Goal: Information Seeking & Learning: Learn about a topic

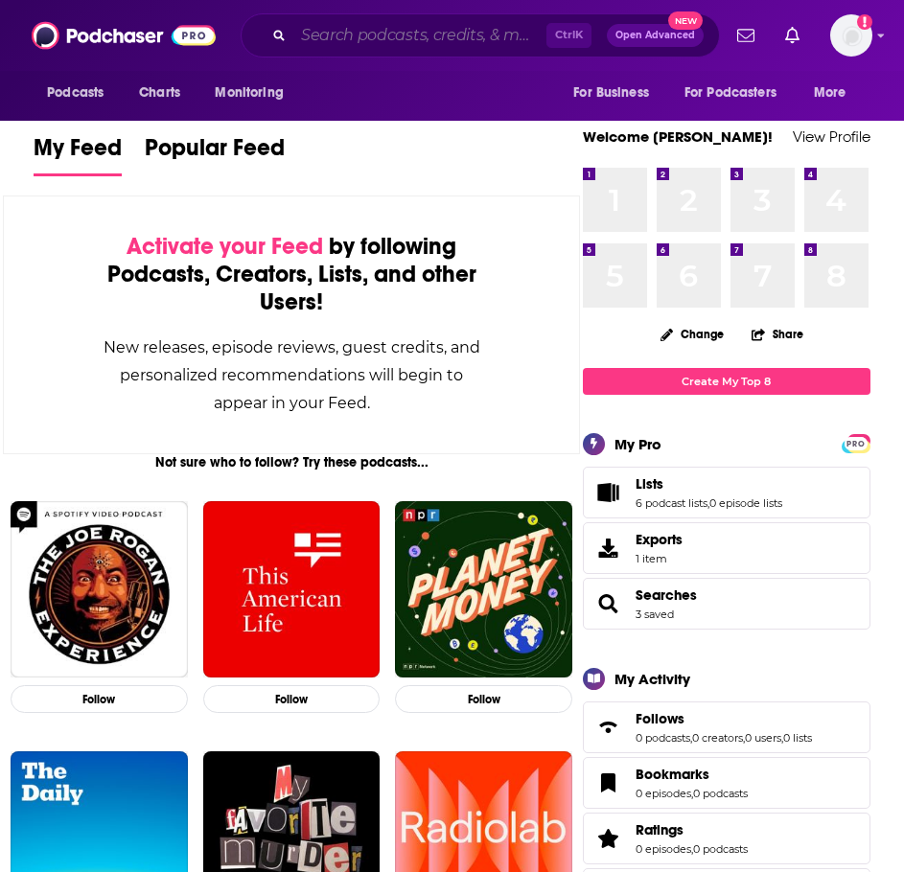
click at [388, 23] on input "Search podcasts, credits, & more..." at bounding box center [419, 35] width 253 height 31
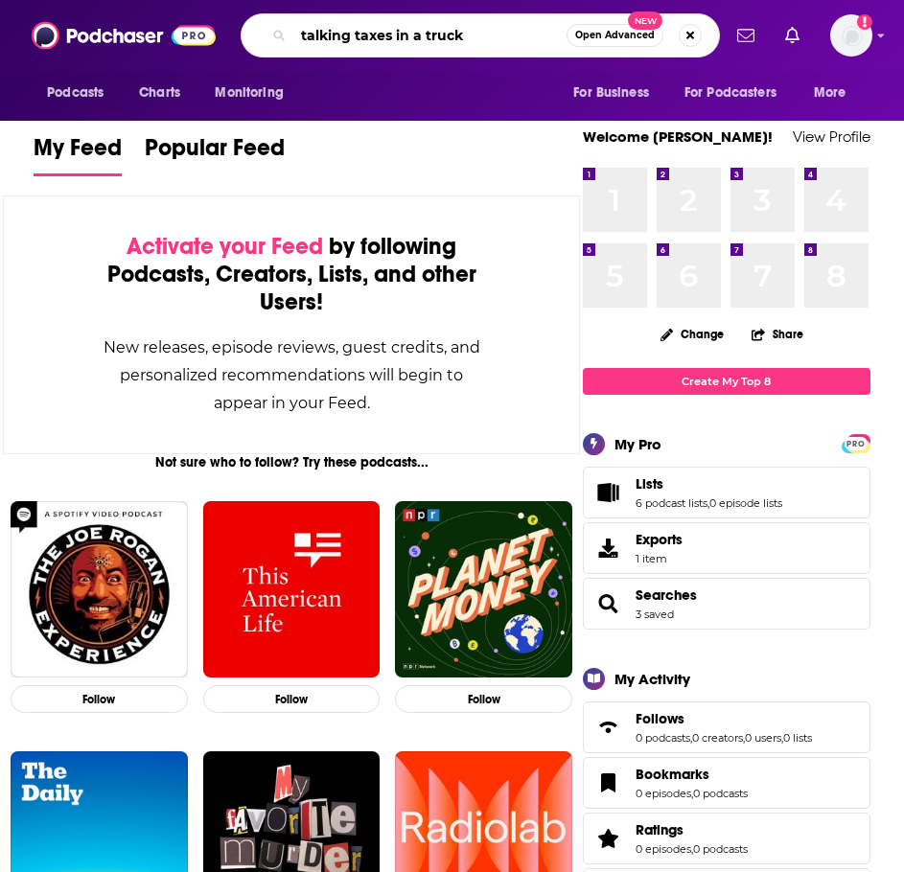
type input "talking taxes in a truck"
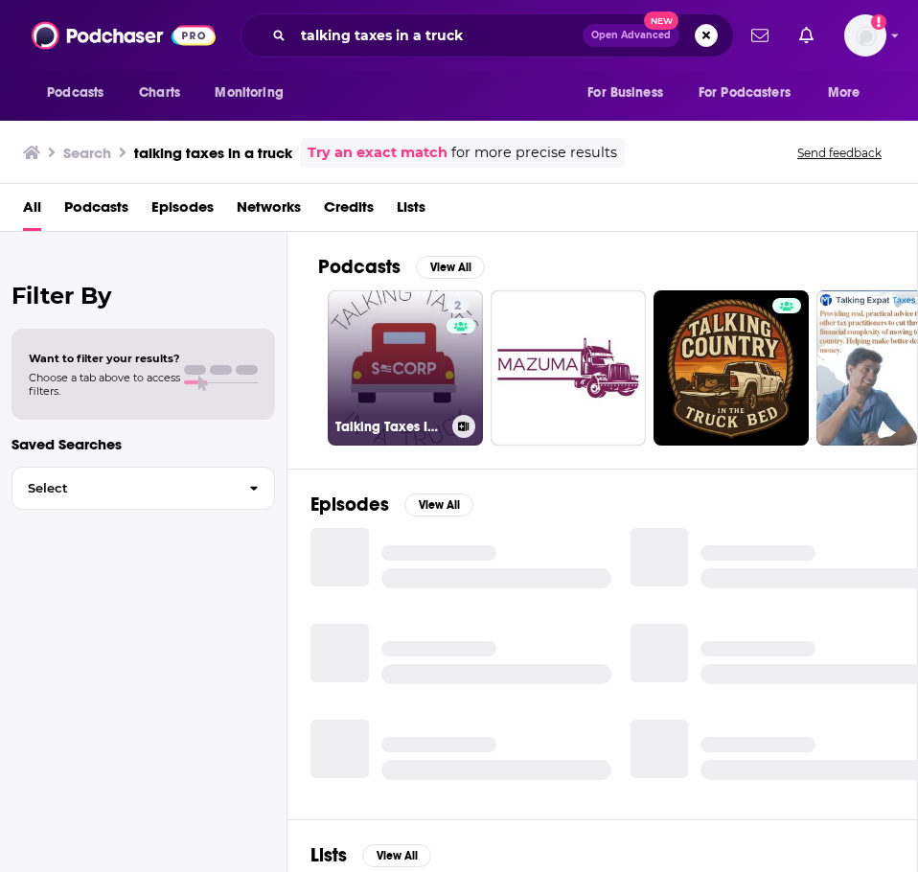
click at [399, 362] on link "2 Talking Taxes In a Truck Podcast" at bounding box center [405, 367] width 155 height 155
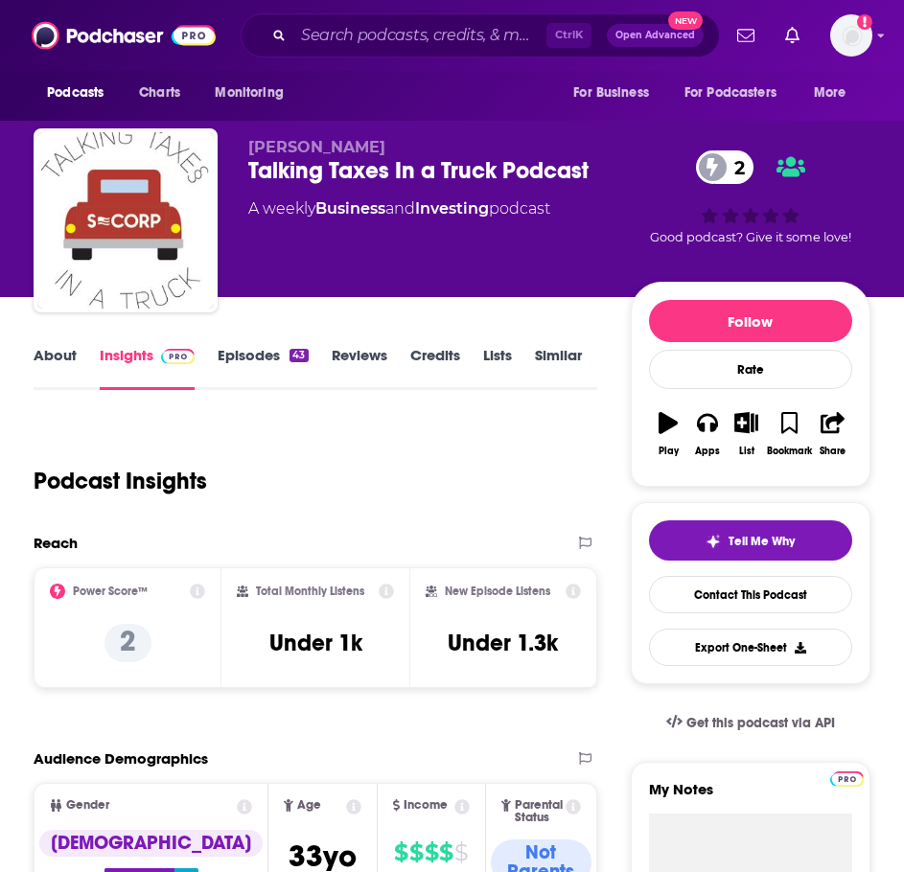
click at [56, 365] on link "About" at bounding box center [55, 368] width 43 height 44
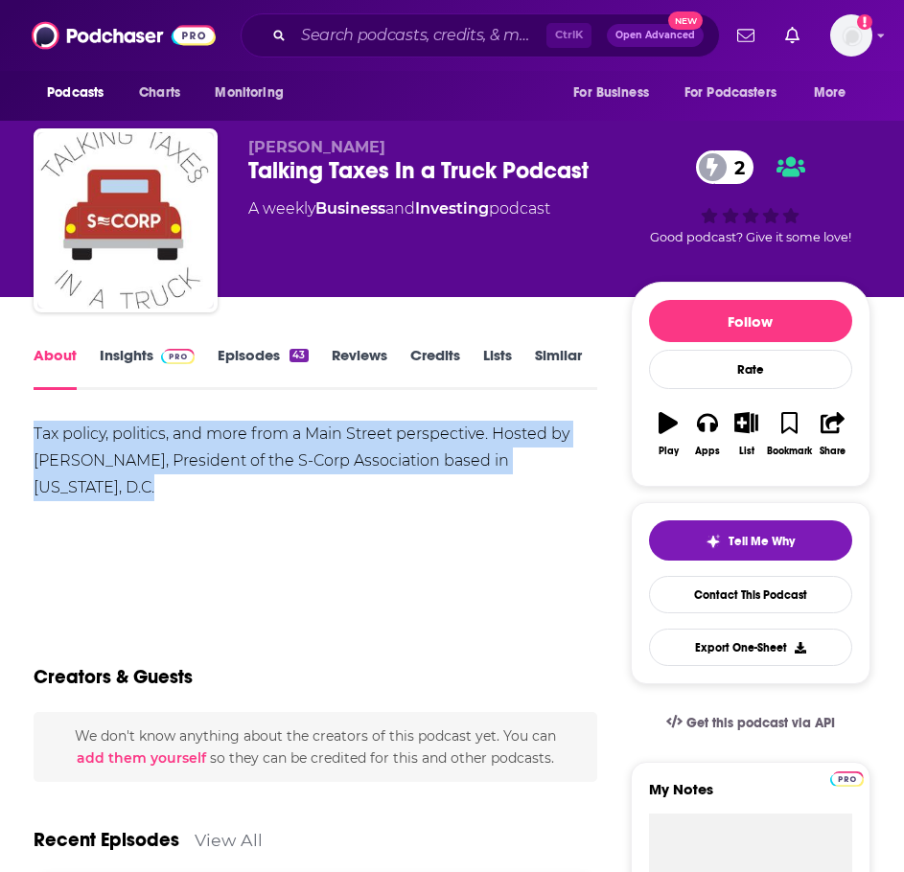
drag, startPoint x: 146, startPoint y: 483, endPoint x: 36, endPoint y: 430, distance: 121.3
click at [36, 430] on div "Tax policy, politics, and more from a Main Street perspective. Hosted by [PERSO…" at bounding box center [316, 461] width 564 height 81
copy div "Tax policy, politics, and more from a Main Street perspective. Hosted by [PERSO…"
click at [154, 360] on span at bounding box center [173, 355] width 41 height 18
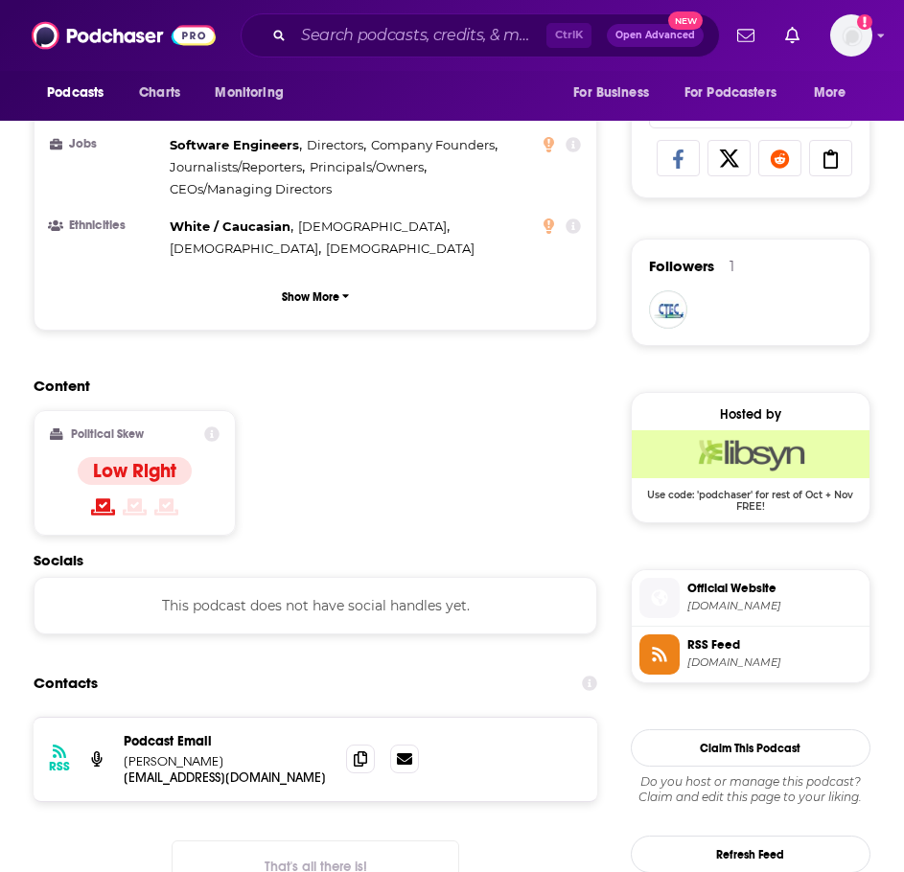
scroll to position [1342, 0]
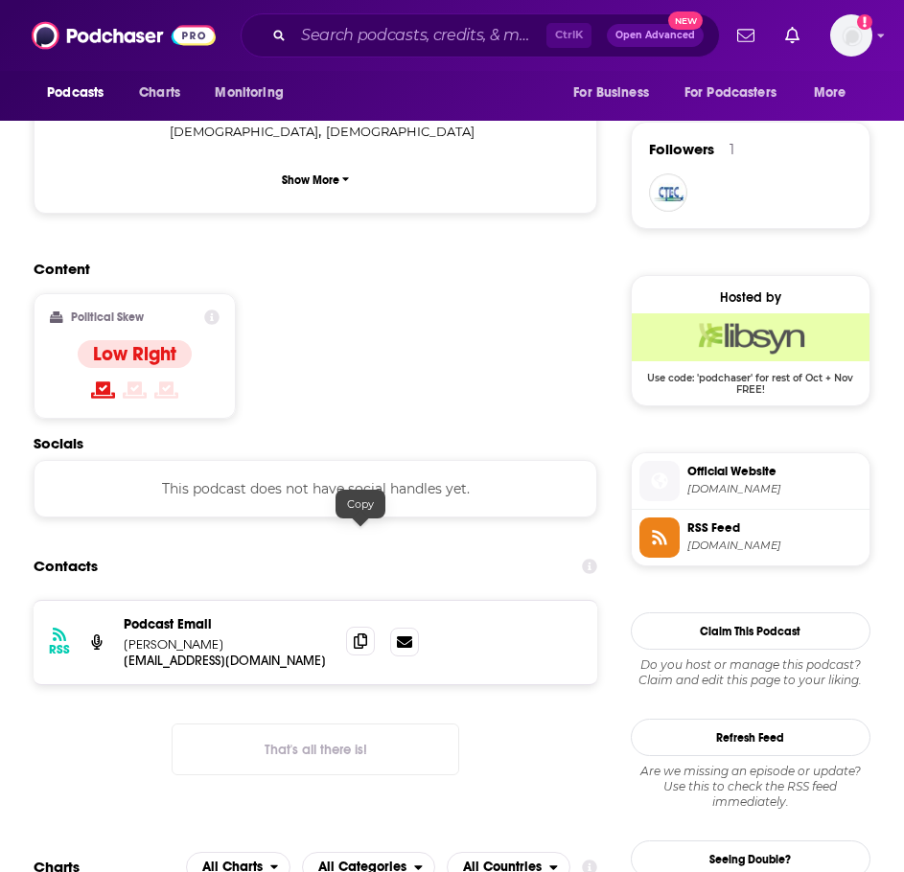
click at [371, 627] on span at bounding box center [360, 641] width 29 height 29
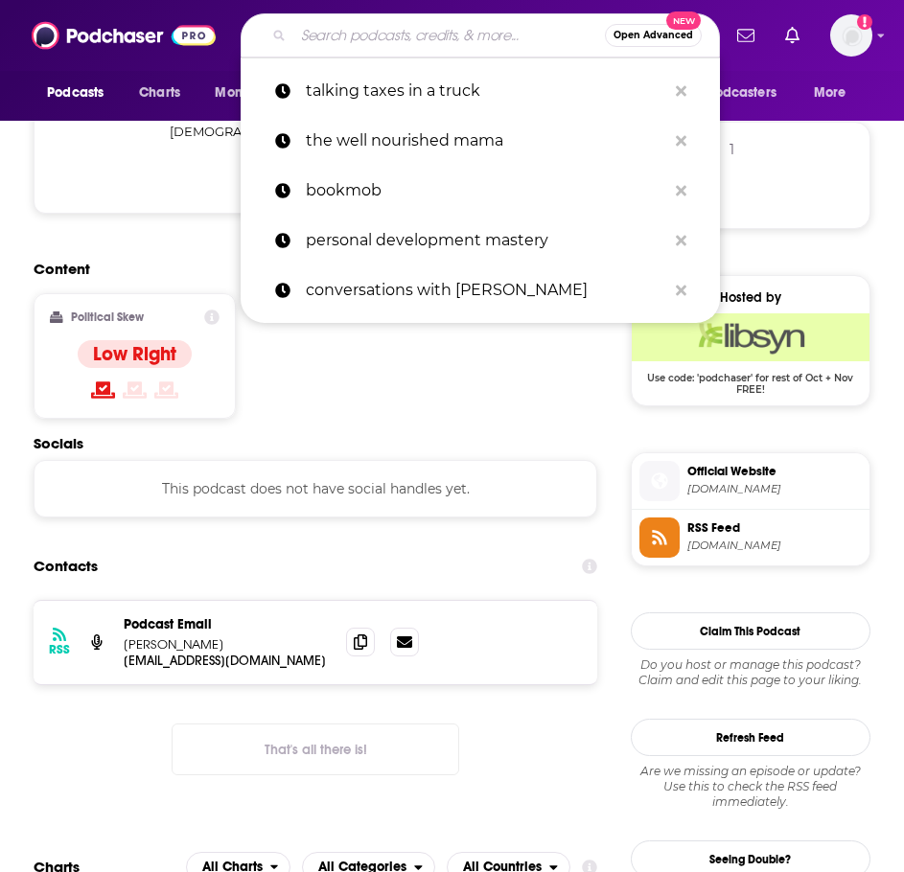
click at [366, 31] on input "Search podcasts, credits, & more..." at bounding box center [449, 35] width 312 height 31
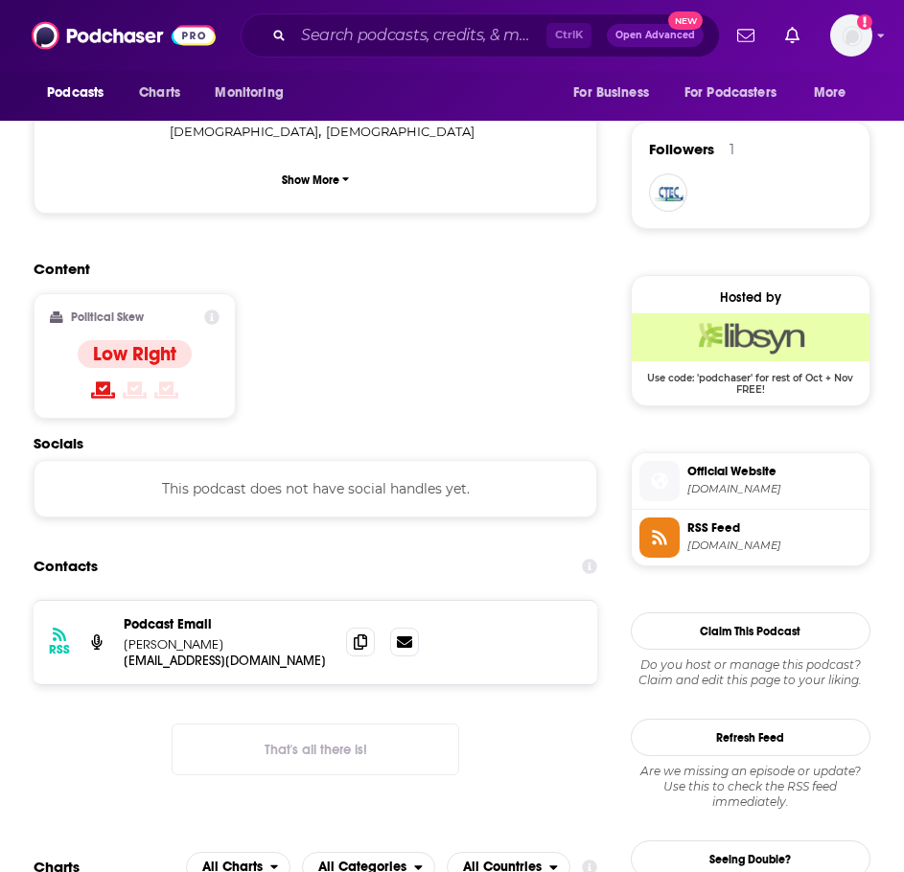
click at [433, 16] on div "Ctrl K Open Advanced New" at bounding box center [480, 35] width 479 height 44
click at [432, 50] on input "Search podcasts, credits, & more..." at bounding box center [419, 35] width 253 height 31
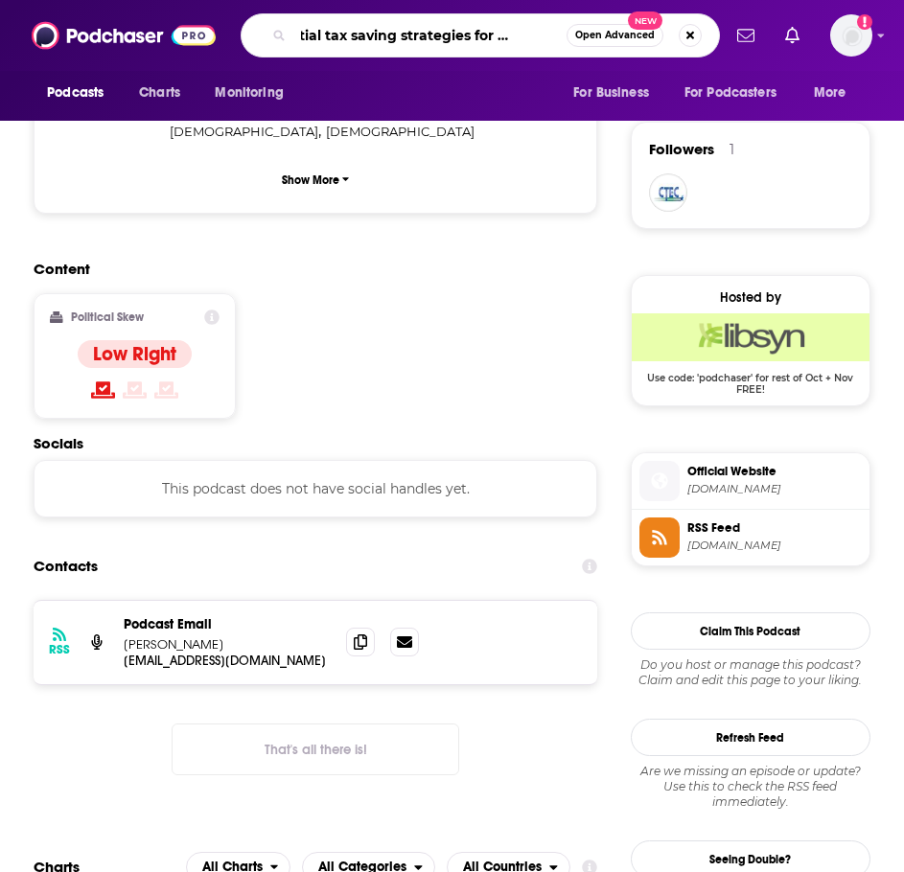
scroll to position [0, 63]
type input "essential tax saving strategies for contractors"
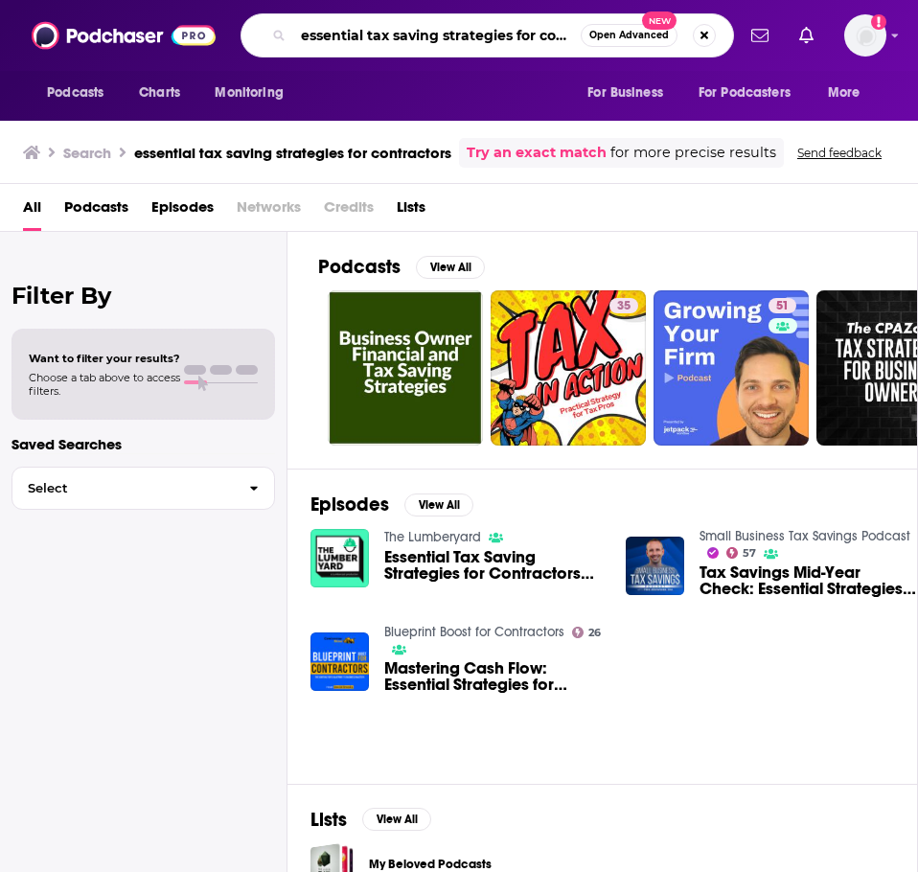
click at [332, 49] on input "essential tax saving strategies for contractors" at bounding box center [437, 35] width 288 height 31
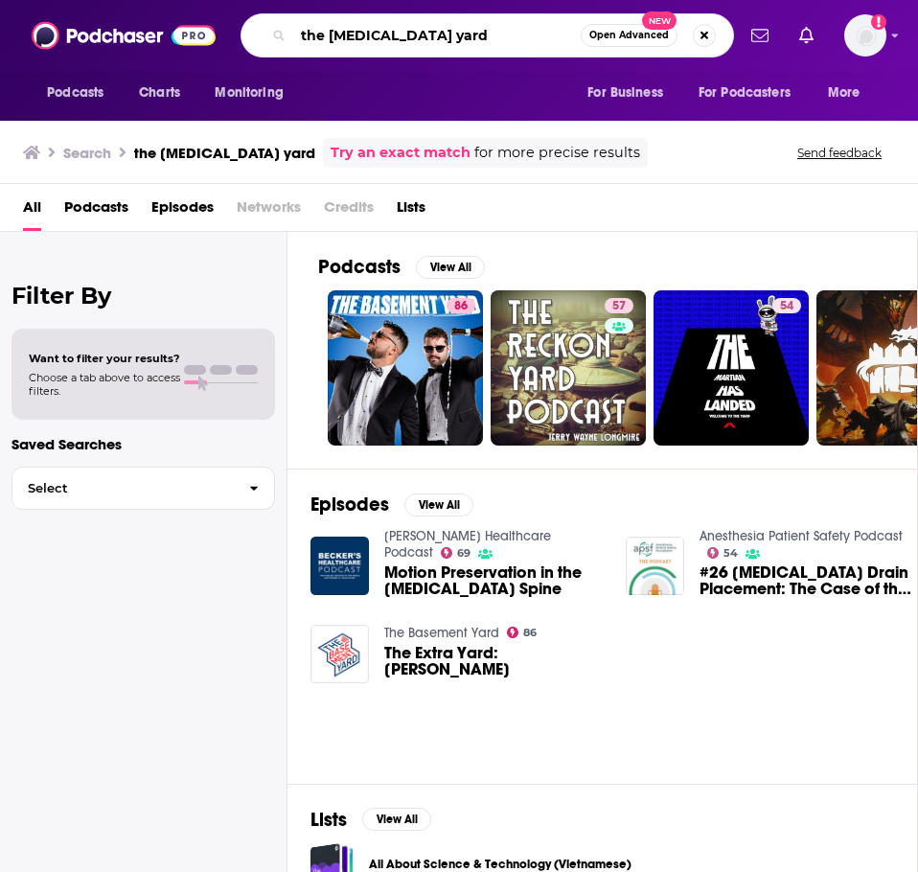
drag, startPoint x: 419, startPoint y: 33, endPoint x: 272, endPoint y: 39, distance: 146.8
click at [272, 39] on div "the [MEDICAL_DATA] yard Open Advanced New" at bounding box center [488, 35] width 494 height 44
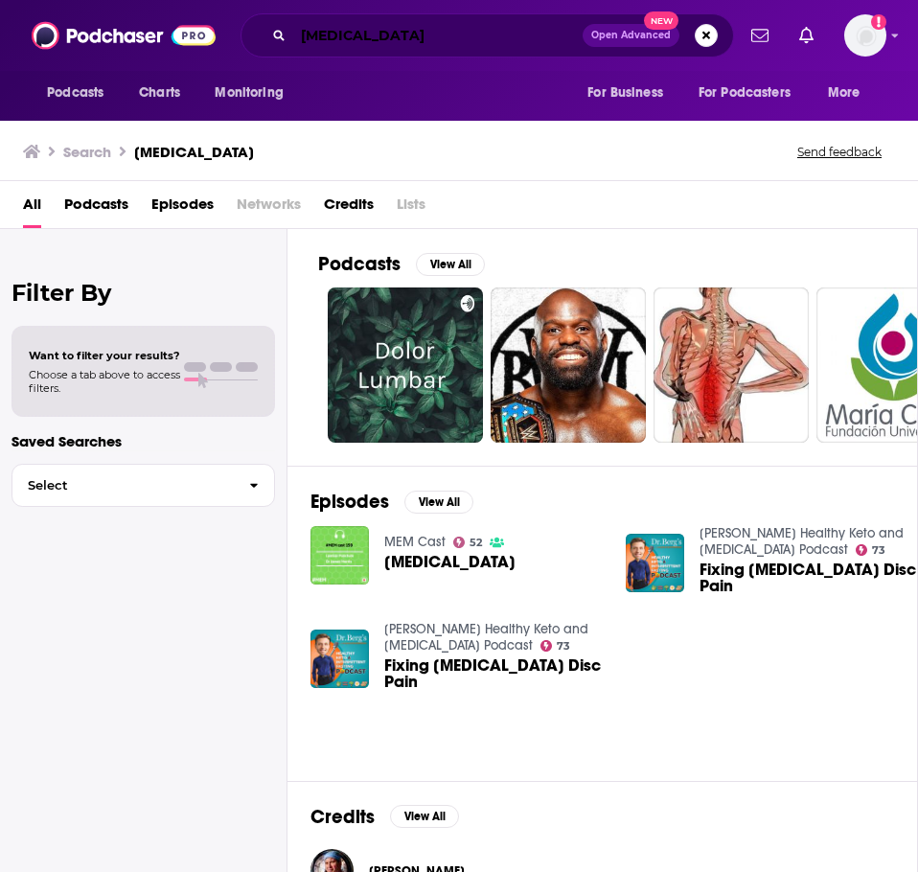
click at [377, 39] on input "[MEDICAL_DATA]" at bounding box center [437, 35] width 289 height 31
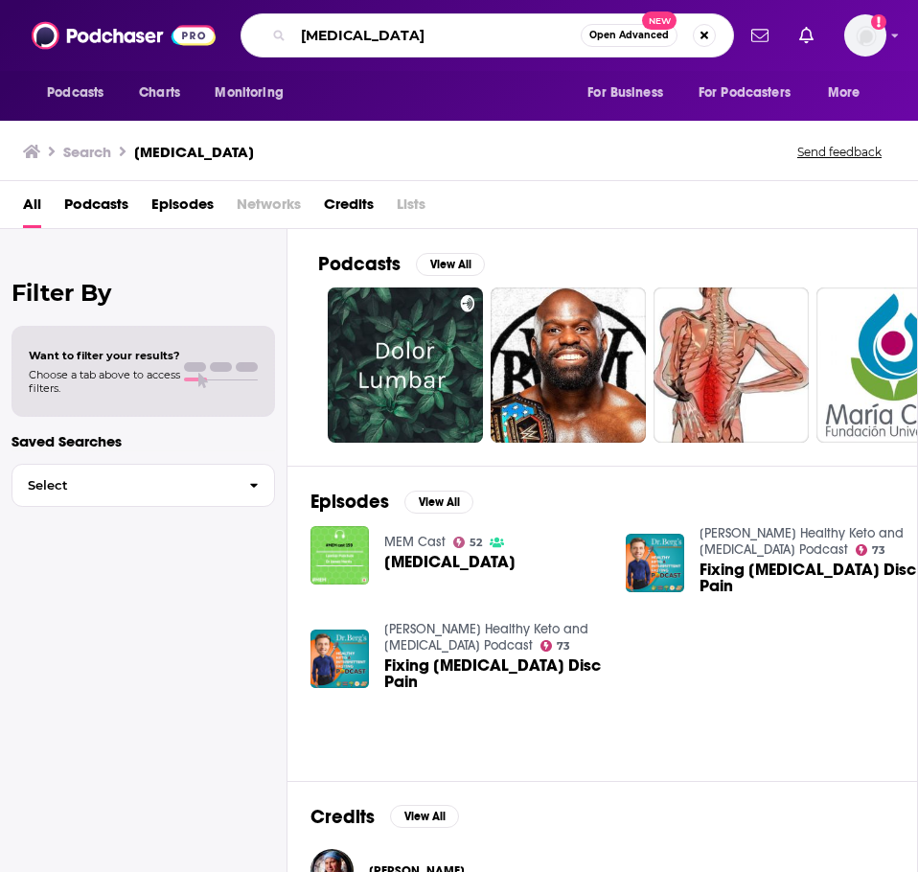
click at [377, 39] on input "[MEDICAL_DATA]" at bounding box center [437, 35] width 288 height 31
click at [342, 31] on input "[MEDICAL_DATA]" at bounding box center [437, 35] width 288 height 31
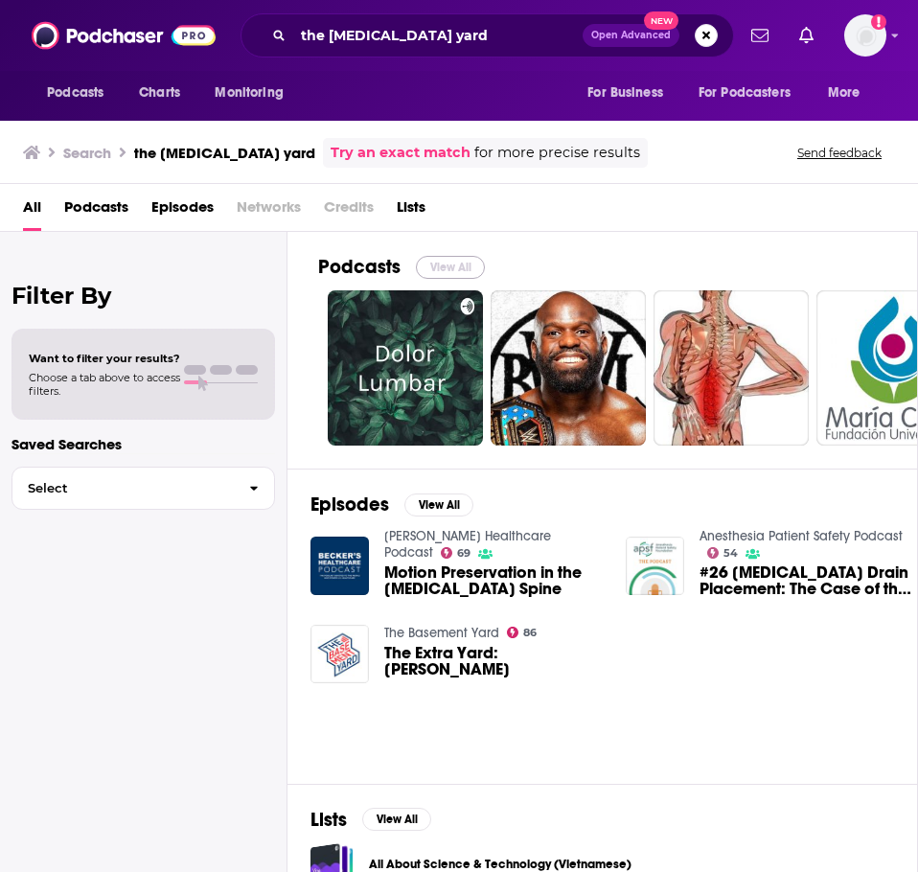
click at [448, 262] on button "View All" at bounding box center [450, 267] width 69 height 23
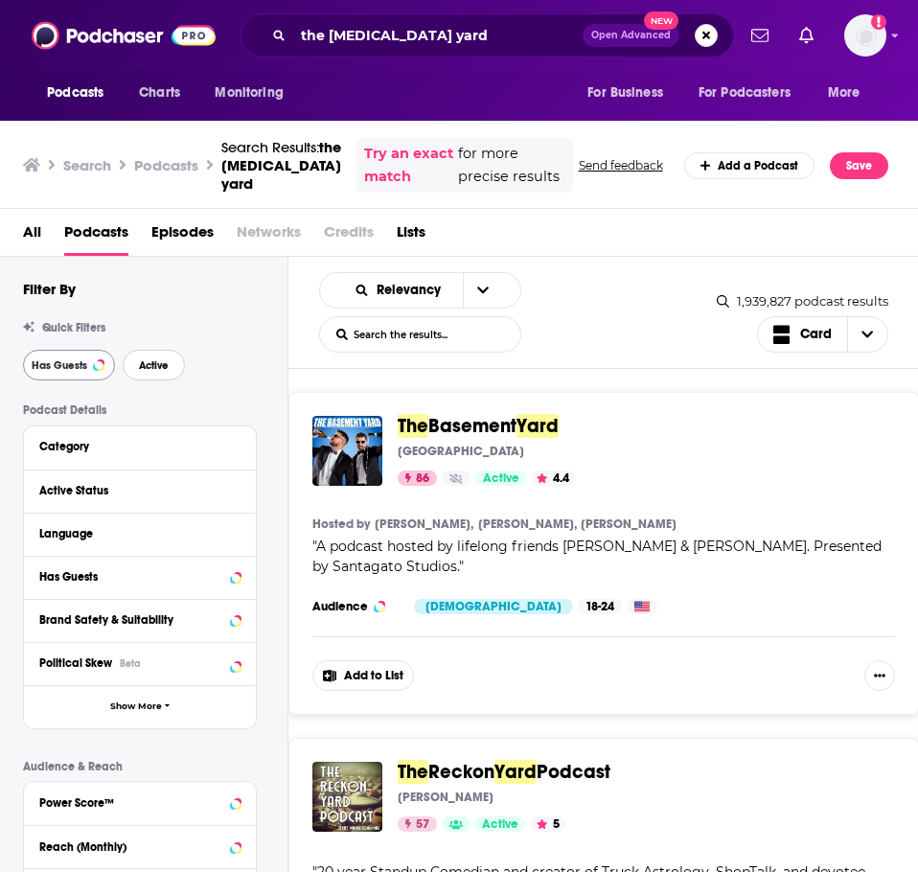
drag, startPoint x: 155, startPoint y: 393, endPoint x: 101, endPoint y: 390, distance: 54.7
click at [154, 381] on button "Active" at bounding box center [154, 365] width 62 height 31
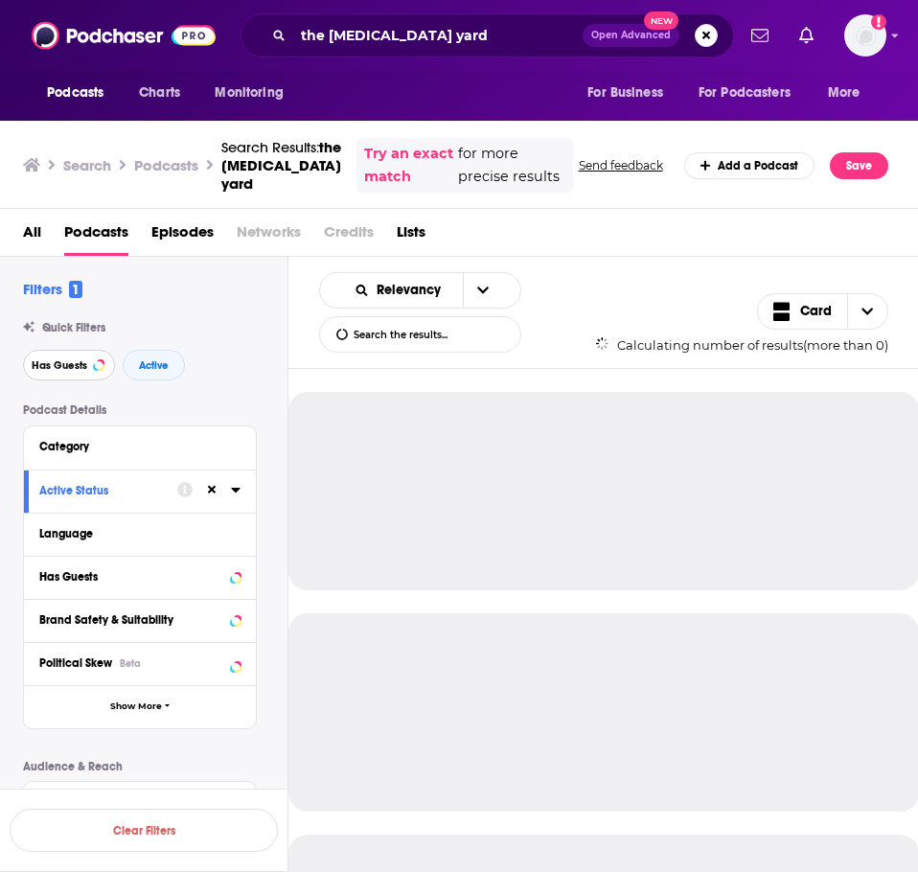
click at [63, 371] on span "Has Guests" at bounding box center [60, 365] width 56 height 11
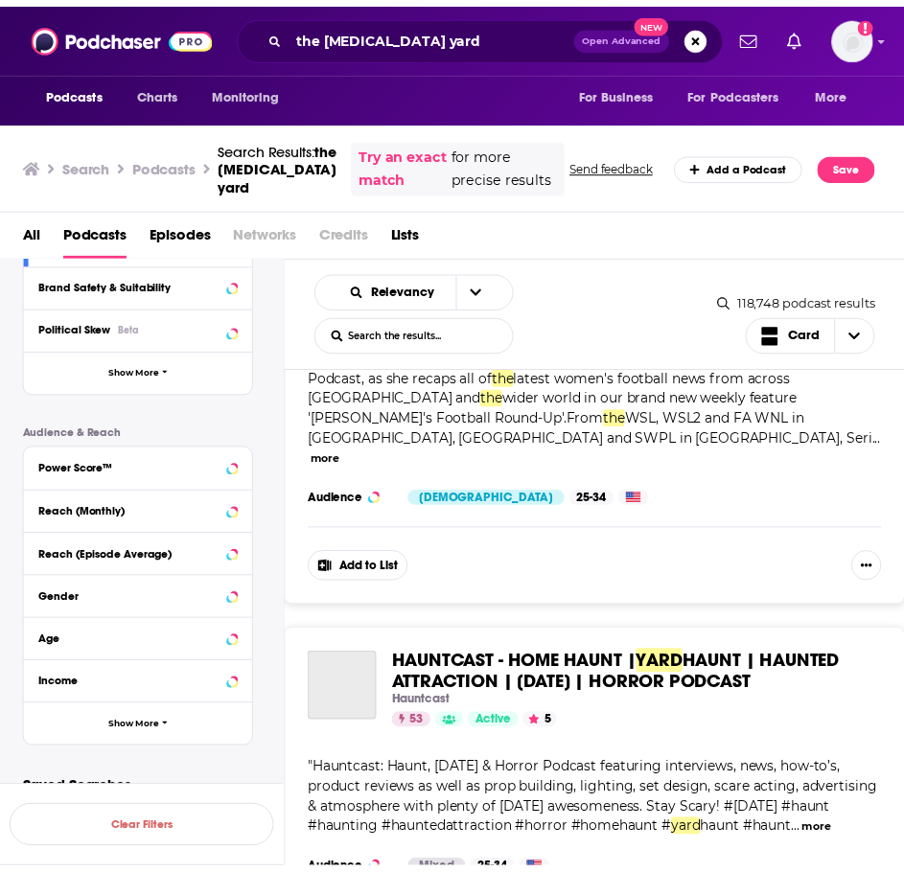
scroll to position [4601, 0]
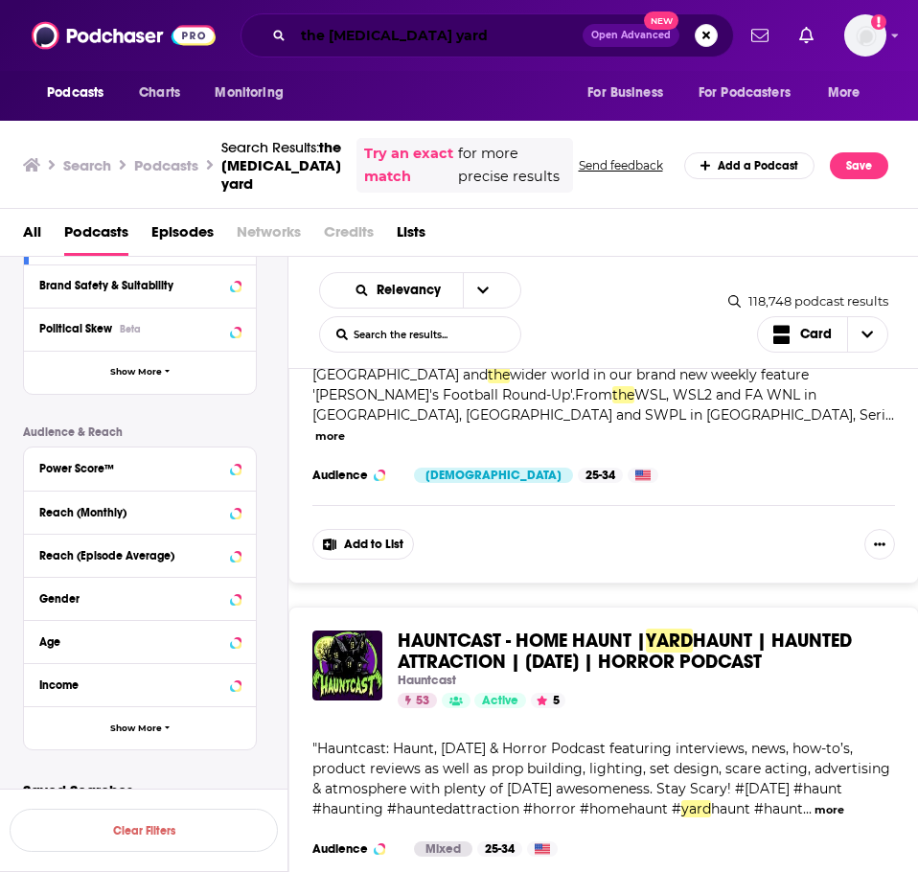
click at [413, 36] on input "the [MEDICAL_DATA] yard" at bounding box center [437, 35] width 289 height 31
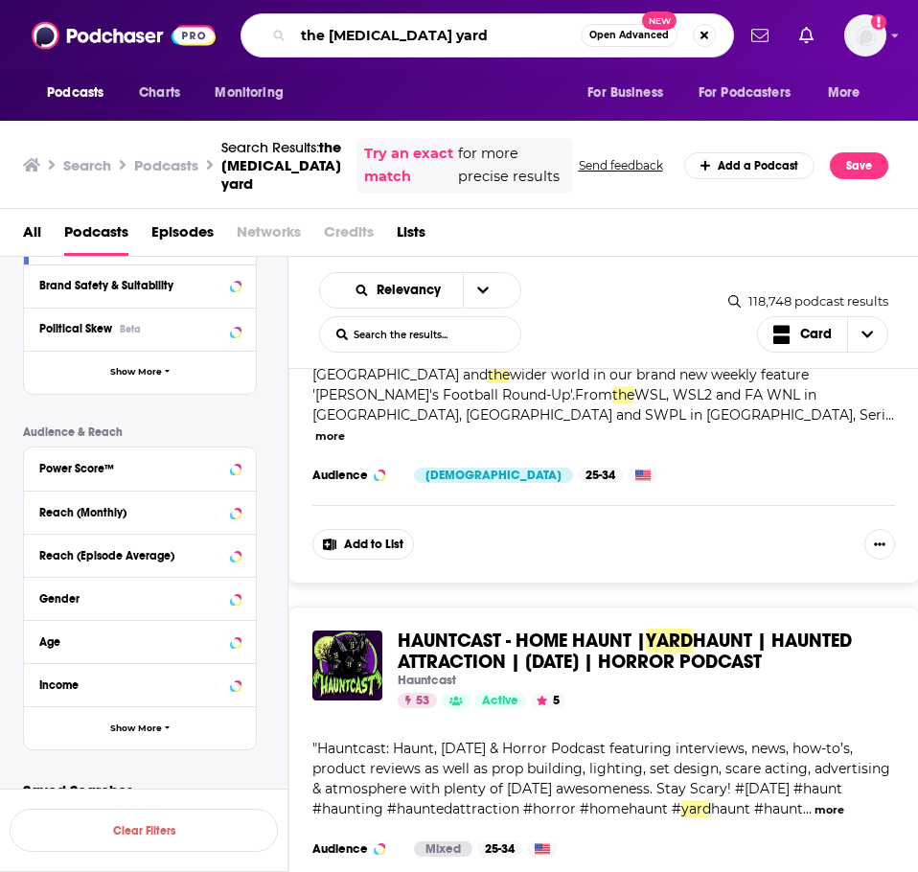
click at [413, 38] on input "the [MEDICAL_DATA] yard" at bounding box center [437, 35] width 288 height 31
type input "the builder upper show"
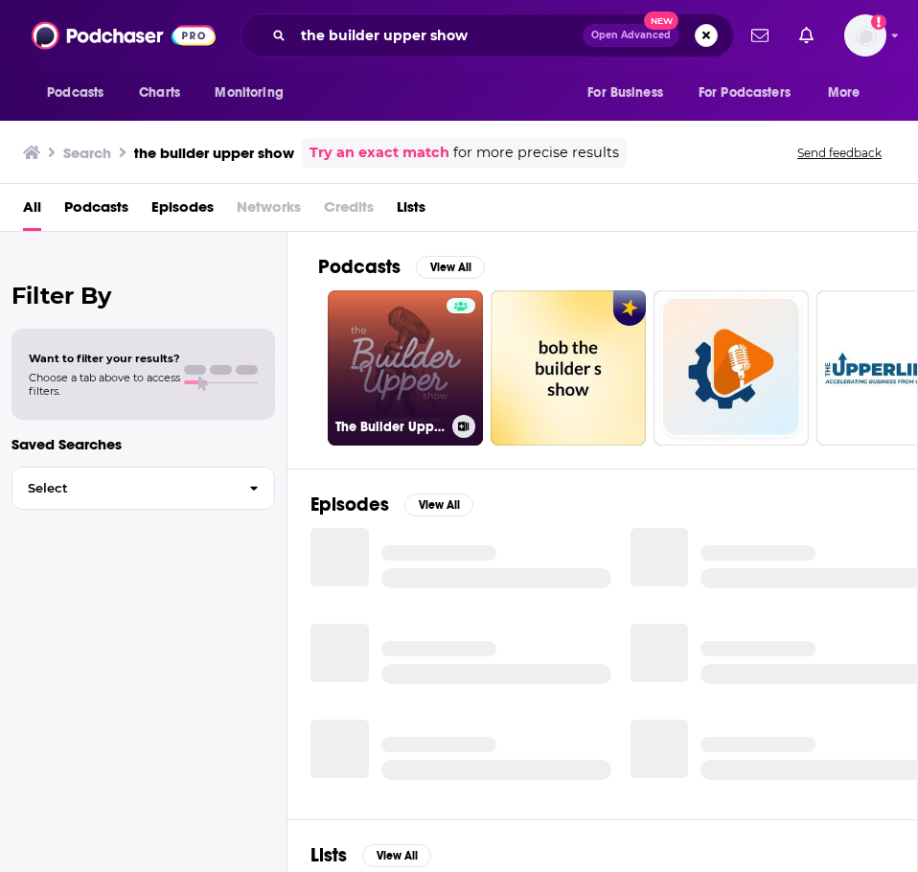
click at [380, 380] on link "The Builder Upper Show" at bounding box center [405, 367] width 155 height 155
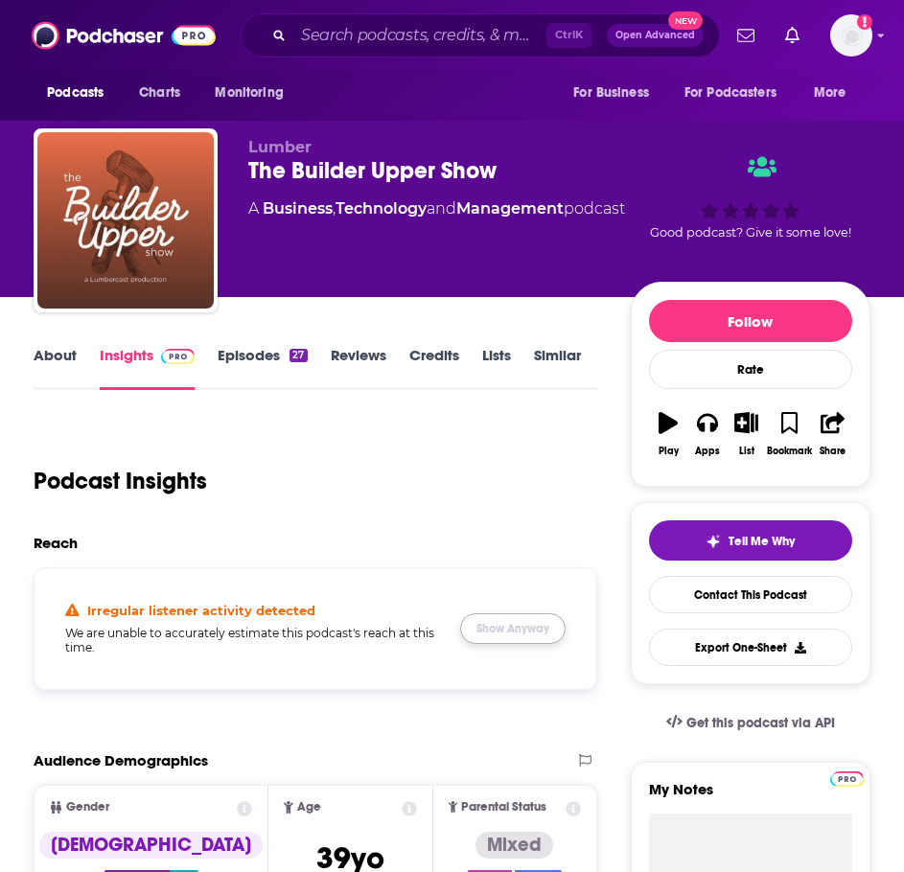
click at [525, 621] on button "Show Anyway" at bounding box center [512, 628] width 105 height 31
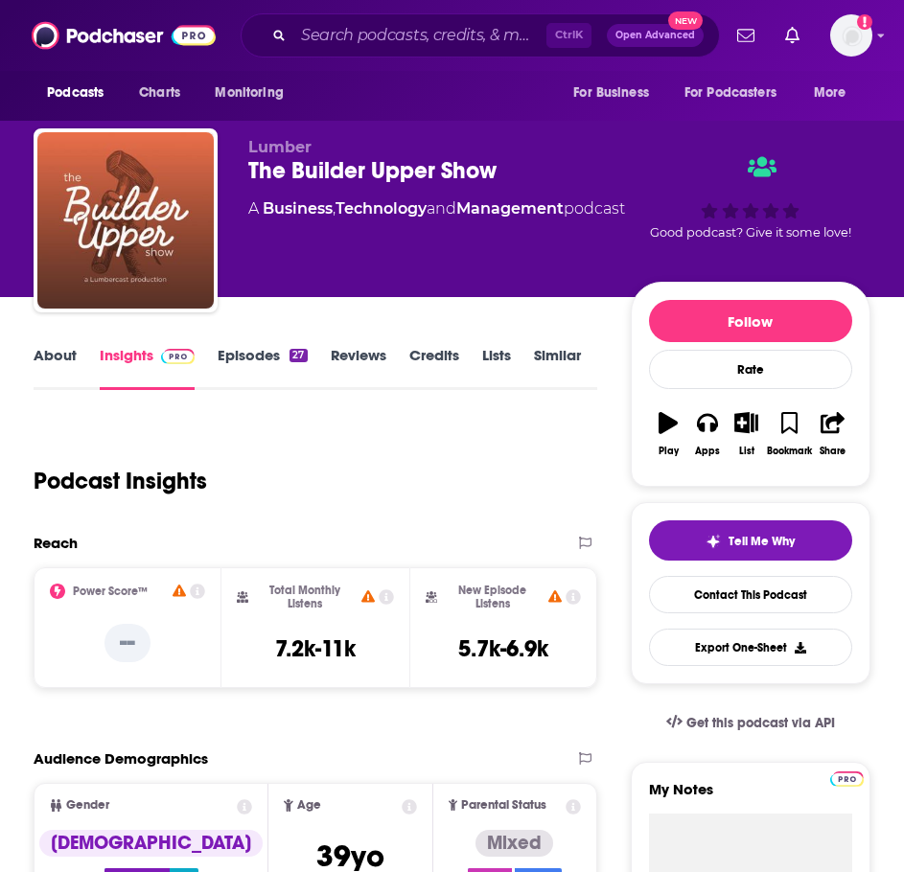
click at [60, 356] on link "About" at bounding box center [55, 368] width 43 height 44
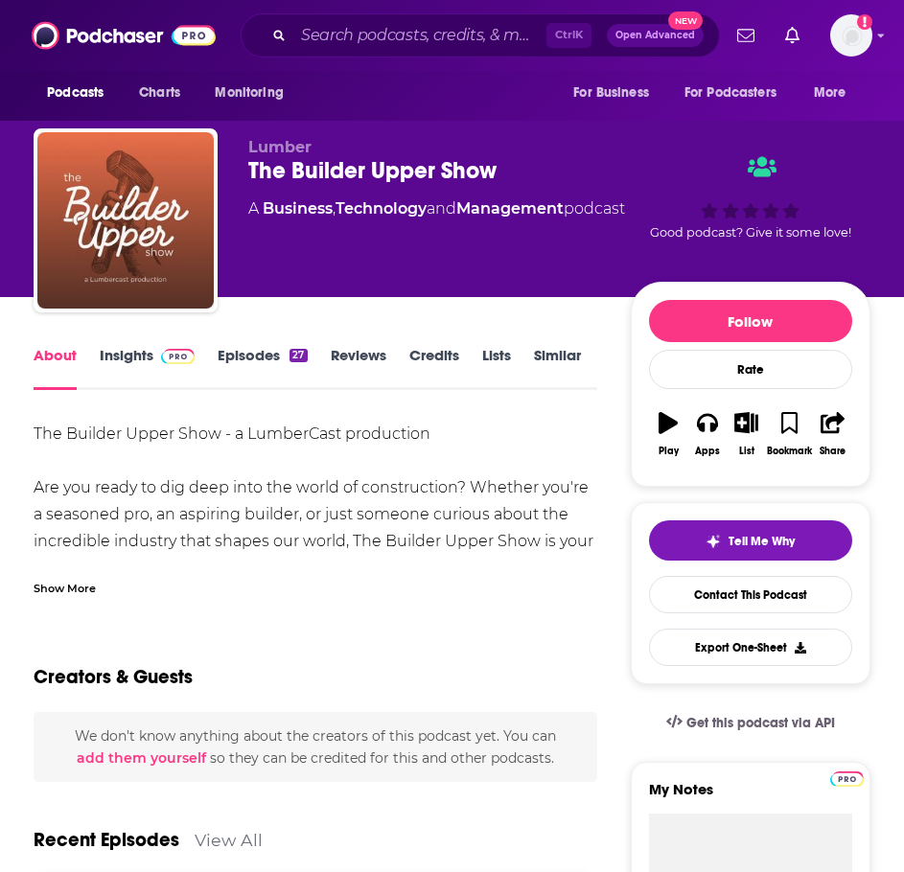
click at [107, 570] on div "Show More" at bounding box center [316, 581] width 564 height 33
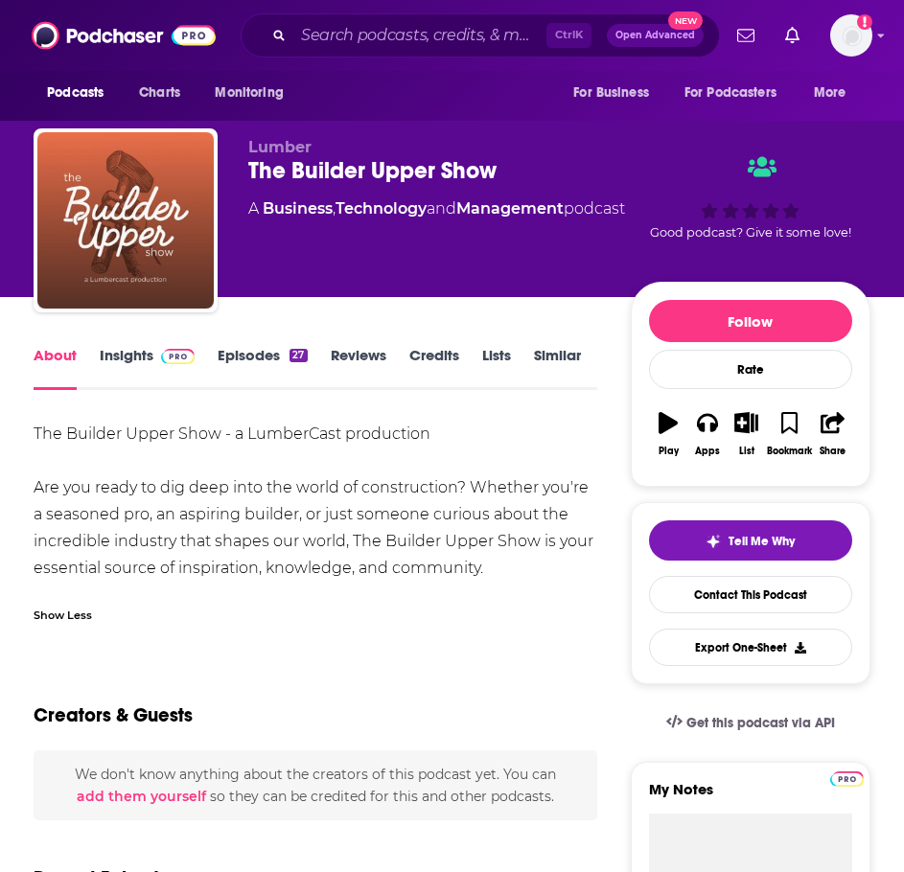
click at [54, 608] on div "Show Less" at bounding box center [63, 614] width 58 height 18
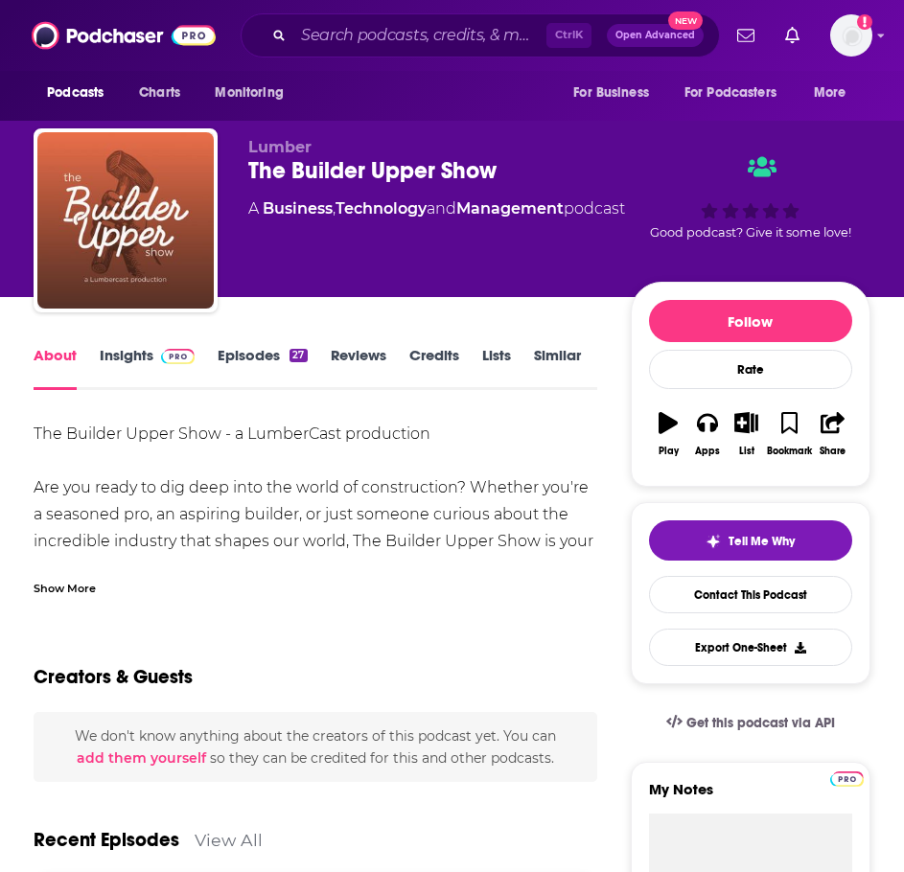
click at [73, 583] on div "Show More" at bounding box center [65, 587] width 62 height 18
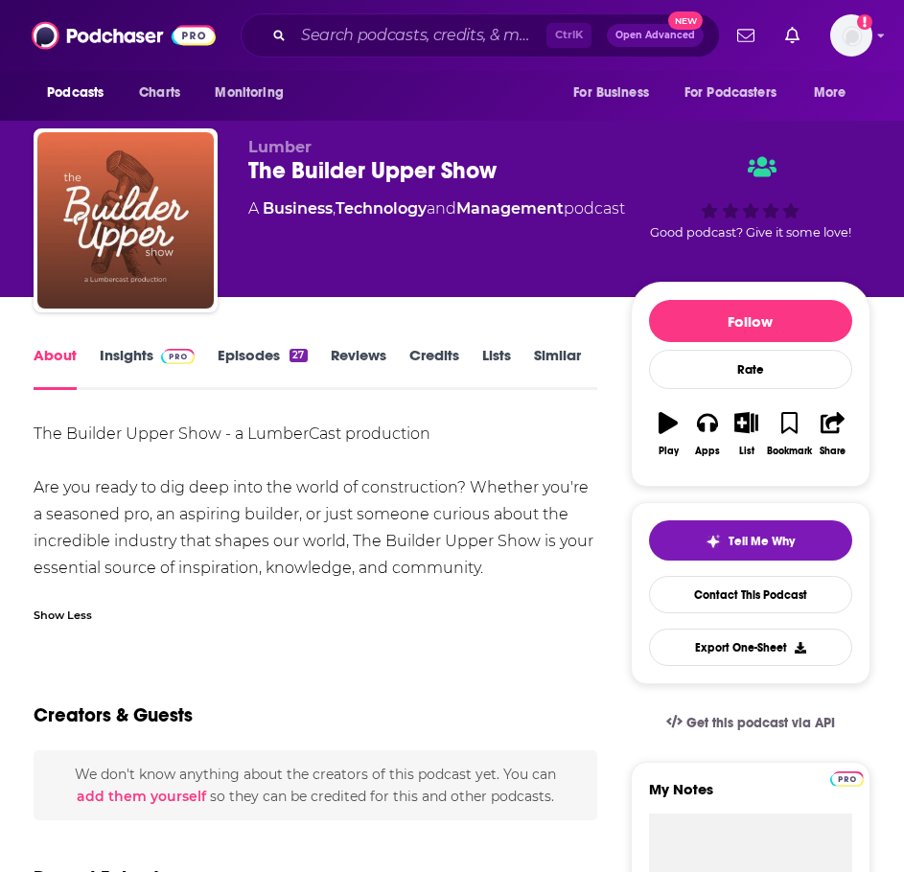
drag, startPoint x: 513, startPoint y: 566, endPoint x: 58, endPoint y: 432, distance: 474.4
copy div "The Builder Upper Show - a LumberCast production Are you ready to dig deep into…"
click at [109, 358] on link "Insights" at bounding box center [147, 368] width 95 height 44
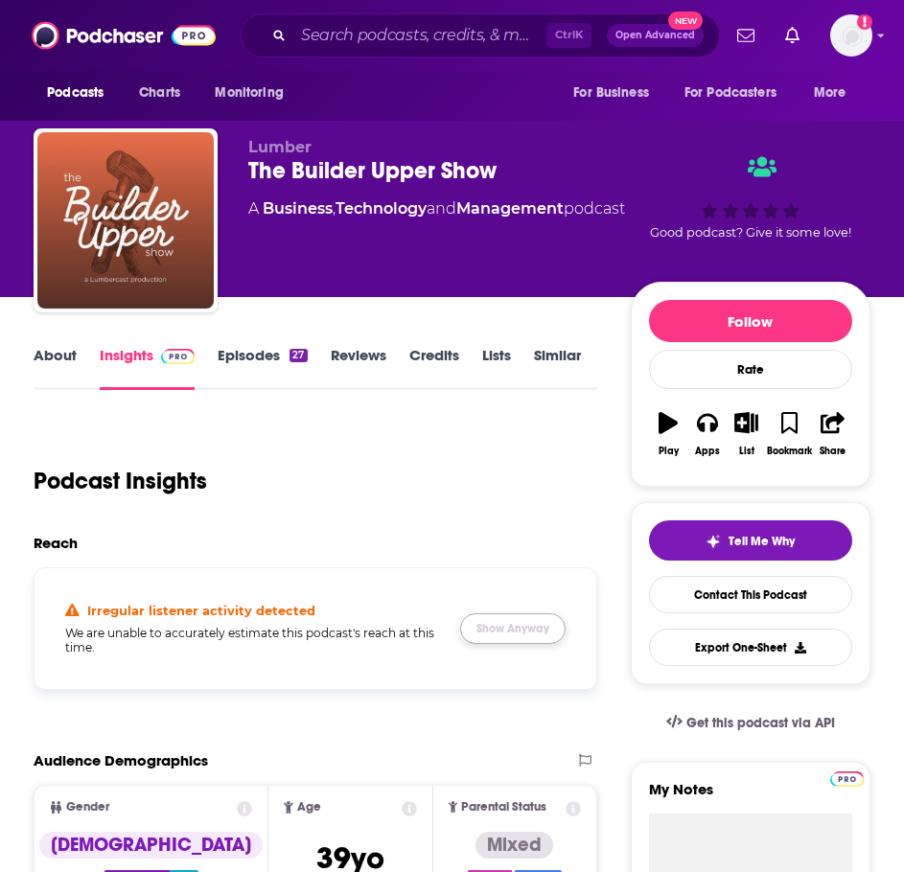
click at [527, 636] on button "Show Anyway" at bounding box center [512, 628] width 105 height 31
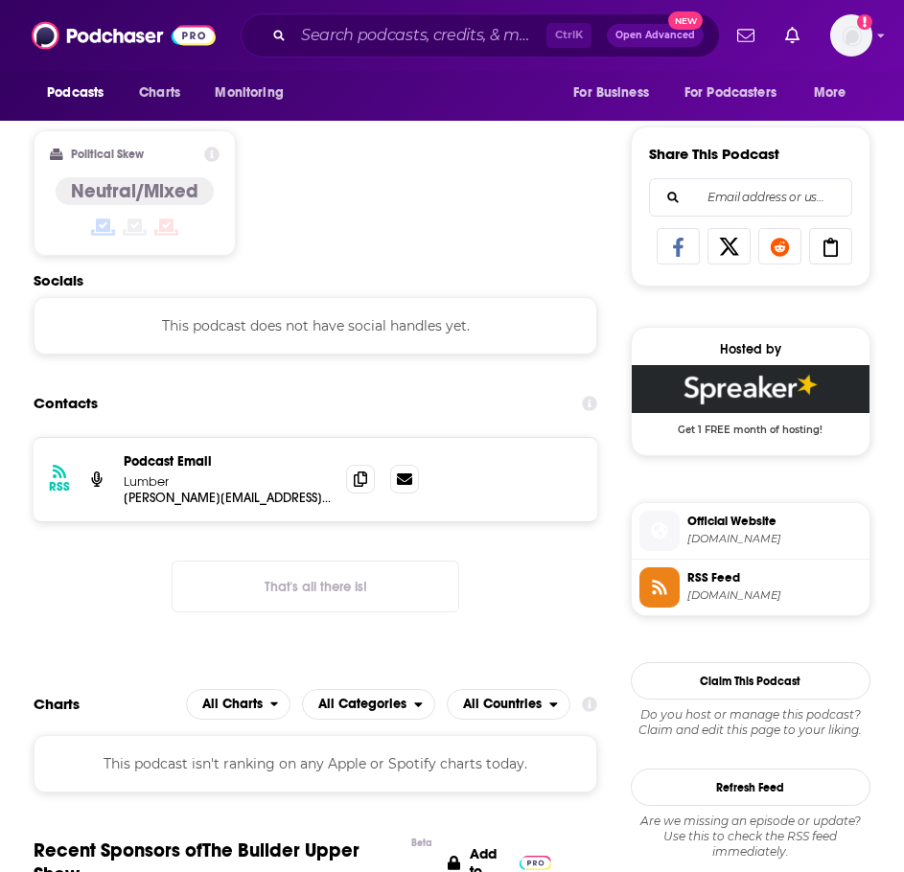
scroll to position [1150, 0]
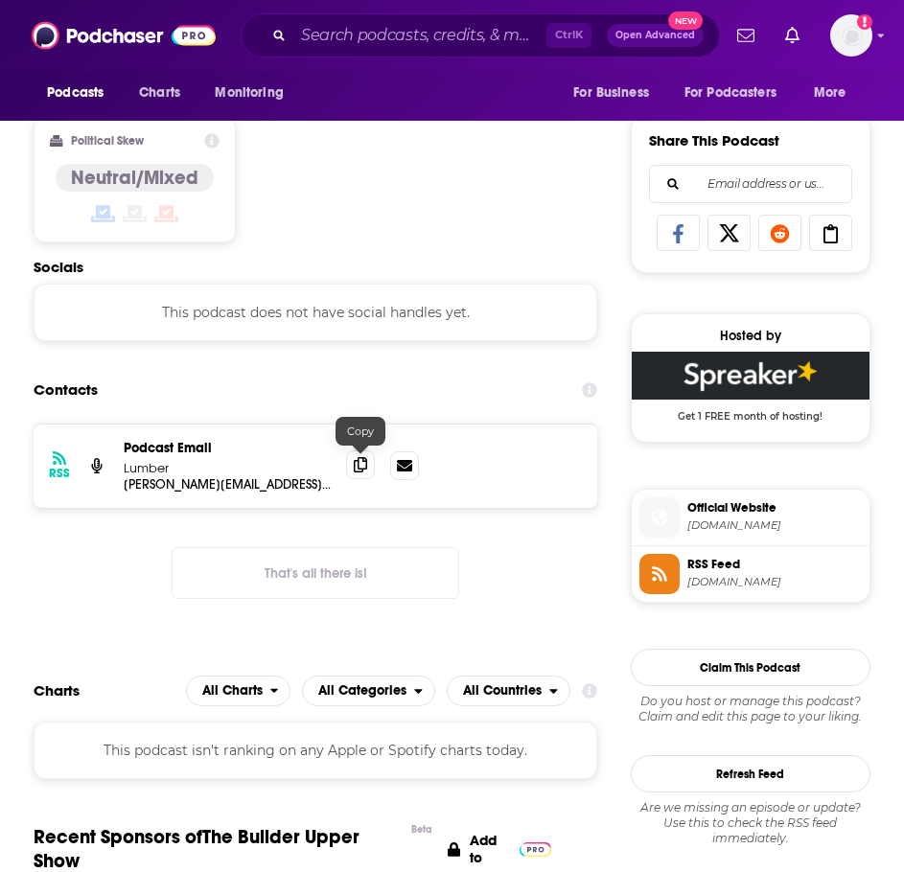
click at [354, 470] on icon at bounding box center [360, 464] width 13 height 15
click at [375, 44] on input "Search podcasts, credits, & more..." at bounding box center [419, 35] width 253 height 31
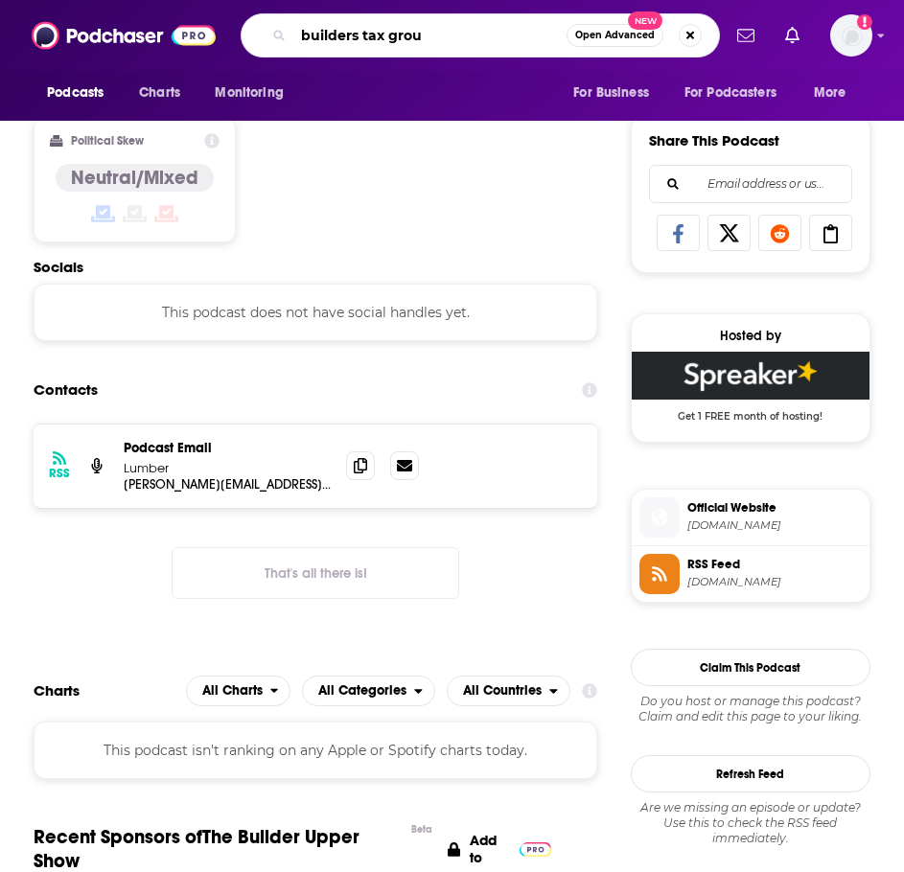
type input "builders tax group"
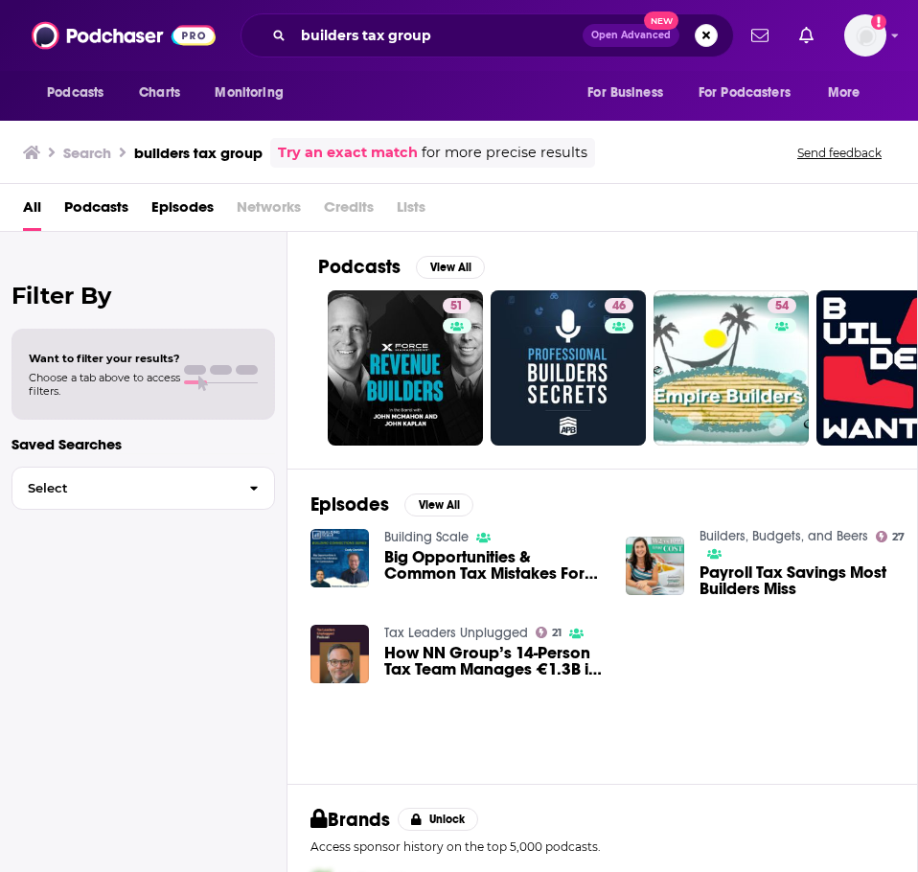
click at [741, 535] on link "Builders, Budgets, and Beers" at bounding box center [784, 536] width 169 height 16
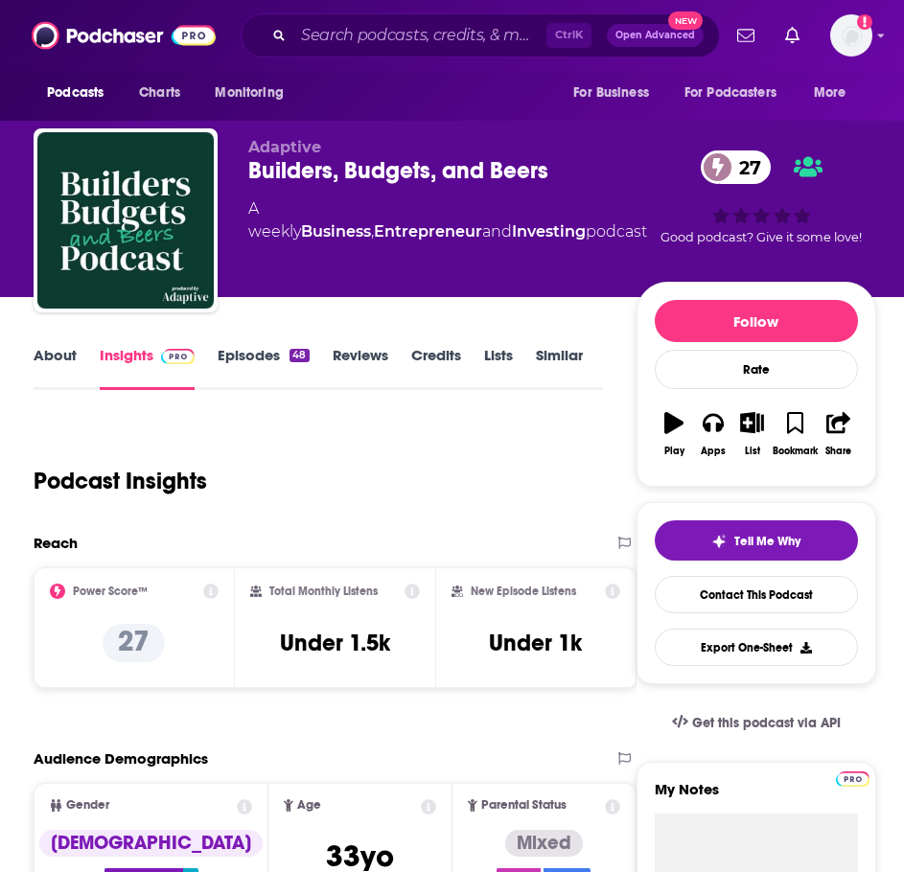
click at [49, 357] on link "About" at bounding box center [55, 368] width 43 height 44
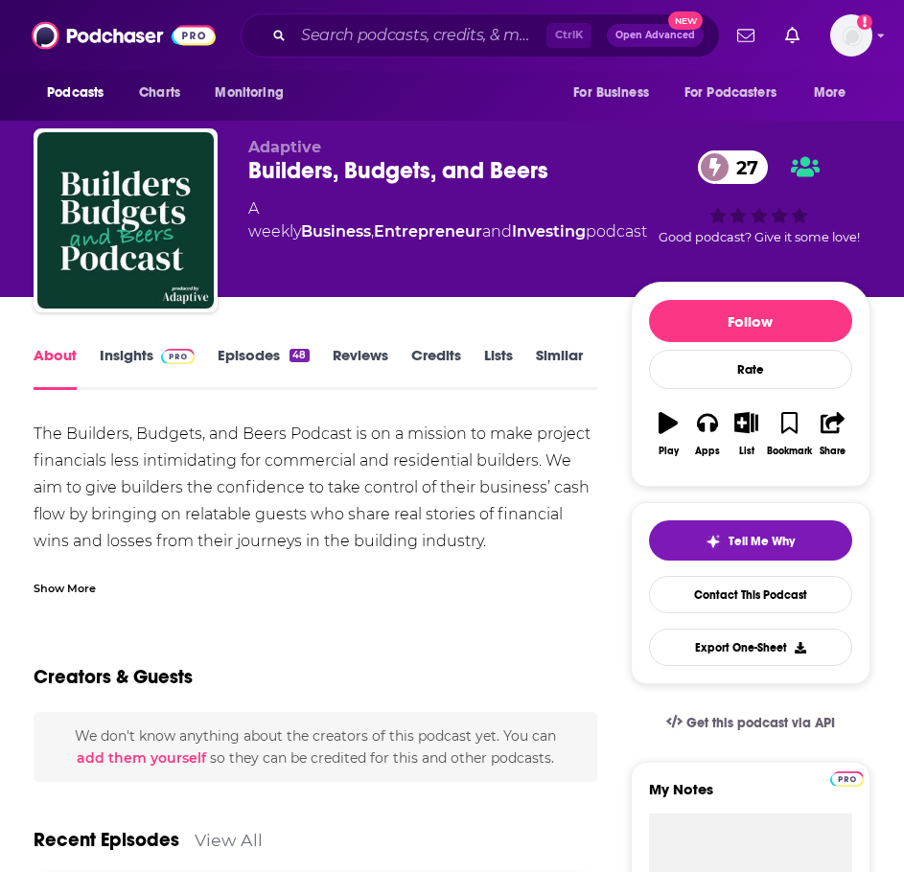
click at [66, 572] on div "Show More" at bounding box center [316, 581] width 564 height 33
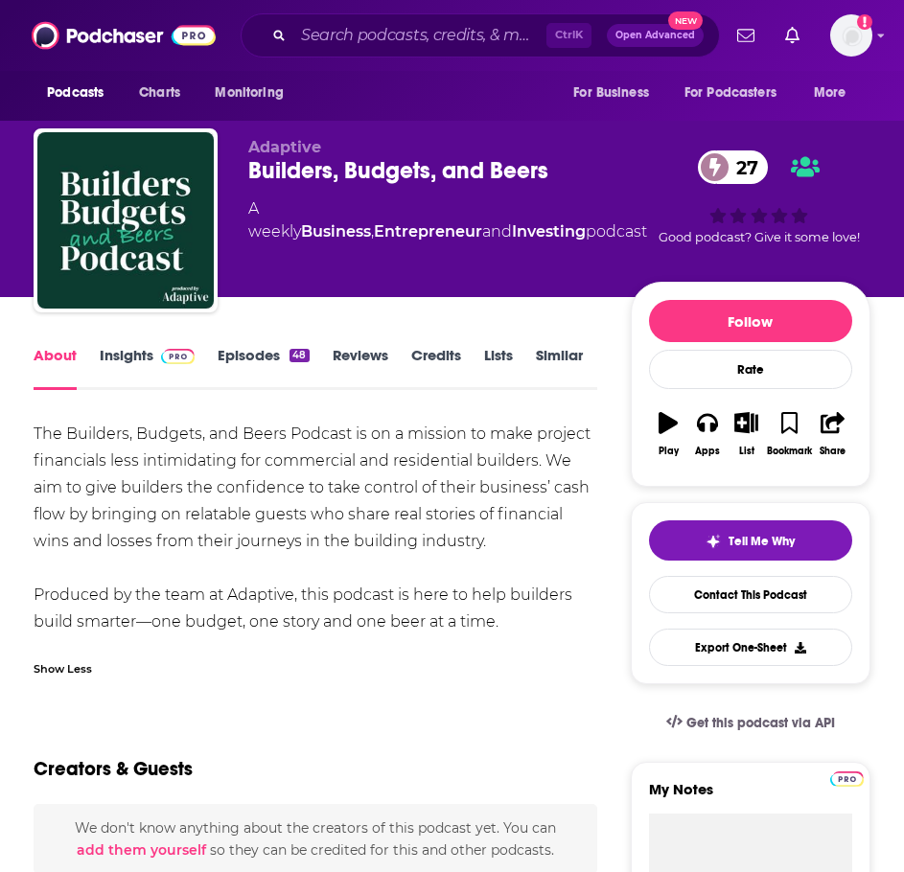
drag, startPoint x: 515, startPoint y: 620, endPoint x: 29, endPoint y: 432, distance: 521.0
copy div "The Builders, Budgets, and Beers Podcast is on a mission to make project financ…"
click at [166, 349] on img at bounding box center [178, 356] width 34 height 15
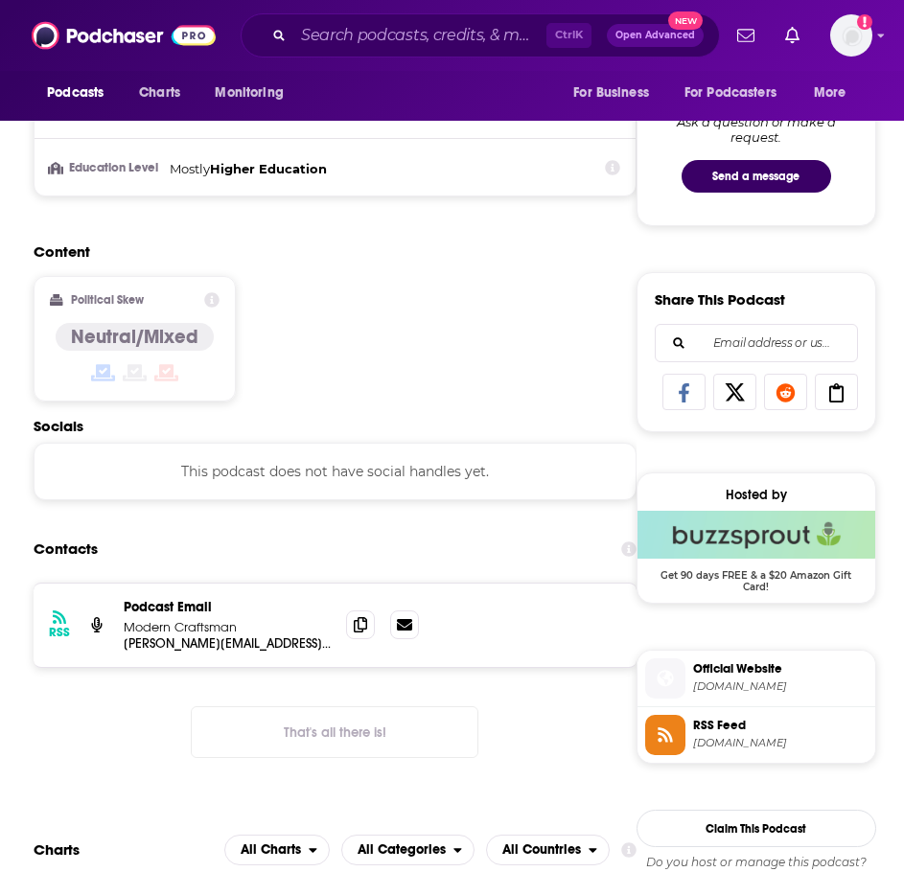
scroll to position [1054, 0]
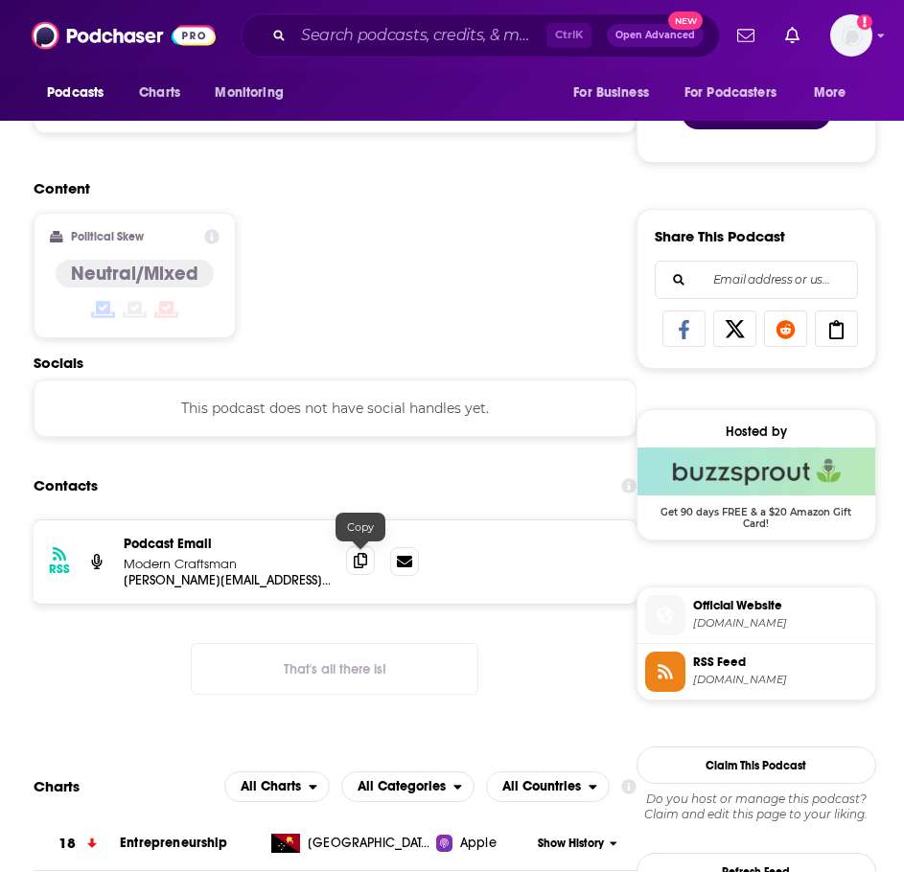
click at [359, 565] on icon at bounding box center [360, 560] width 13 height 15
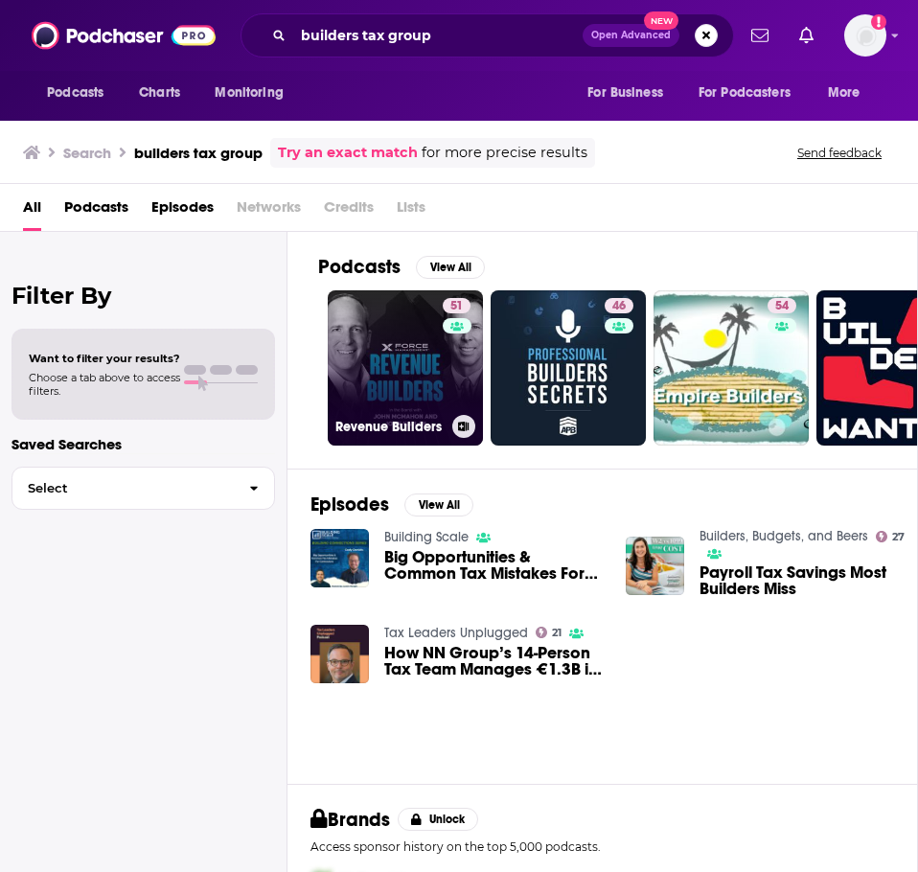
click at [395, 394] on link "51 Revenue Builders" at bounding box center [405, 367] width 155 height 155
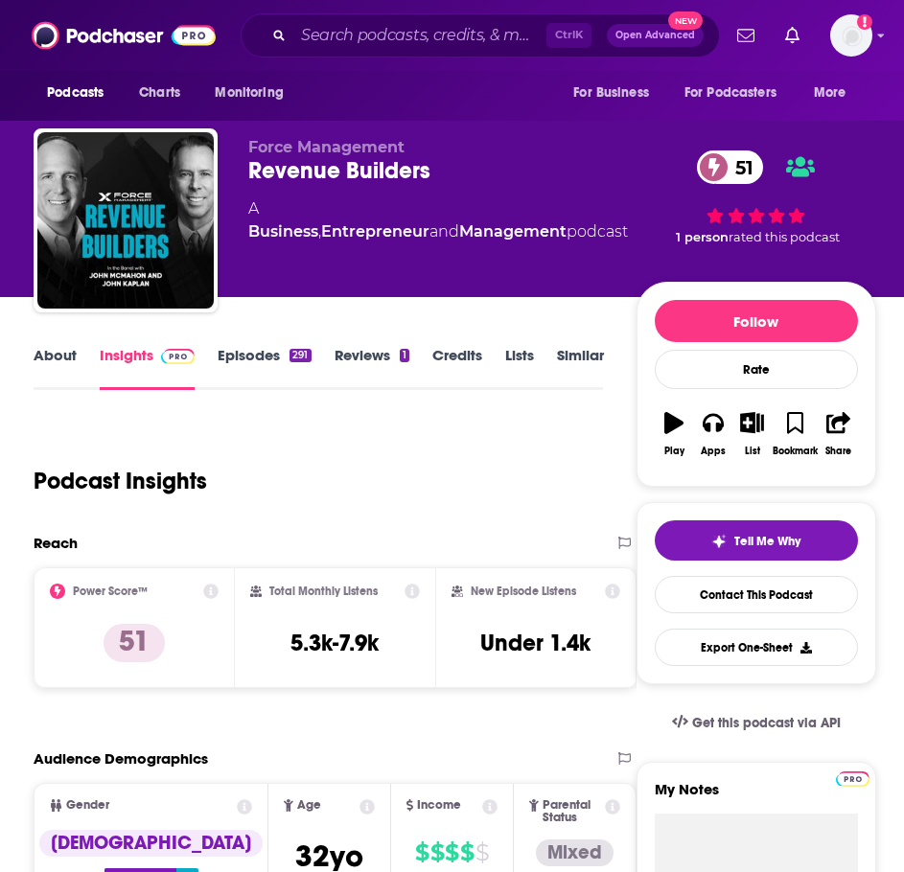
click at [58, 357] on link "About" at bounding box center [55, 368] width 43 height 44
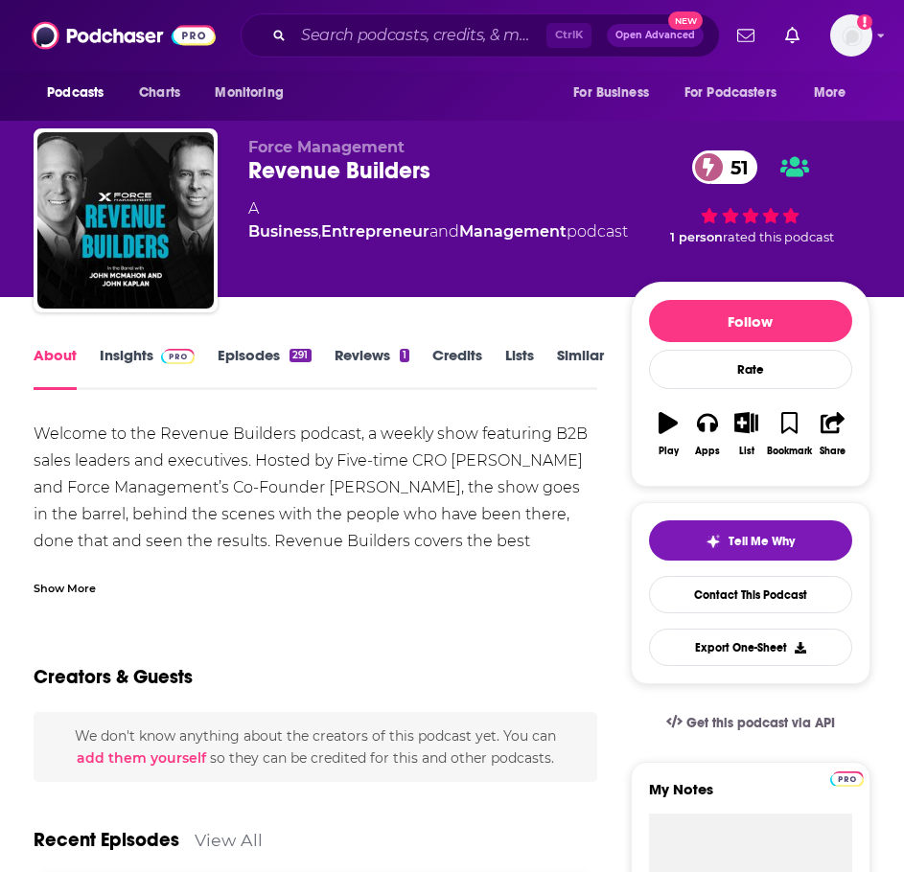
click at [86, 588] on div "Show More" at bounding box center [65, 587] width 62 height 18
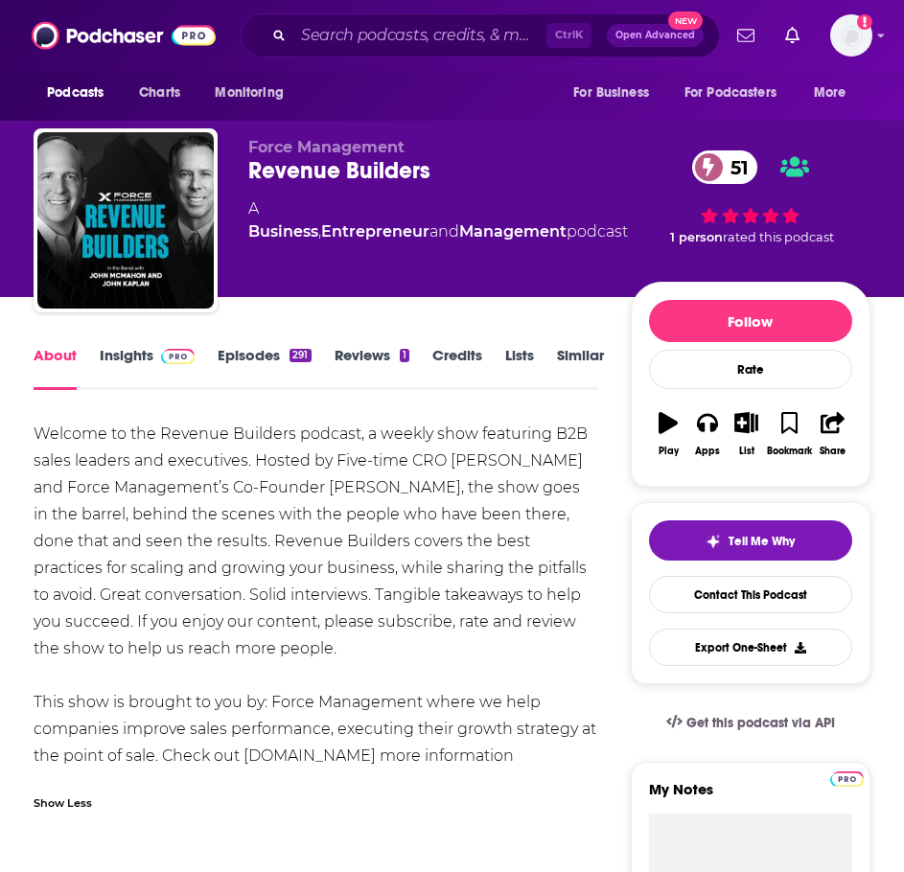
click at [240, 359] on link "Episodes 291" at bounding box center [264, 368] width 93 height 44
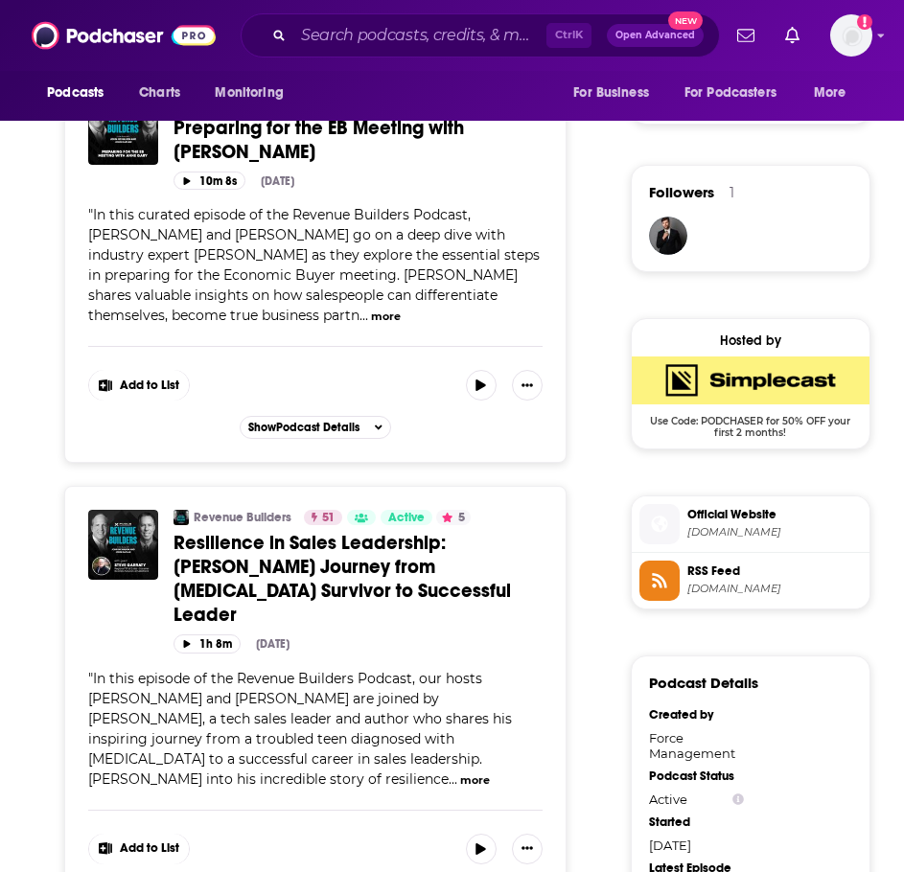
scroll to position [1342, 0]
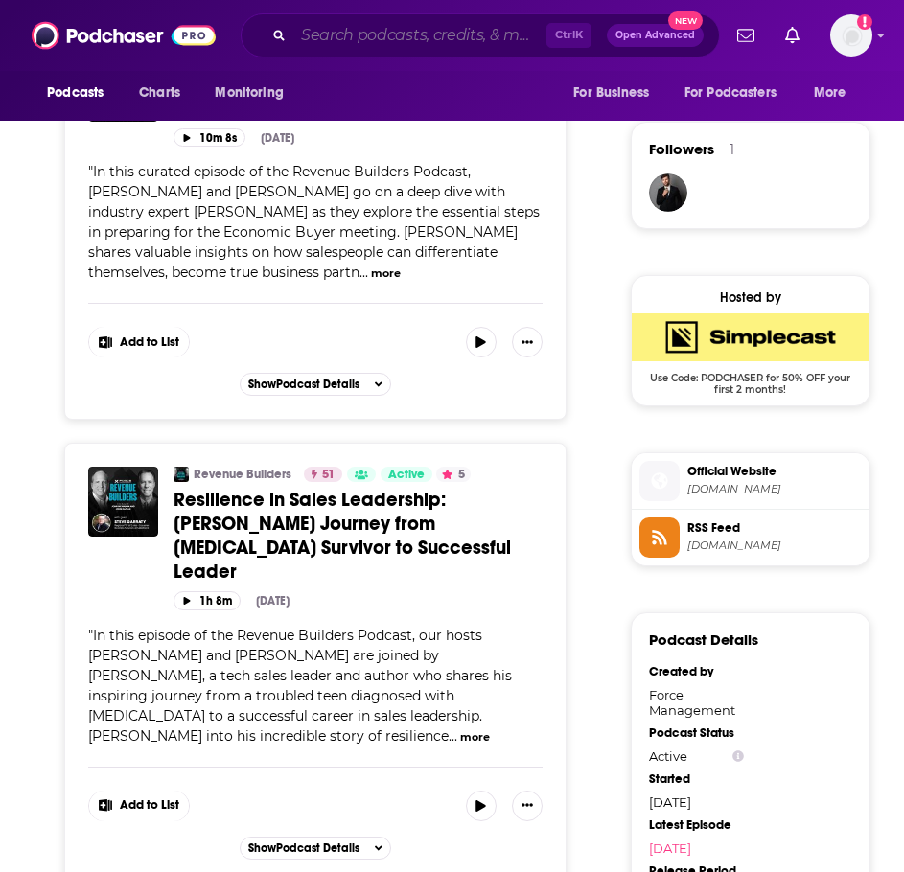
click at [397, 39] on input "Search podcasts, credits, & more..." at bounding box center [419, 35] width 253 height 31
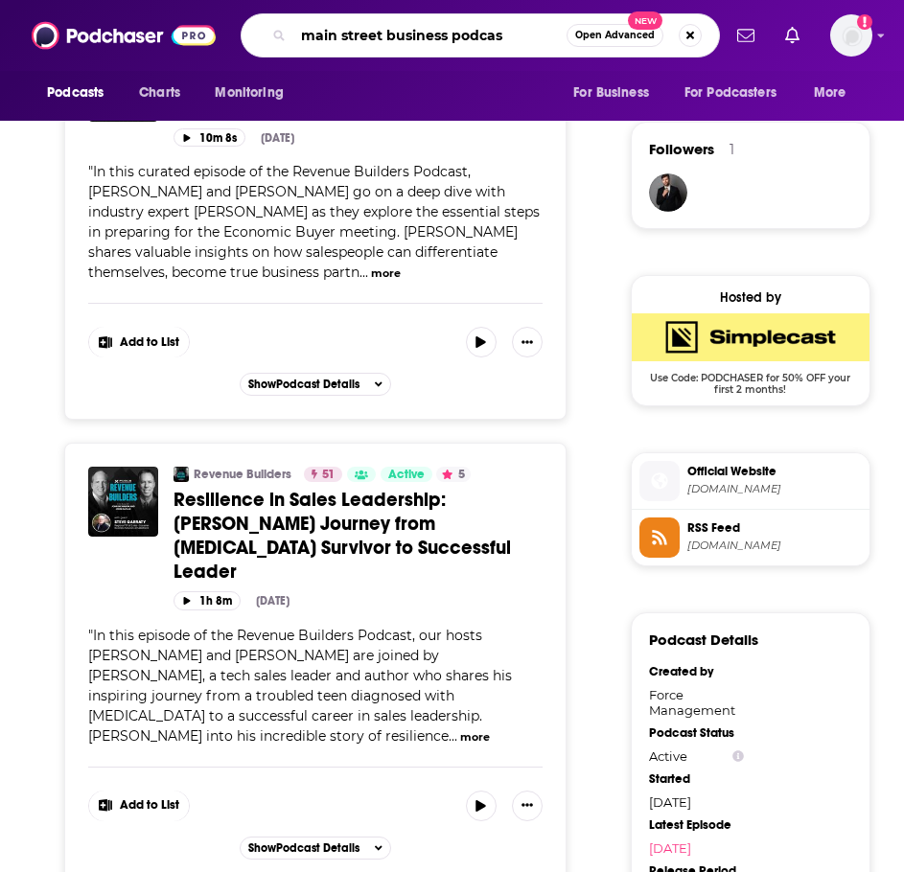
type input "main street business podcast"
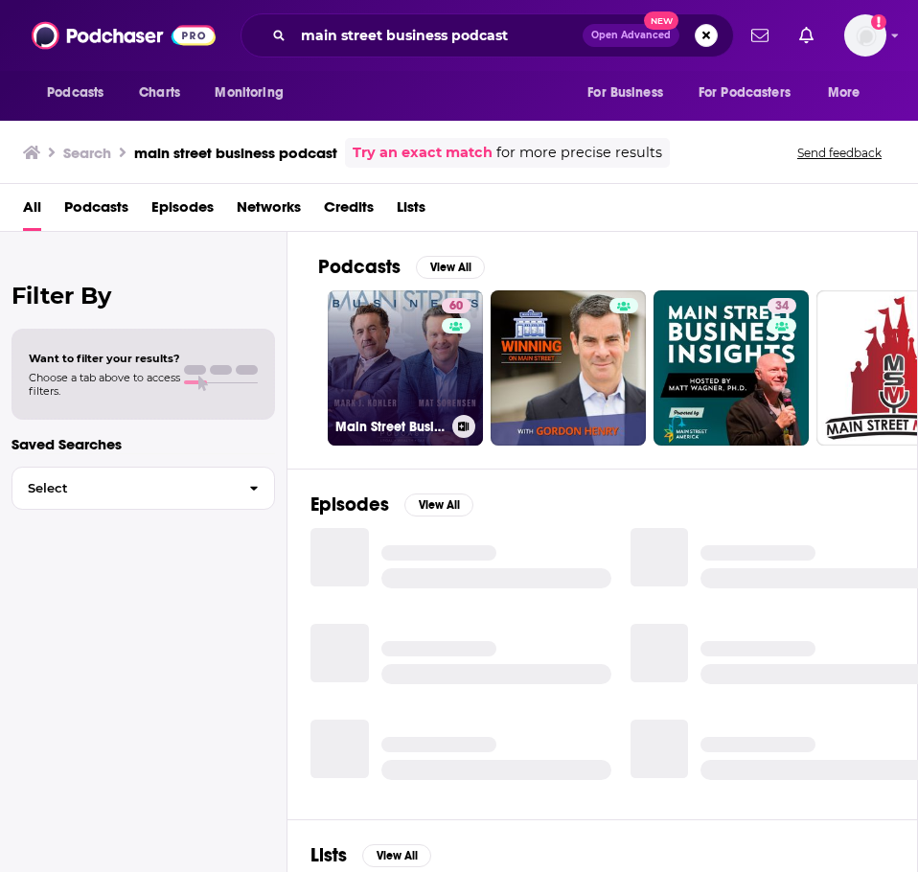
click at [406, 363] on link "[STREET_ADDRESS] Business" at bounding box center [405, 367] width 155 height 155
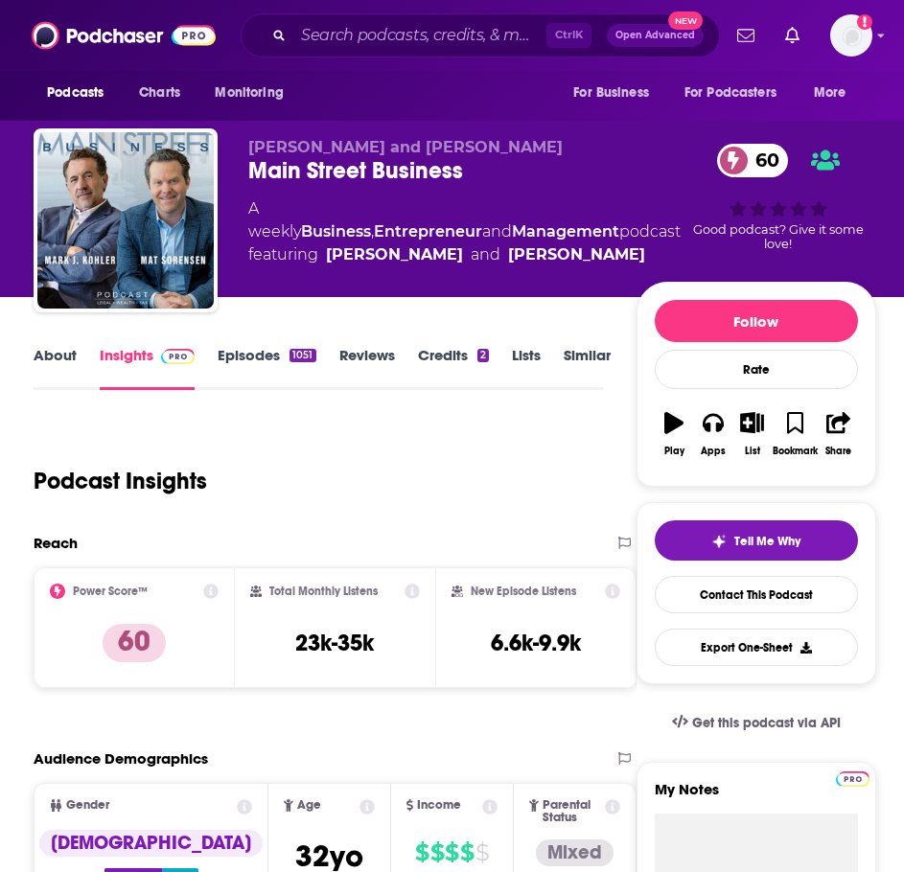
click at [48, 364] on link "About" at bounding box center [55, 368] width 43 height 44
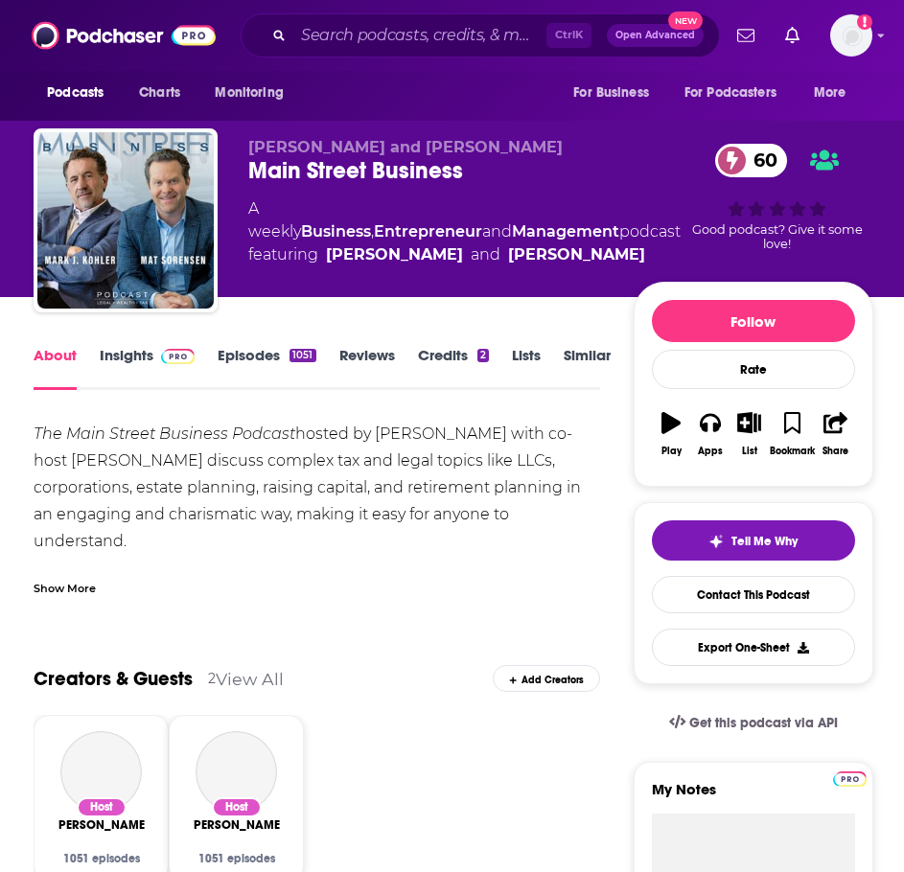
click at [78, 593] on div "Show More" at bounding box center [65, 587] width 62 height 18
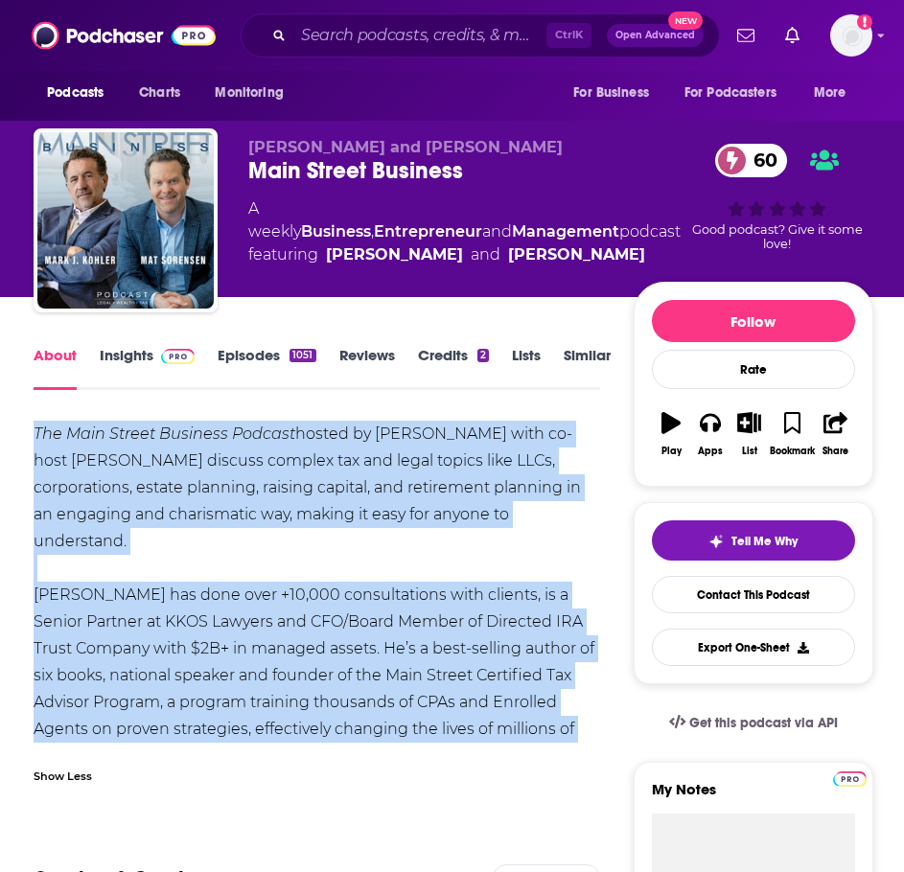
drag, startPoint x: 338, startPoint y: 737, endPoint x: 27, endPoint y: 436, distance: 433.2
copy div "The Main Street Business Podcast hosted by [PERSON_NAME] with co-host [PERSON_N…"
click at [151, 343] on div "About Insights Episodes 1051 Reviews Credits 2 Lists Similar" at bounding box center [317, 366] width 567 height 47
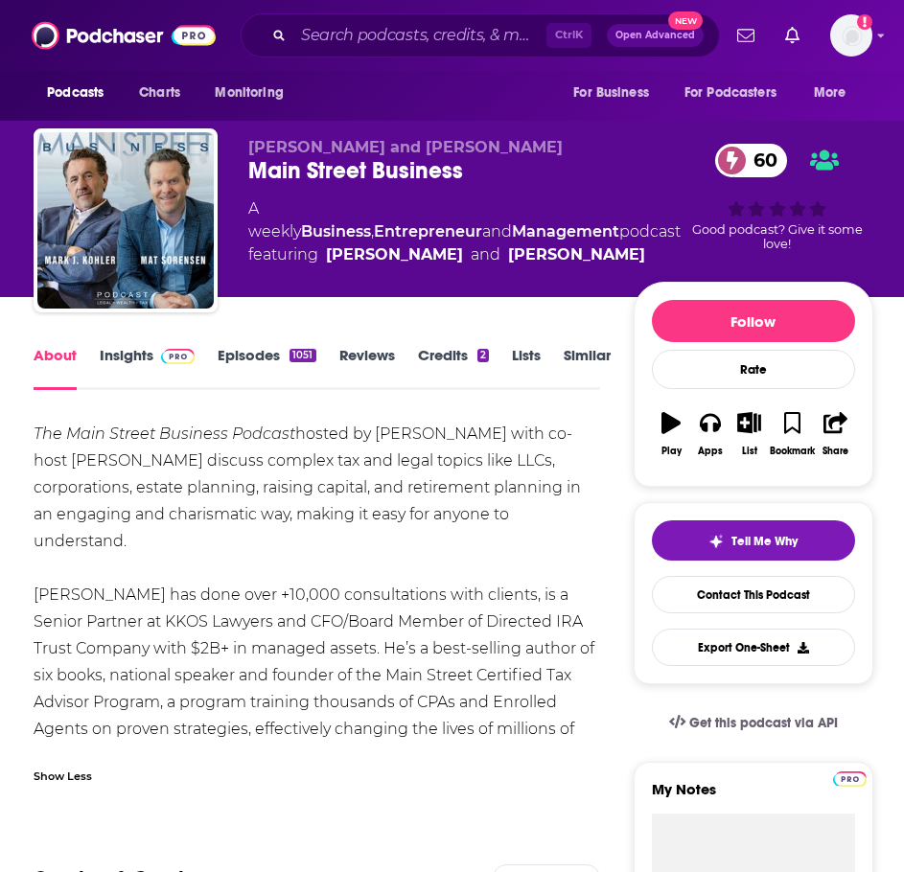
click at [150, 355] on link "Insights" at bounding box center [147, 368] width 95 height 44
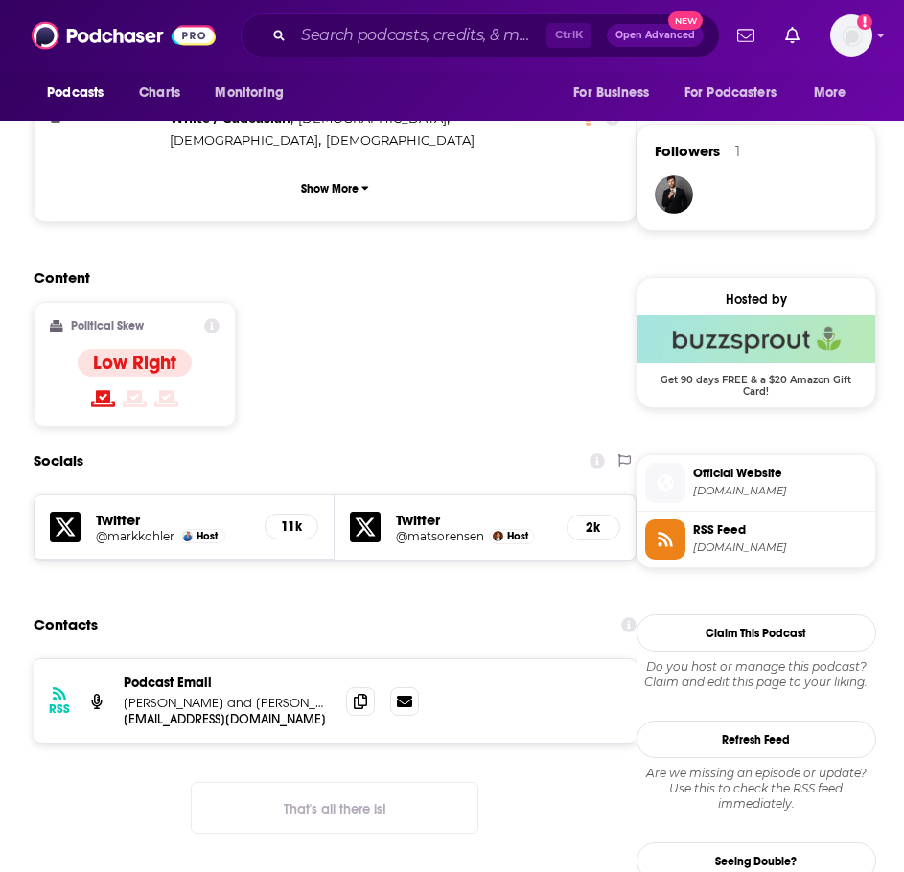
scroll to position [1342, 0]
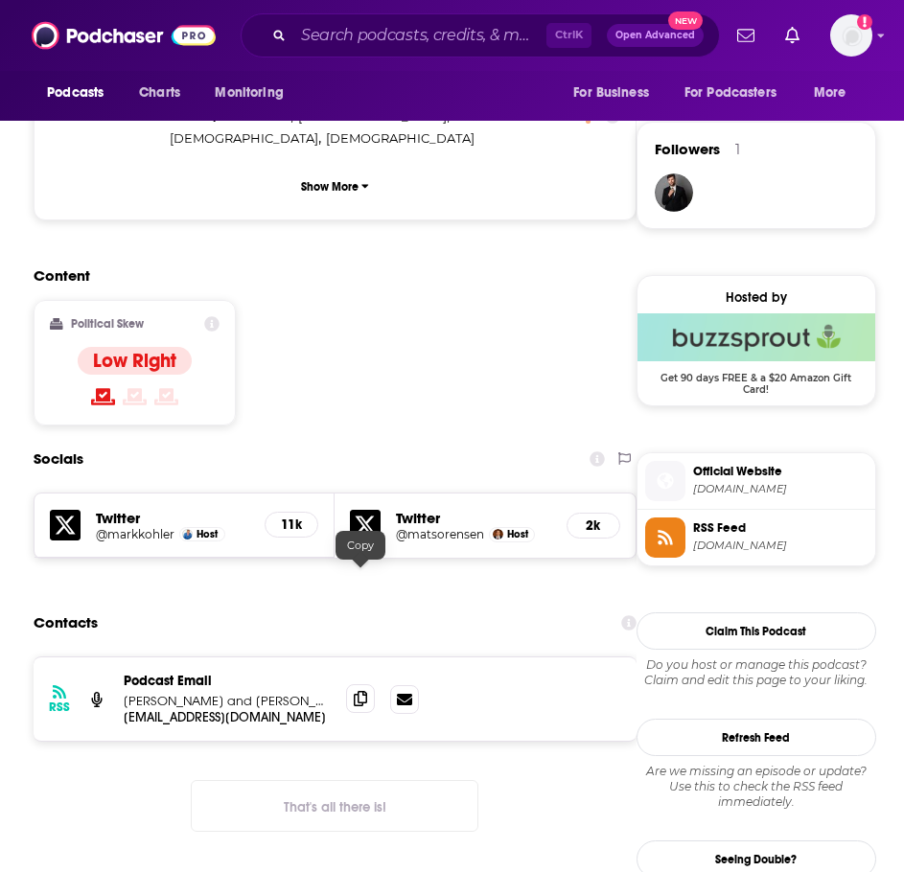
click at [360, 684] on span at bounding box center [360, 698] width 29 height 29
click at [388, 39] on input "Search podcasts, credits, & more..." at bounding box center [419, 35] width 253 height 31
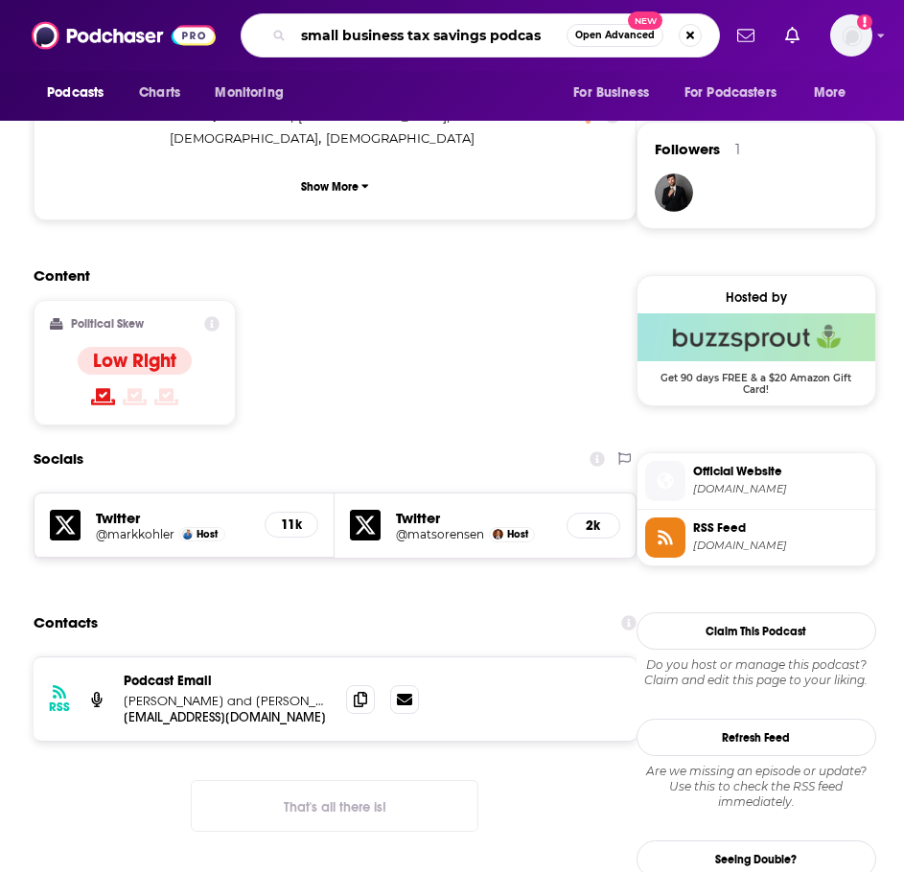
type input "small business tax savings podcast"
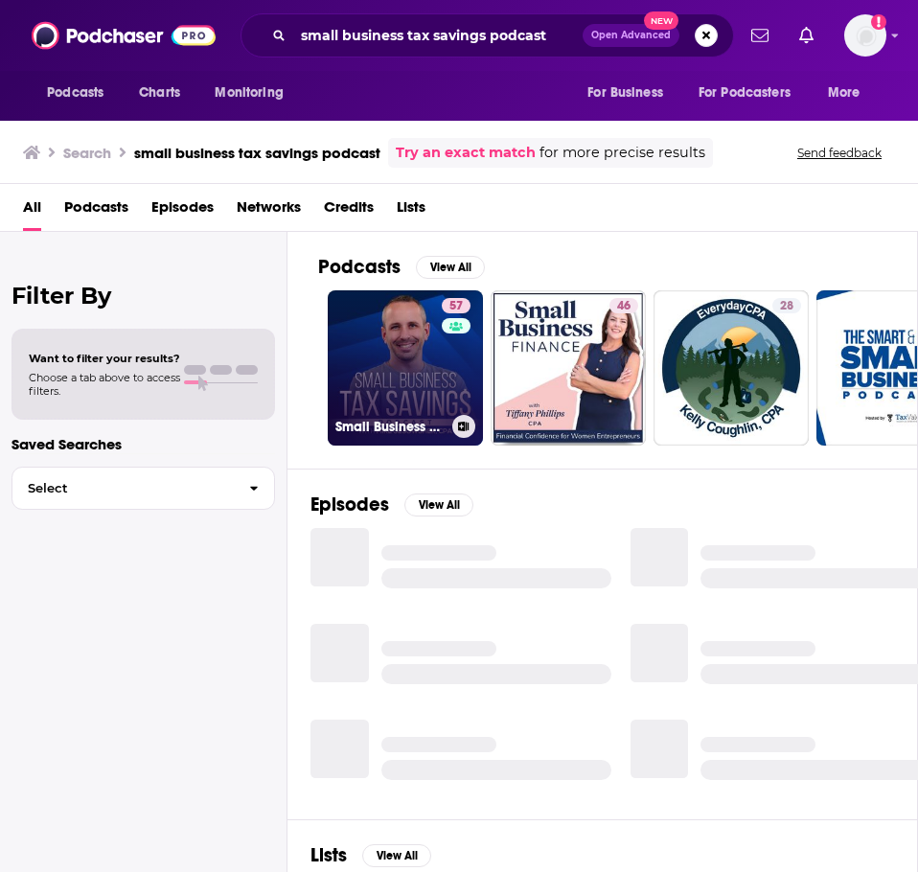
click at [375, 366] on link "57 Small Business Tax Savings Podcast" at bounding box center [405, 367] width 155 height 155
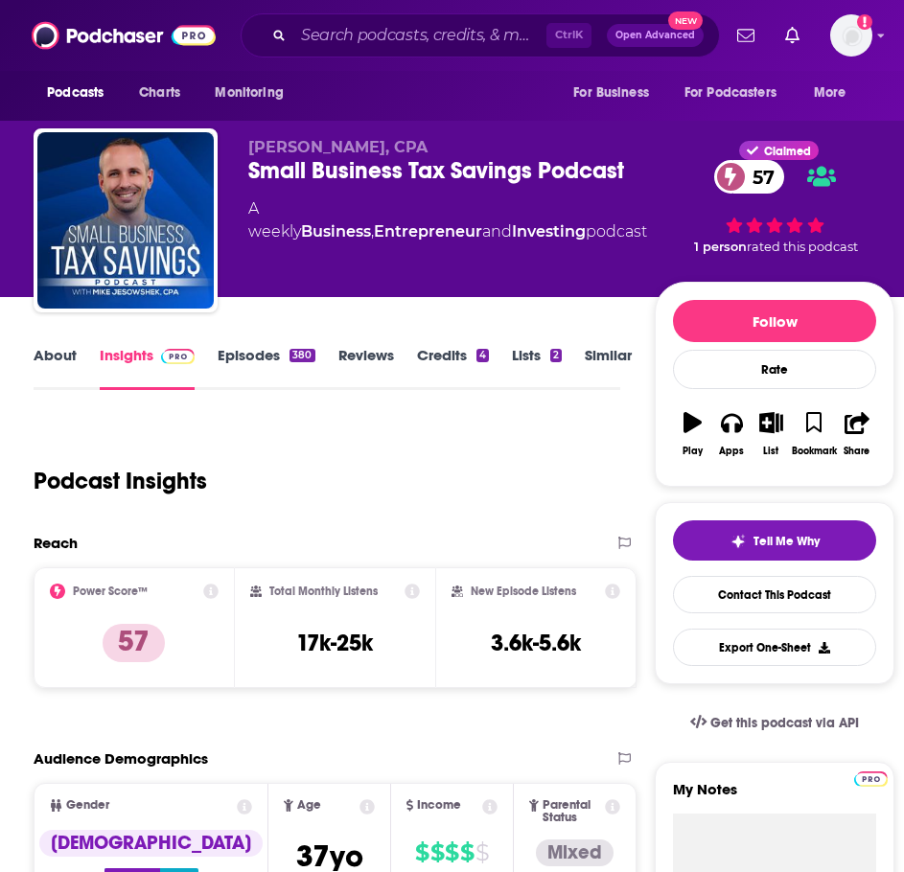
click at [49, 359] on link "About" at bounding box center [55, 368] width 43 height 44
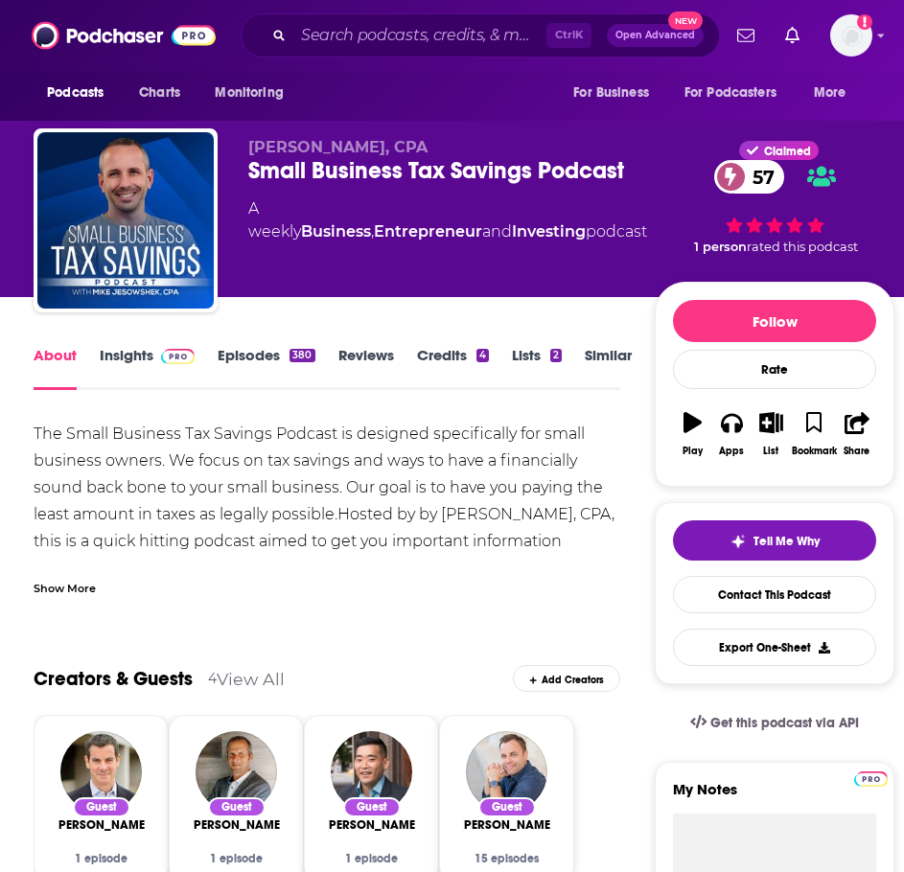
click at [81, 582] on div "Show More" at bounding box center [65, 587] width 62 height 18
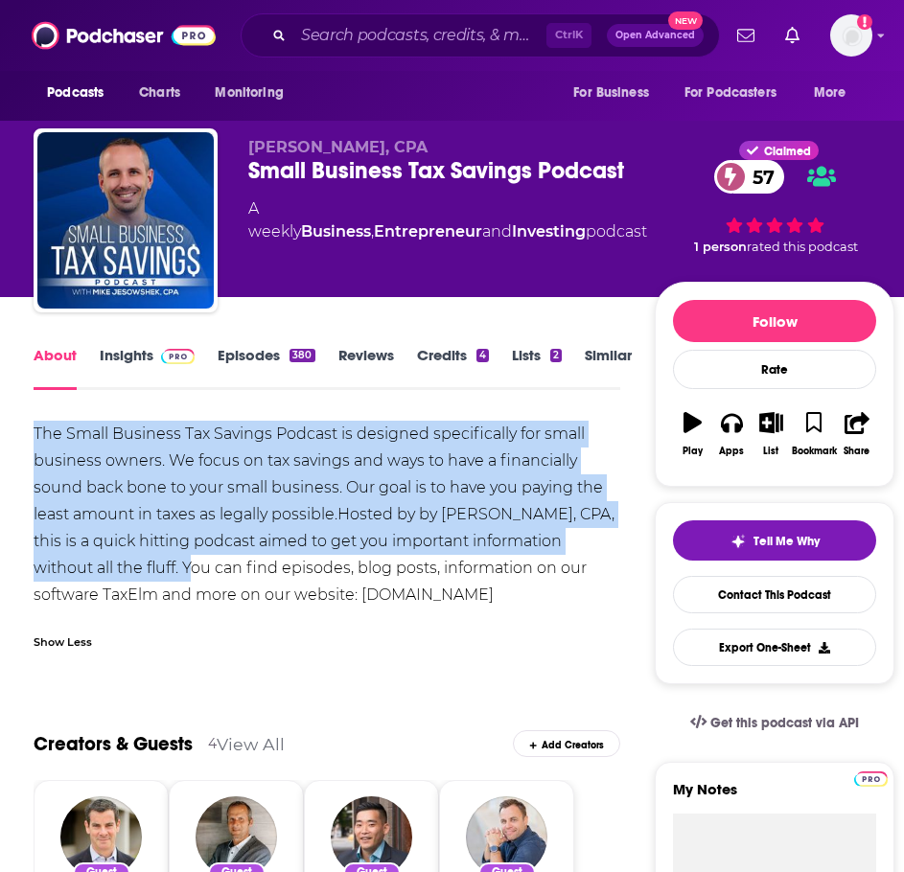
drag, startPoint x: 183, startPoint y: 567, endPoint x: 27, endPoint y: 444, distance: 199.3
copy div "The Small Business Tax Savings Podcast is designed specifically for small busin…"
click at [131, 370] on link "Insights" at bounding box center [147, 368] width 95 height 44
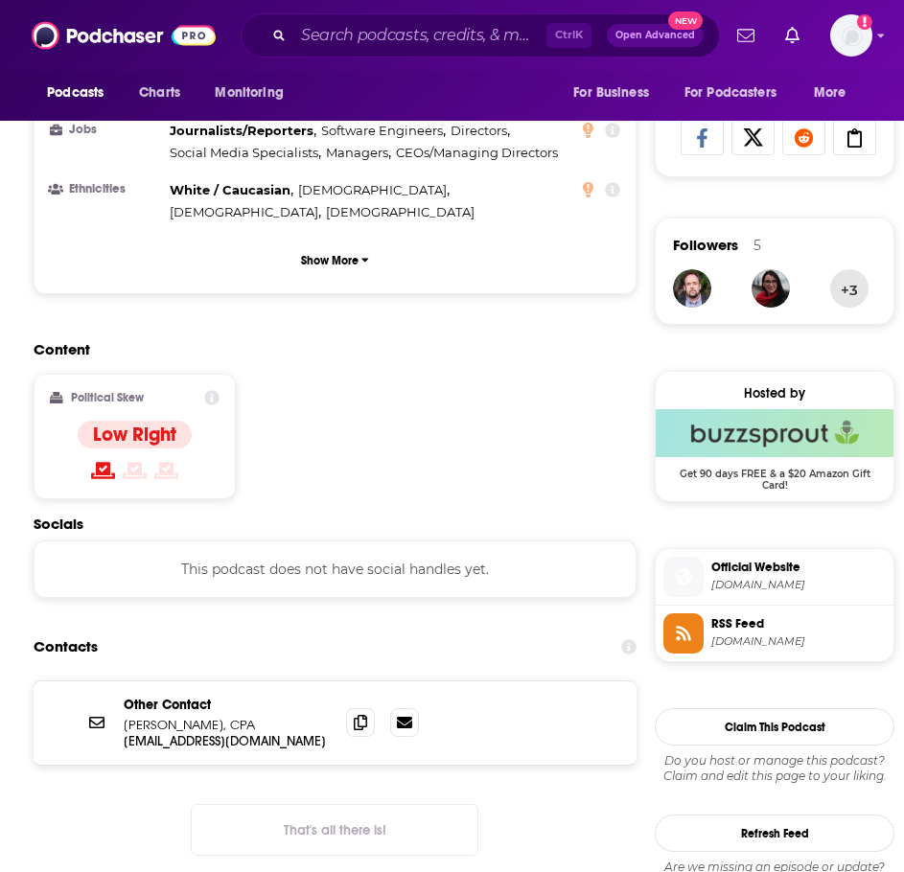
scroll to position [1438, 0]
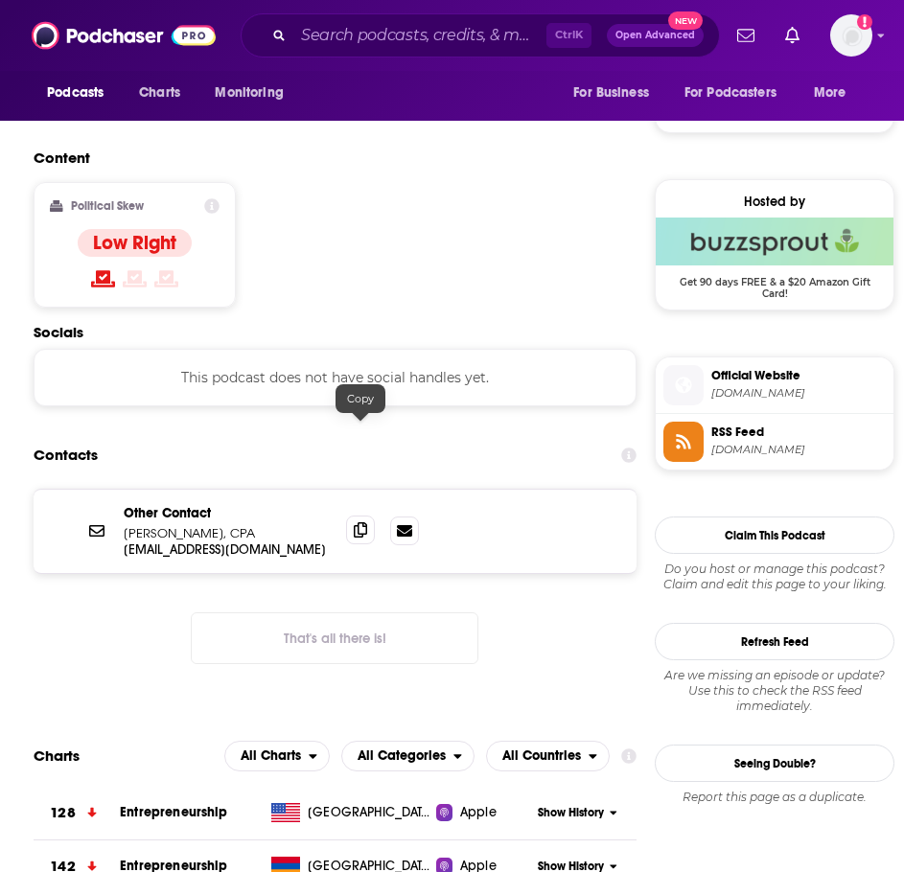
click at [359, 522] on icon at bounding box center [360, 529] width 13 height 15
click at [370, 24] on input "Search podcasts, credits, & more..." at bounding box center [419, 35] width 253 height 31
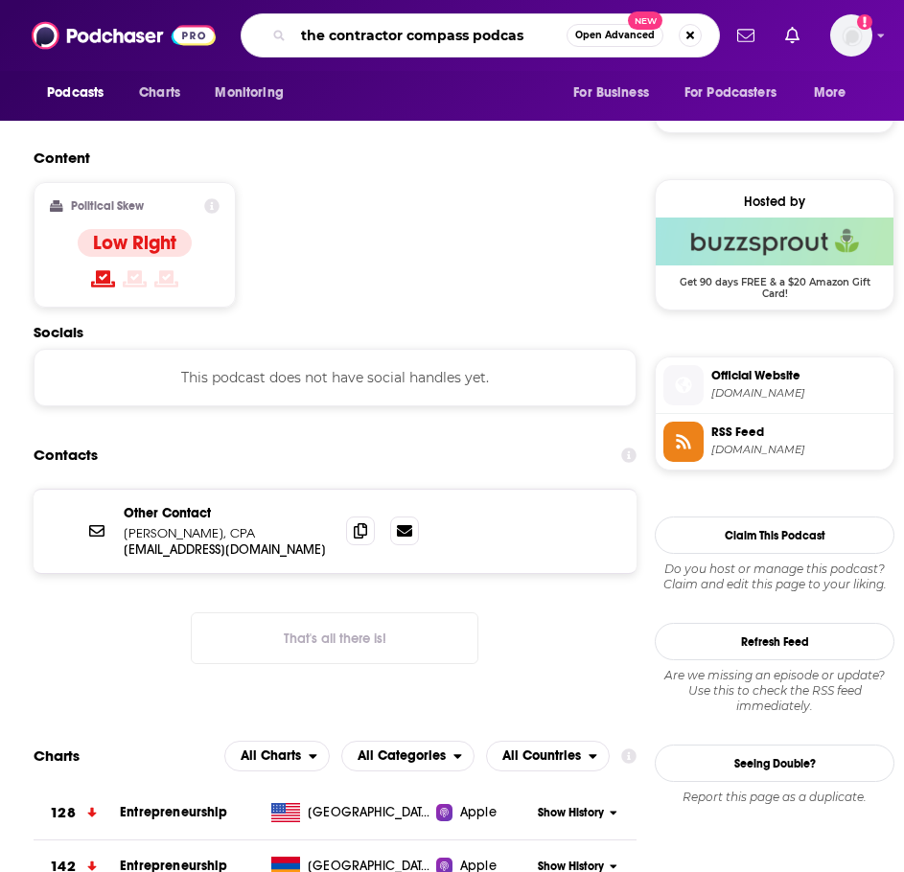
type input "the contractor compass podcast"
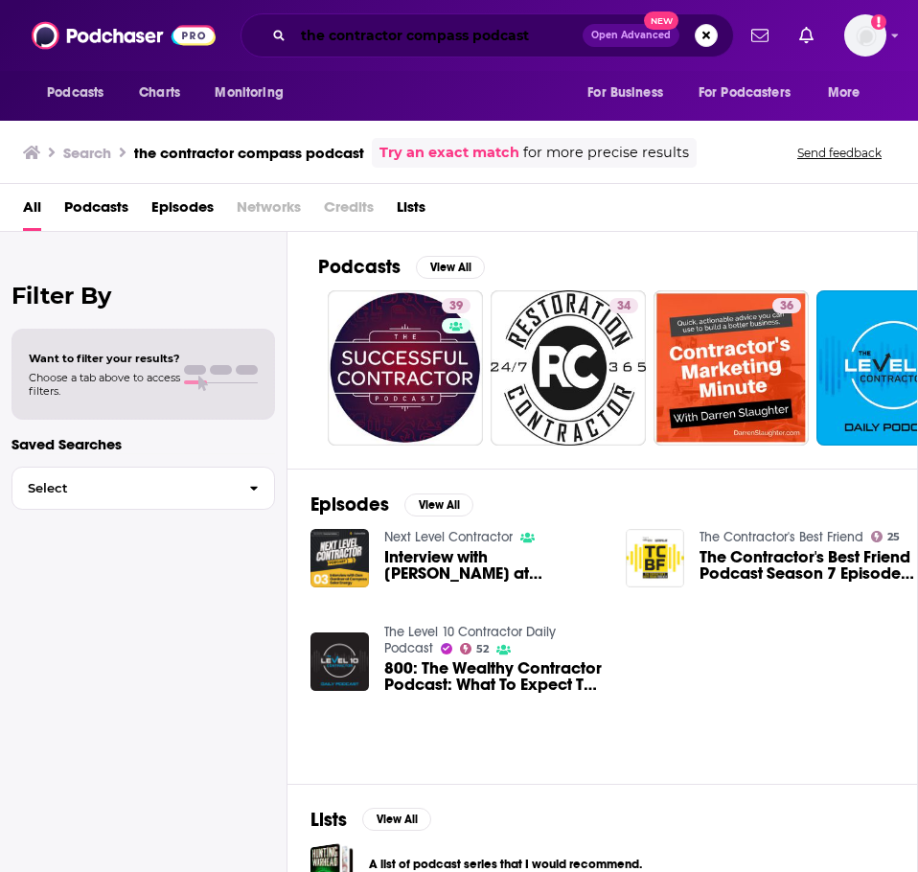
click at [334, 35] on input "the contractor compass podcast" at bounding box center [437, 35] width 289 height 31
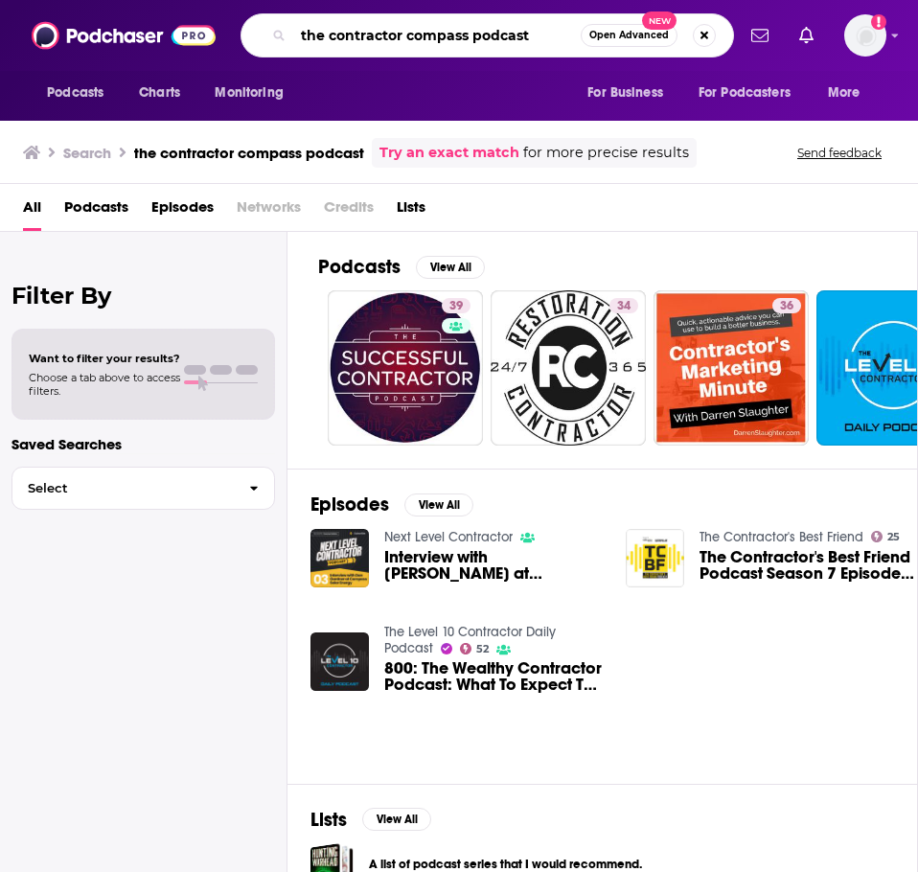
click at [334, 35] on input "the contractor compass podcast" at bounding box center [437, 35] width 288 height 31
type input "change your filter podcast"
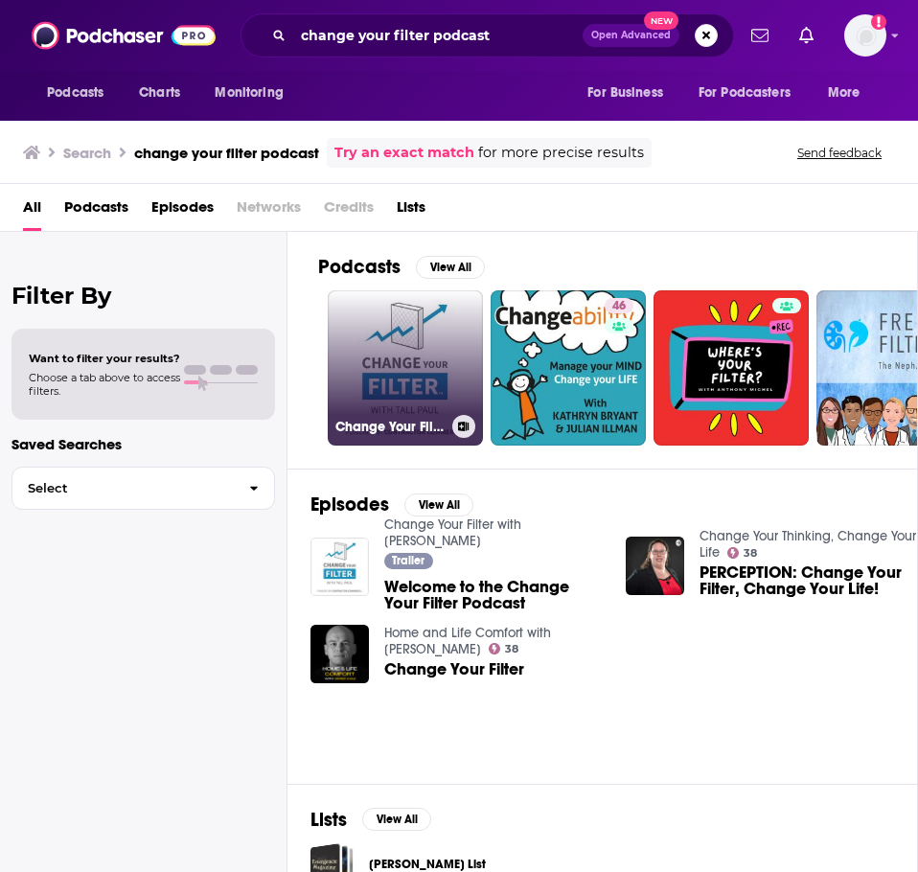
click at [416, 371] on link "Change Your Filter with [PERSON_NAME]" at bounding box center [405, 367] width 155 height 155
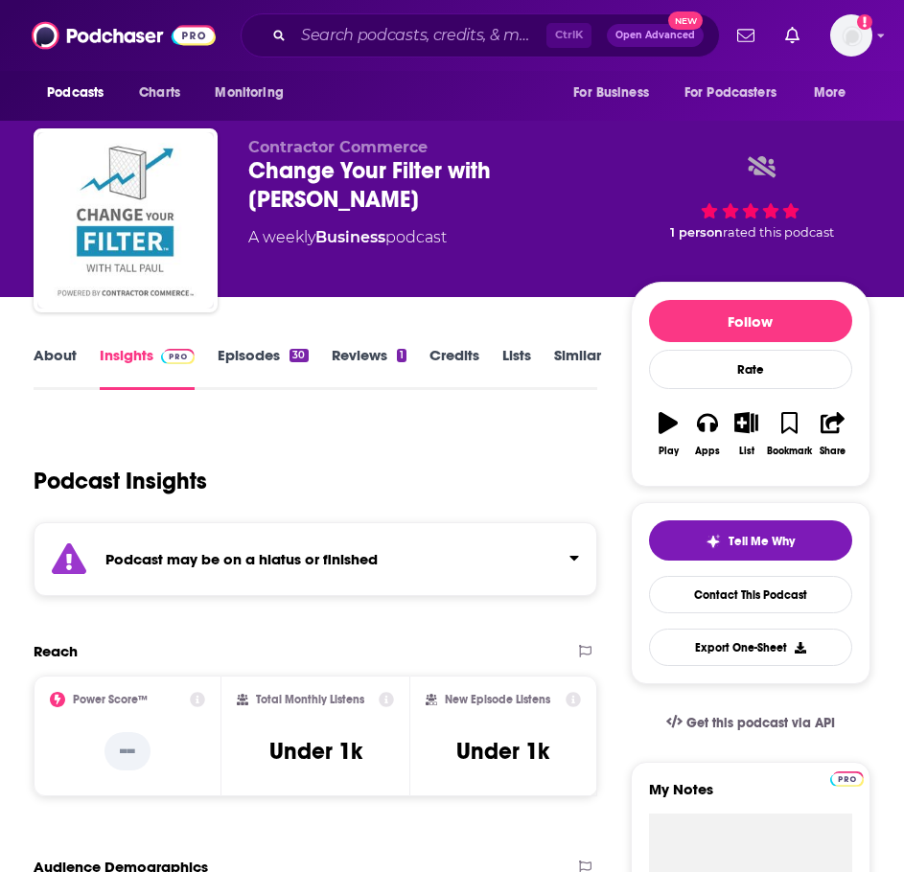
click at [315, 584] on div "Podcast may be on a hiatus or finished" at bounding box center [316, 559] width 564 height 74
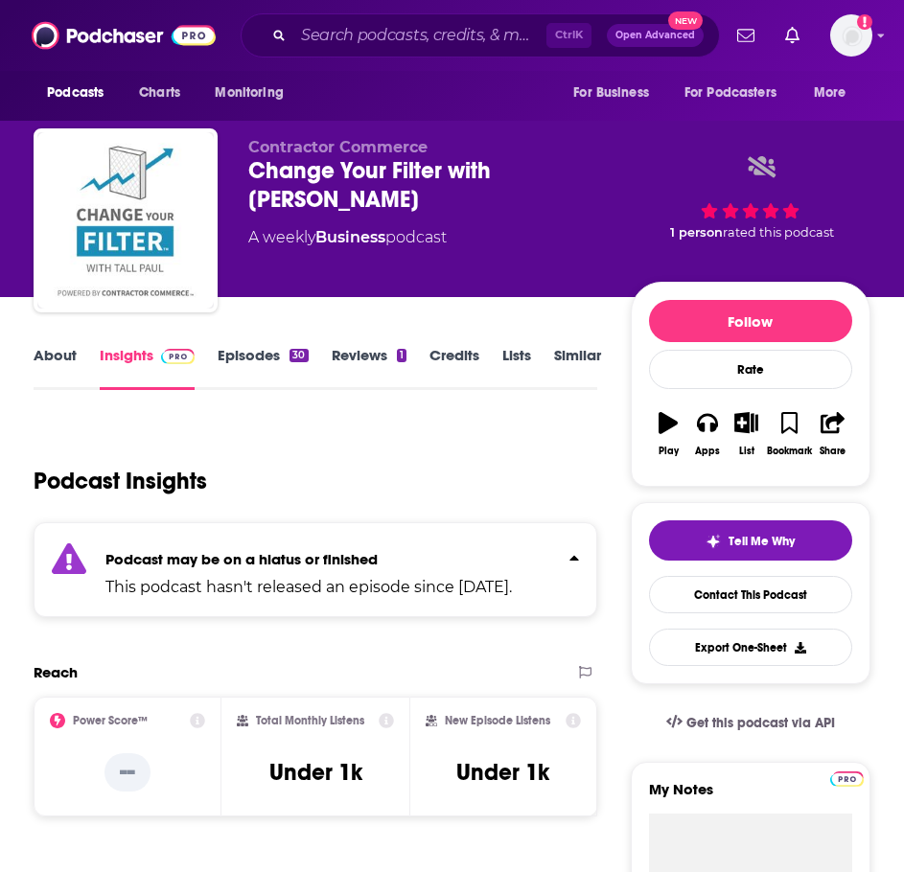
click at [242, 358] on link "Episodes 30" at bounding box center [263, 368] width 90 height 44
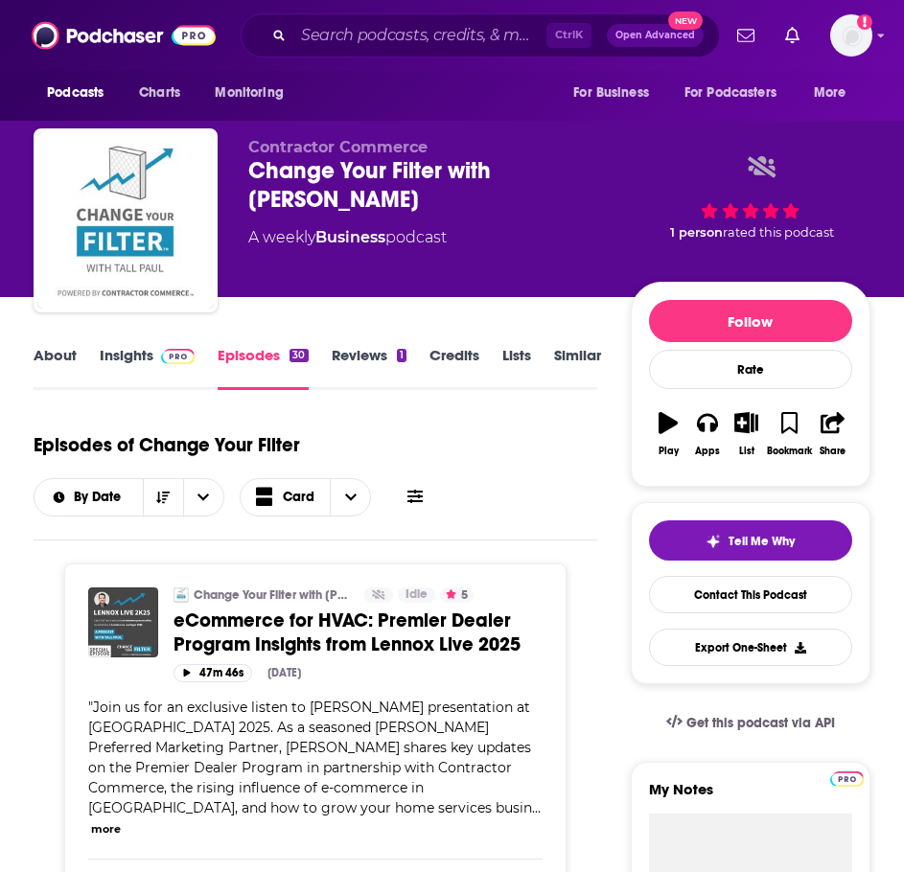
click at [44, 363] on link "About" at bounding box center [55, 368] width 43 height 44
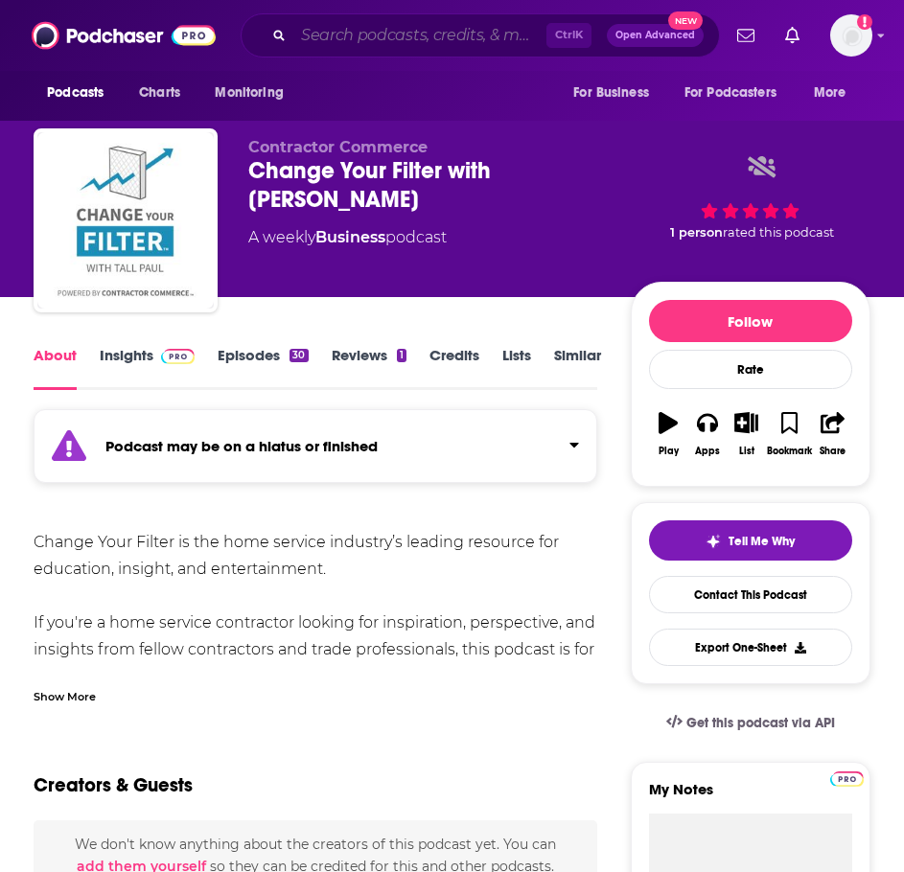
click at [405, 34] on input "Search podcasts, credits, & more..." at bounding box center [419, 35] width 253 height 31
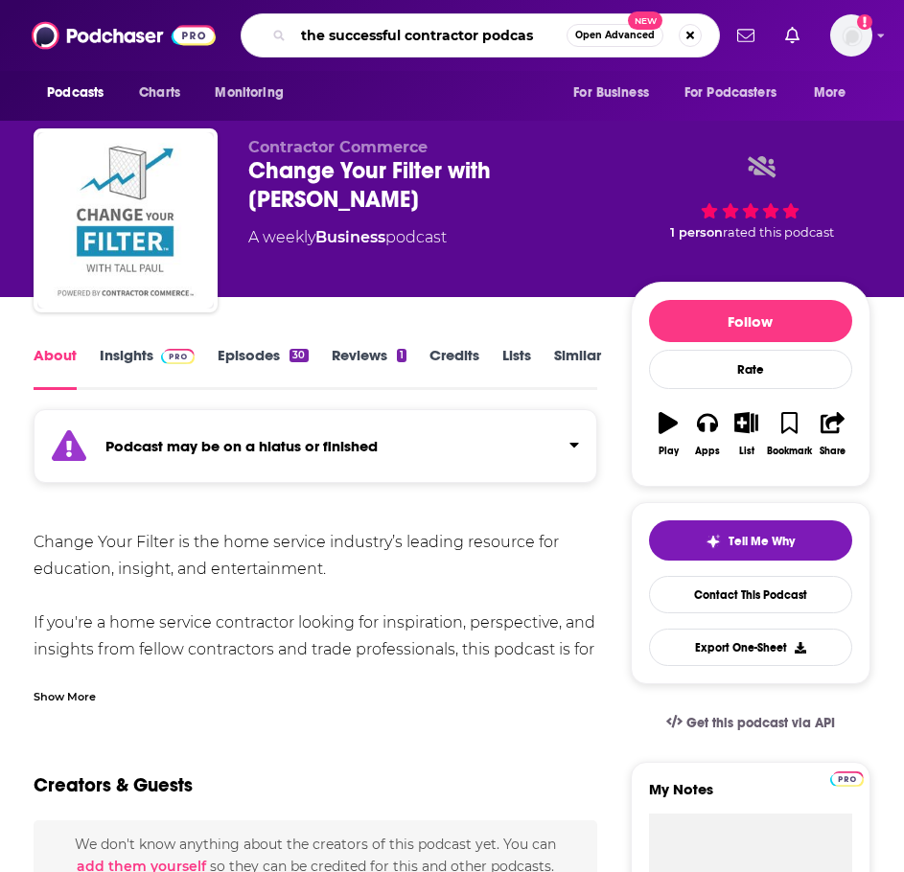
type input "the successful contractor podcast"
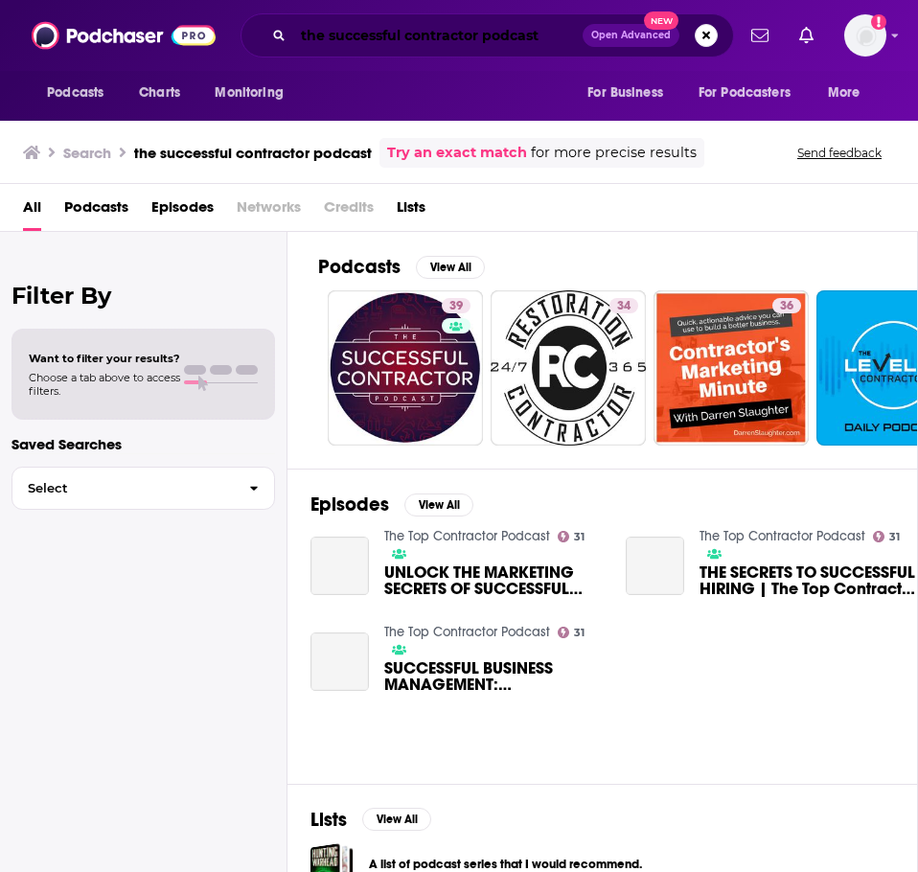
click at [399, 42] on input "the successful contractor podcast" at bounding box center [437, 35] width 289 height 31
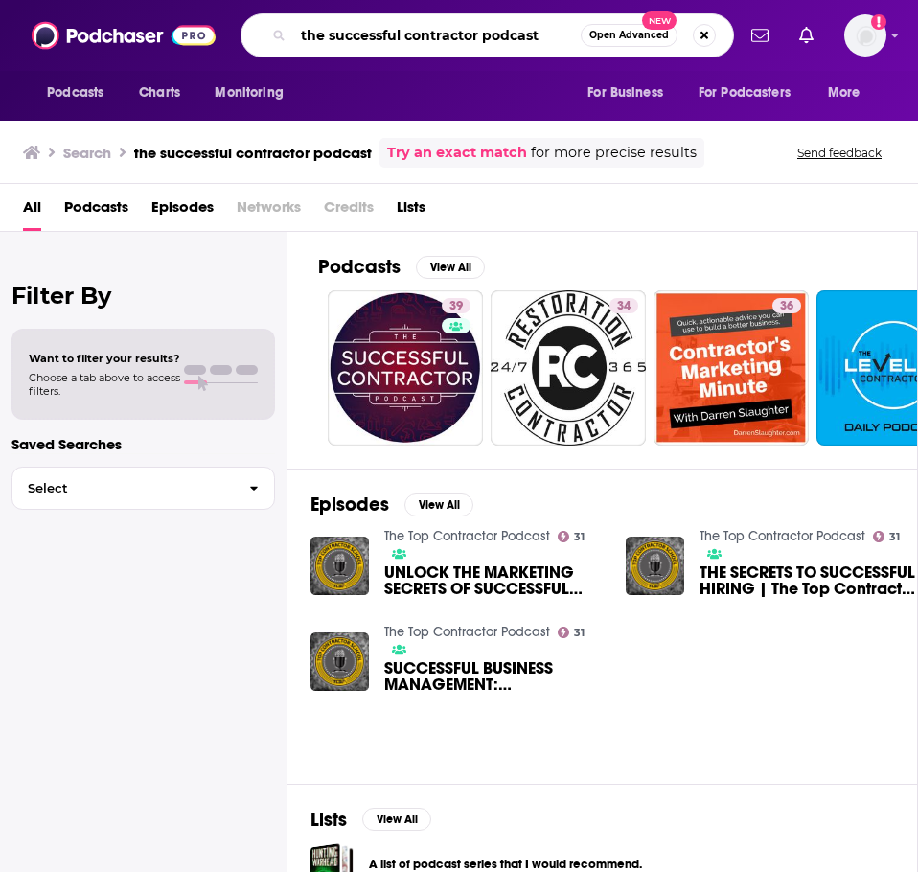
click at [399, 42] on input "the successful contractor podcast" at bounding box center [437, 35] width 288 height 31
type input "contractors' stories podcast"
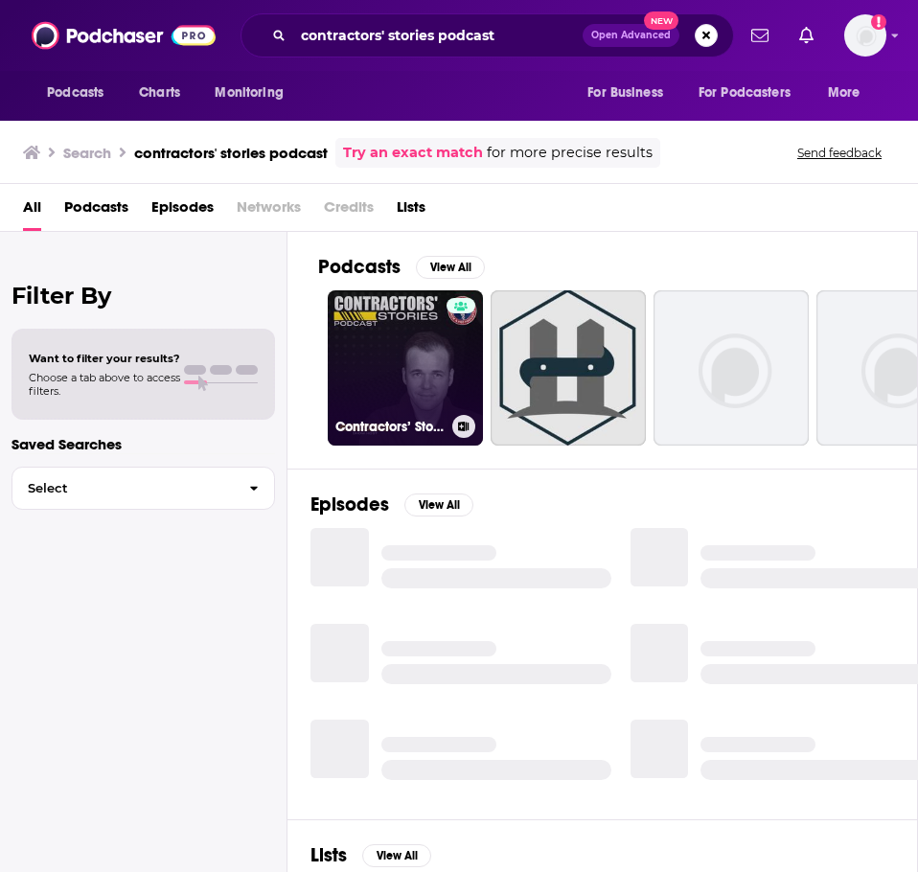
click at [378, 351] on link "Contractors’ Stories Podcast" at bounding box center [405, 367] width 155 height 155
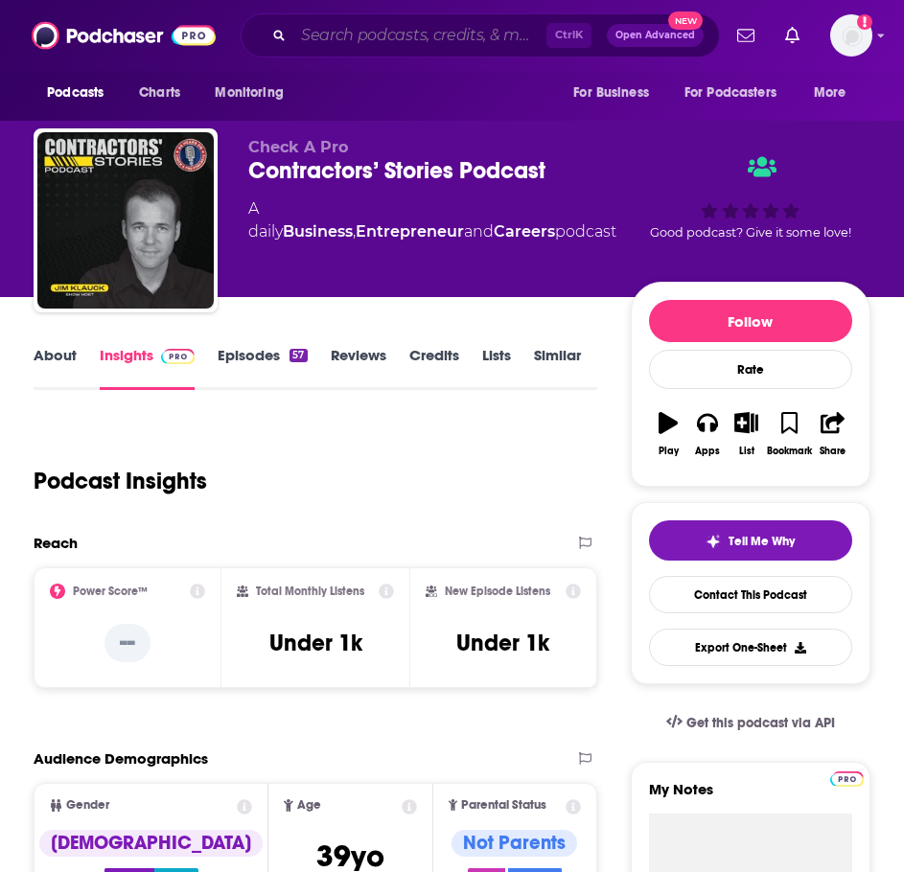
drag, startPoint x: 450, startPoint y: 33, endPoint x: 413, endPoint y: 44, distance: 38.2
click at [448, 33] on input "Search podcasts, credits, & more..." at bounding box center [419, 35] width 253 height 31
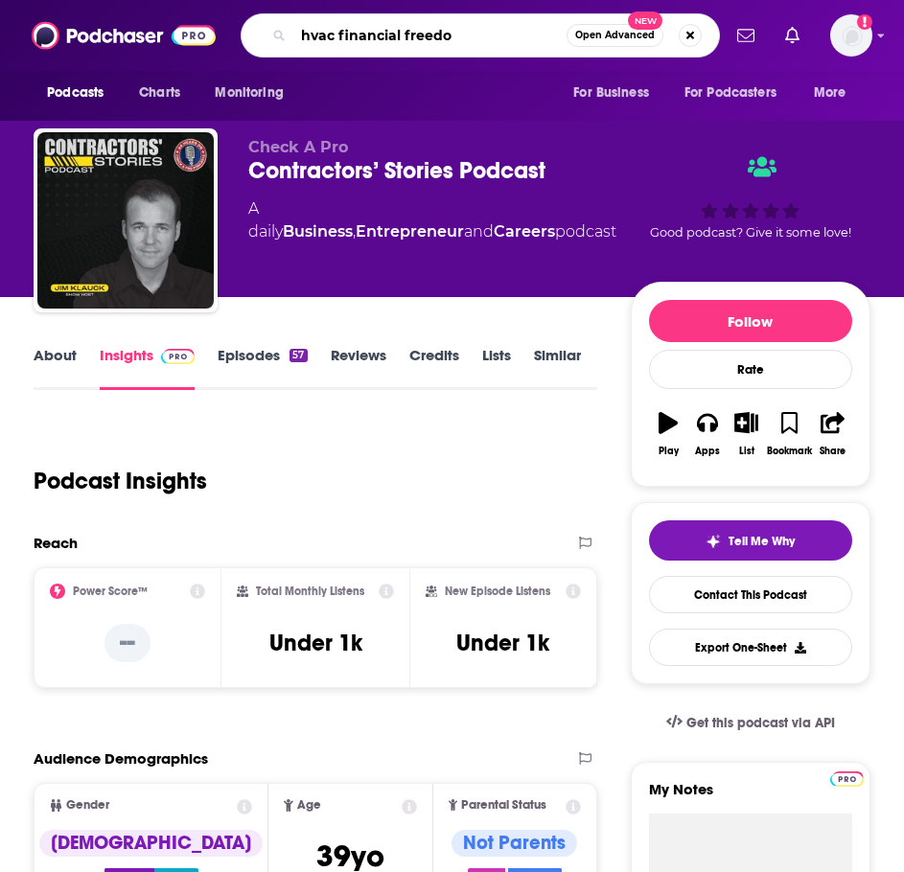
type input "hvac financial freedom"
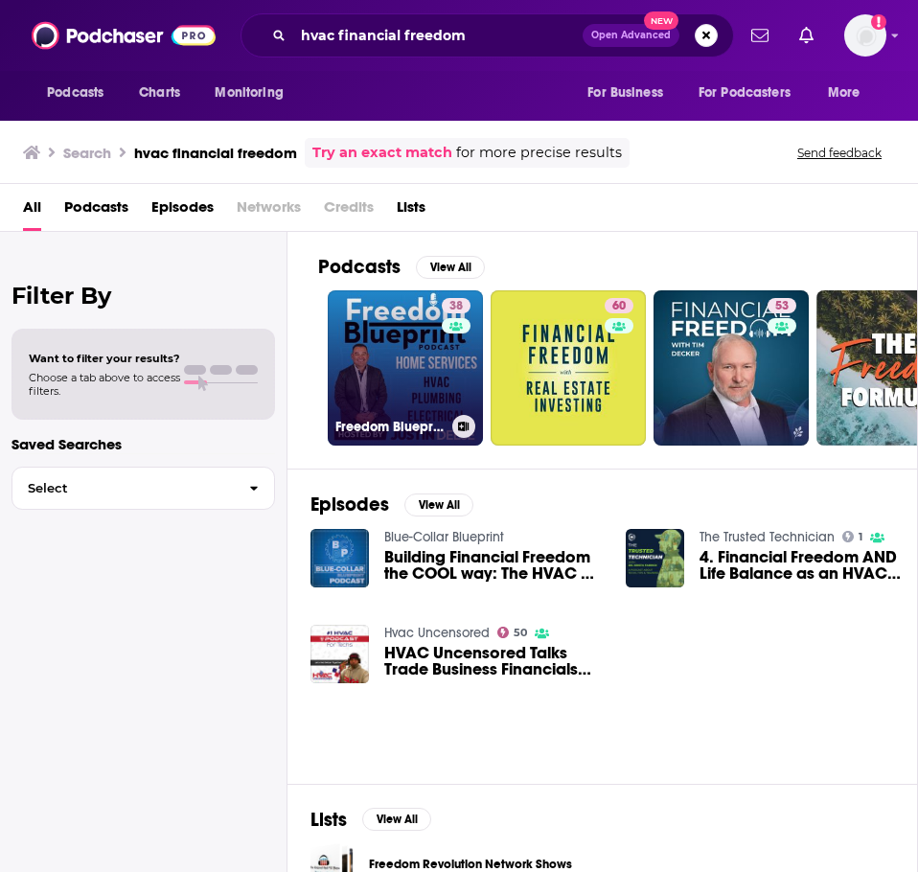
click at [399, 380] on link "38 Freedom Blueprint for Home Services | HVAC, Plumbing, Electrical, Leadership…" at bounding box center [405, 367] width 155 height 155
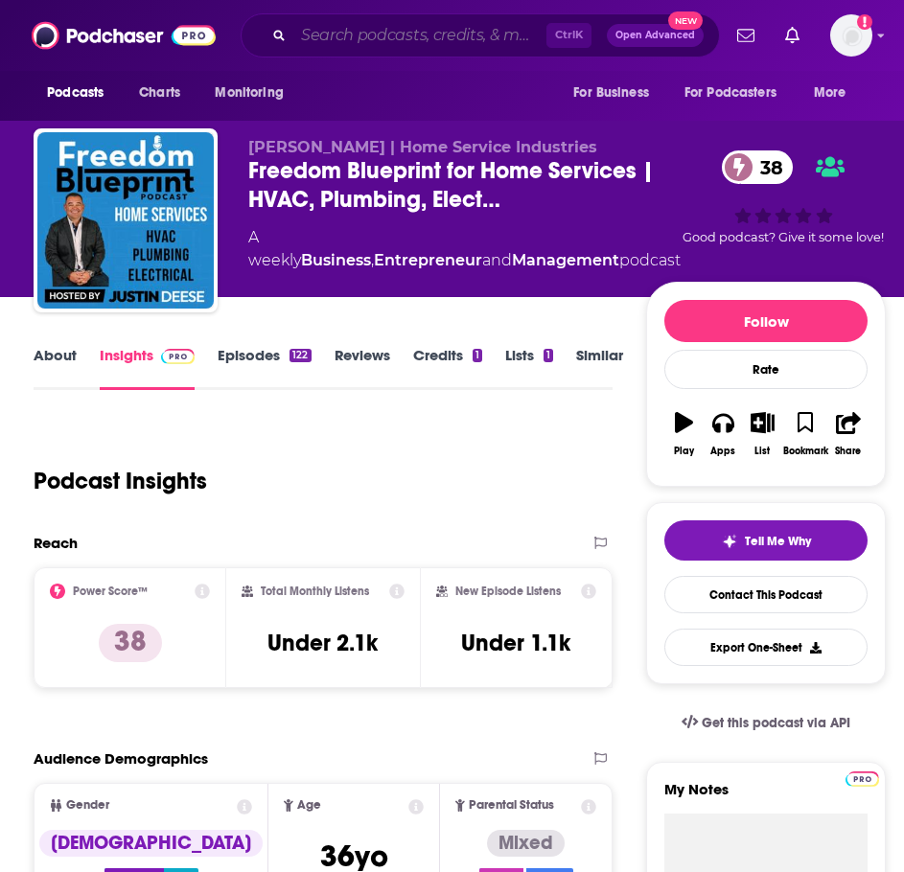
click at [379, 30] on input "Search podcasts, credits, & more..." at bounding box center [419, 35] width 253 height 31
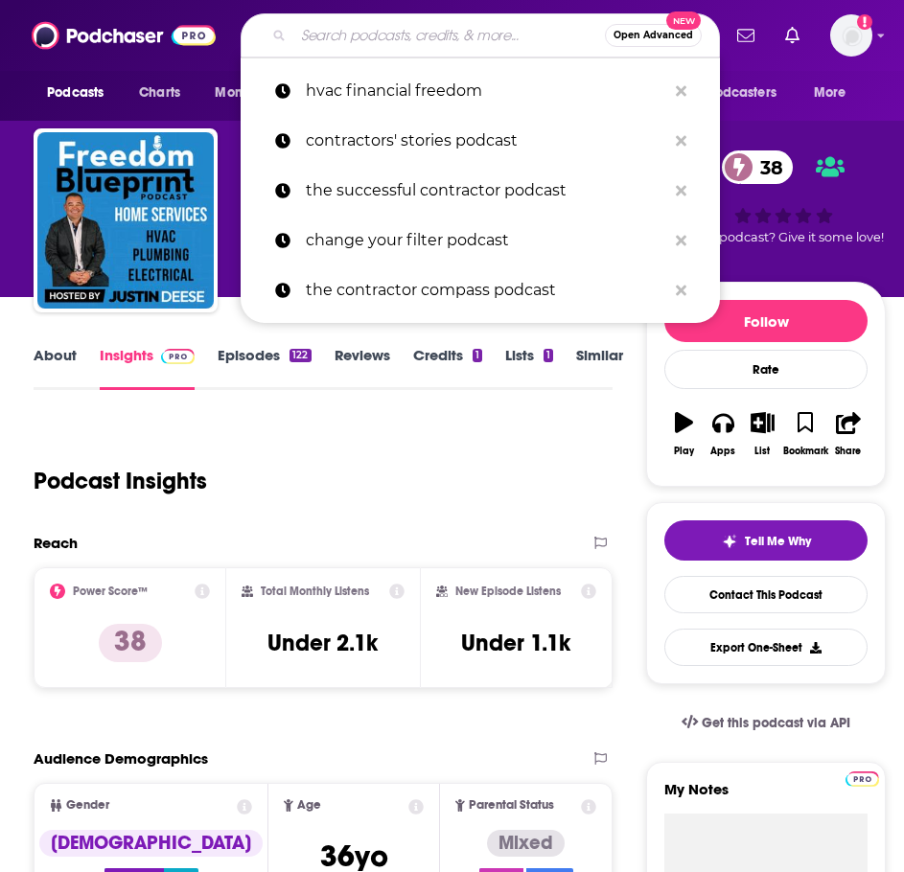
click at [379, 32] on input "Search podcasts, credits, & more..." at bounding box center [449, 35] width 312 height 31
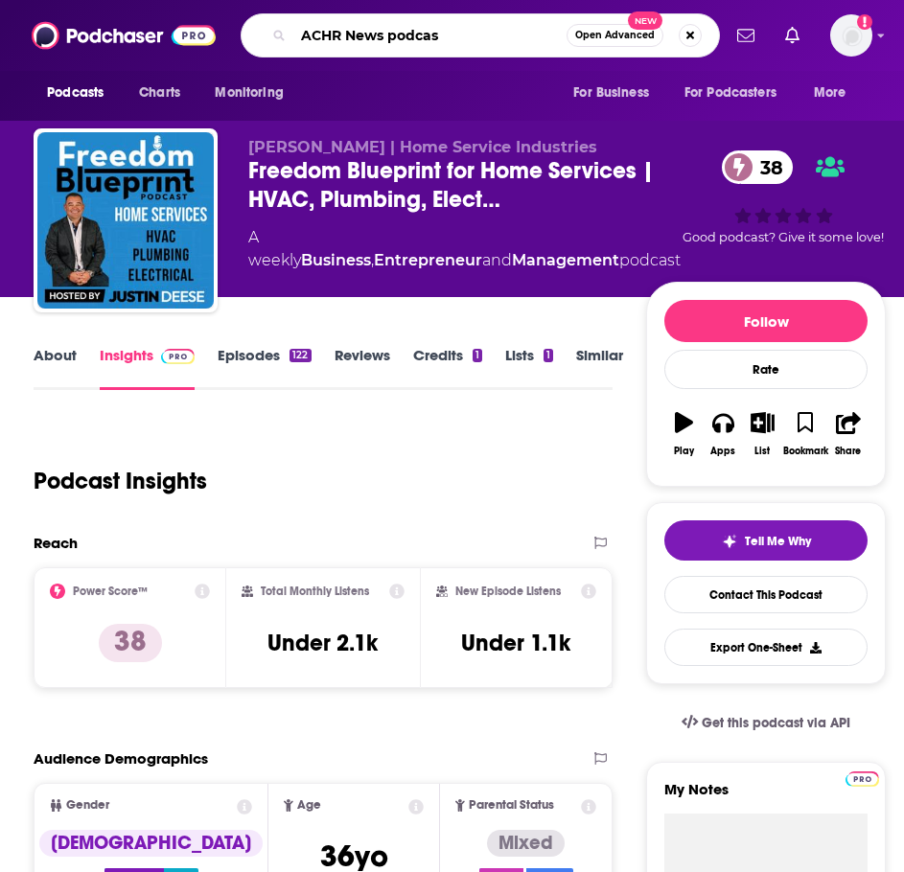
type input "ACHR News podcast"
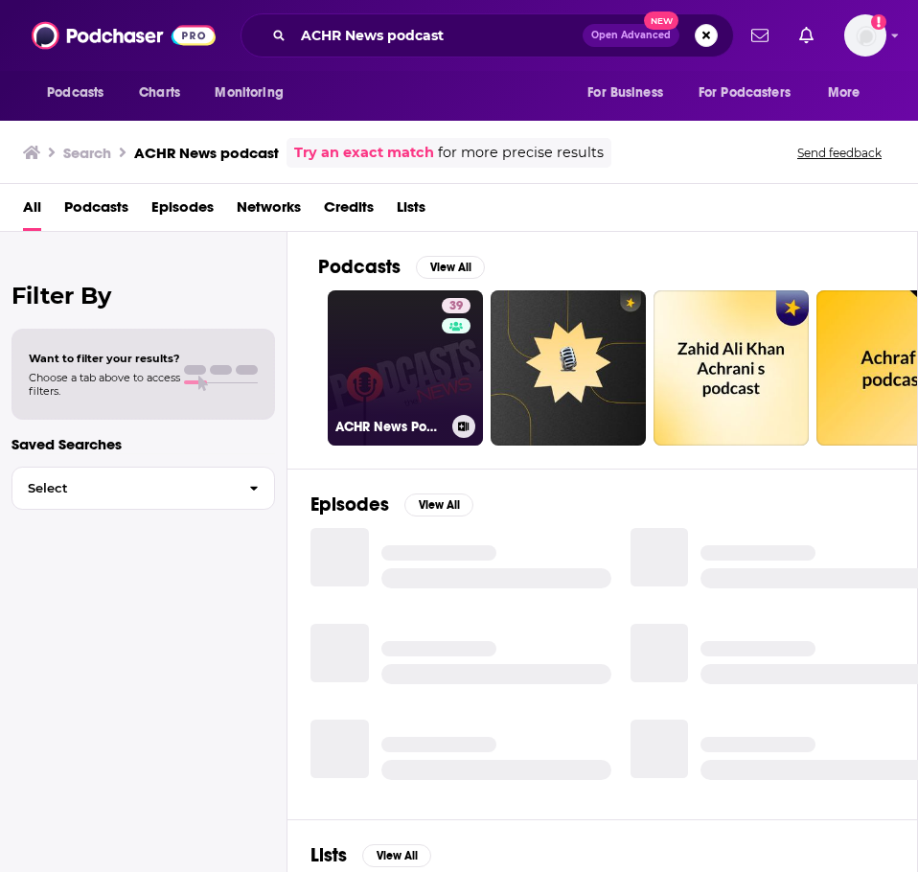
click at [342, 386] on link "39 ACHR News Podcast" at bounding box center [405, 367] width 155 height 155
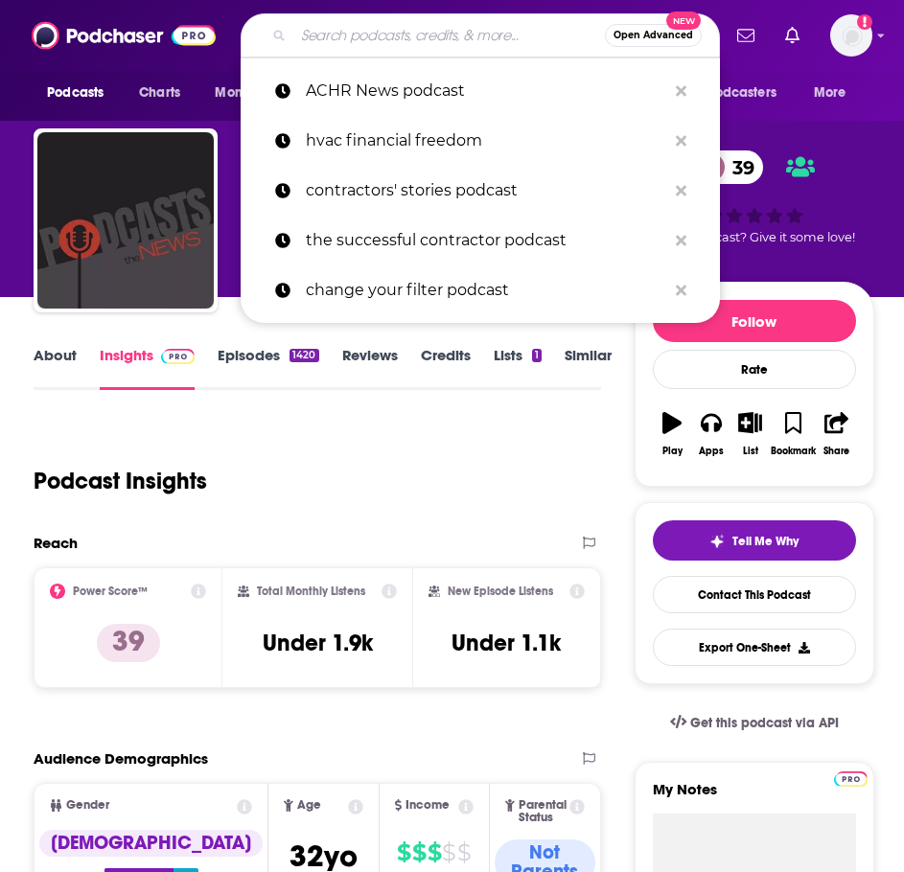
click at [347, 36] on input "Search podcasts, credits, & more..." at bounding box center [449, 35] width 312 height 31
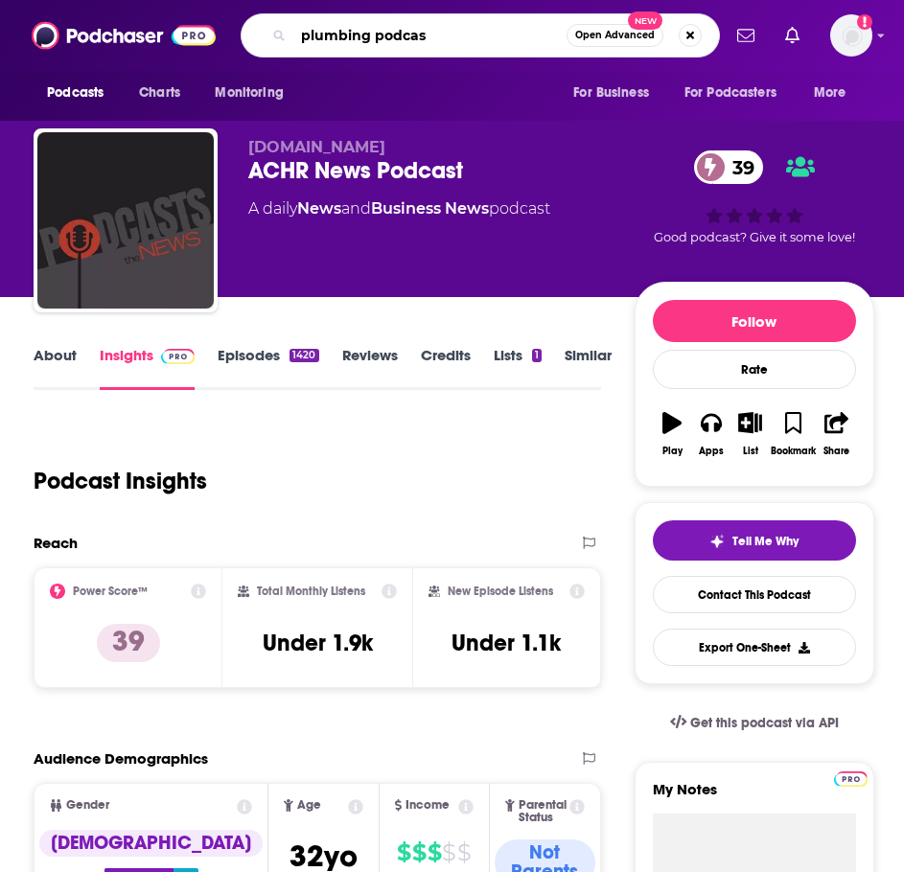
type input "plumbing podcast"
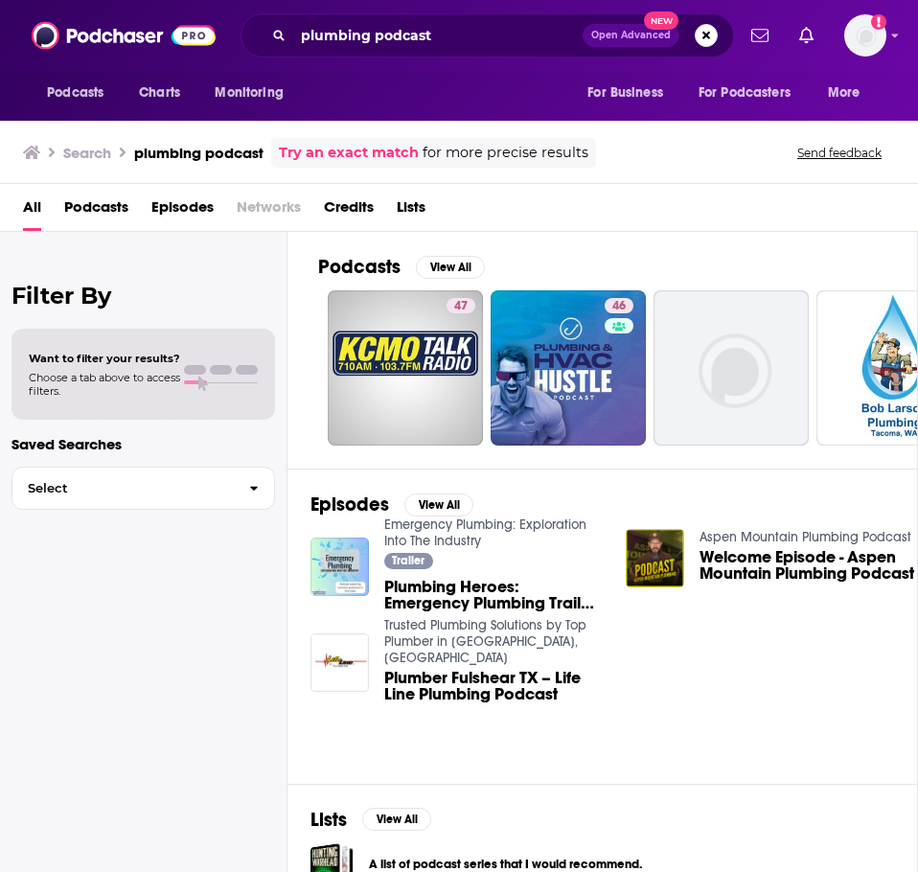
click at [432, 54] on div "plumbing podcast Open Advanced New" at bounding box center [488, 35] width 494 height 44
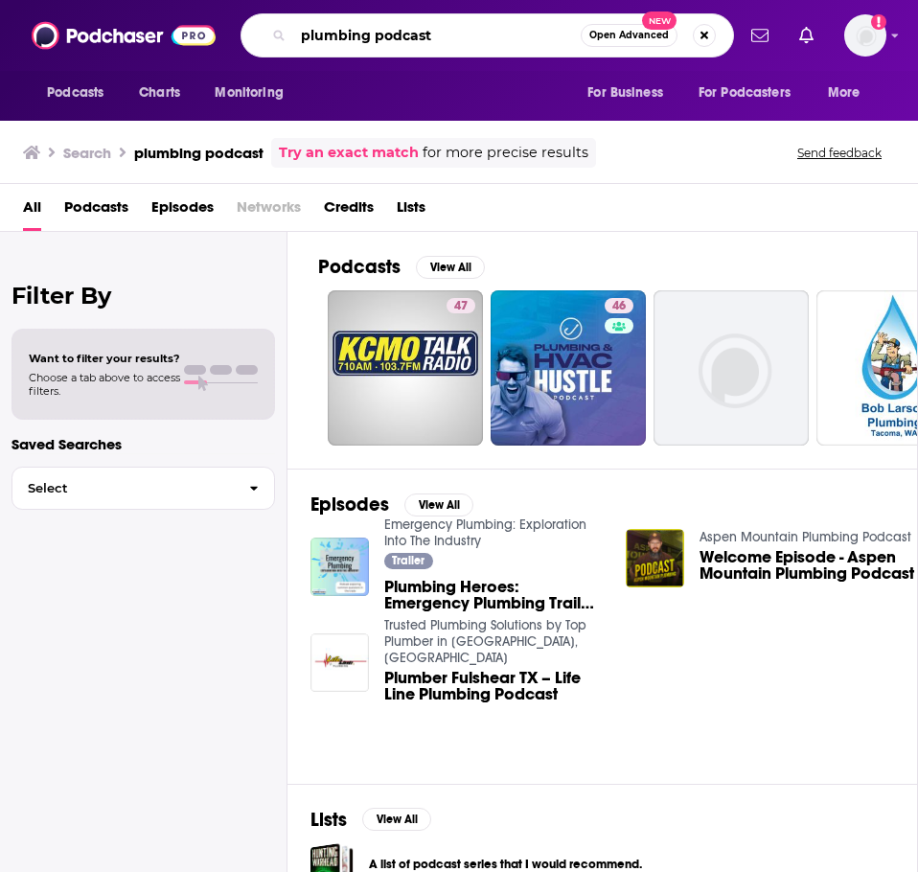
click at [450, 32] on input "plumbing podcast" at bounding box center [437, 35] width 288 height 31
type input "plumbing podcast plumbing contractors of america"
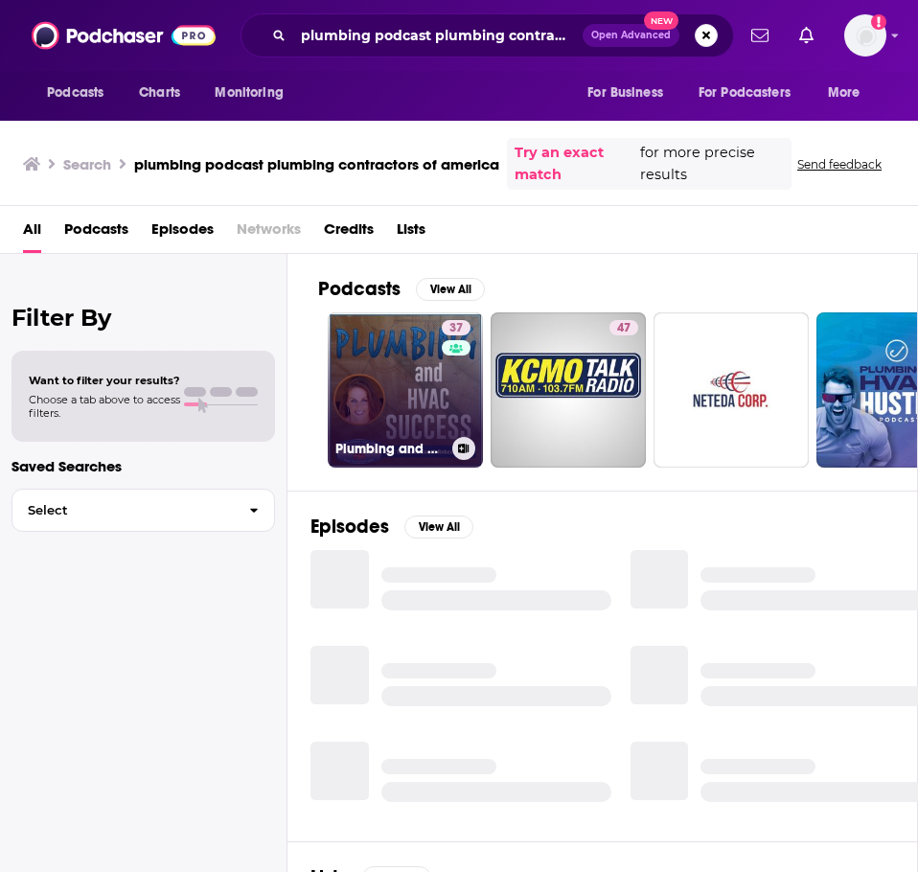
click at [376, 391] on link "37 Plumbing and HVAC Success |Business Tips for PHC Contractors" at bounding box center [405, 389] width 155 height 155
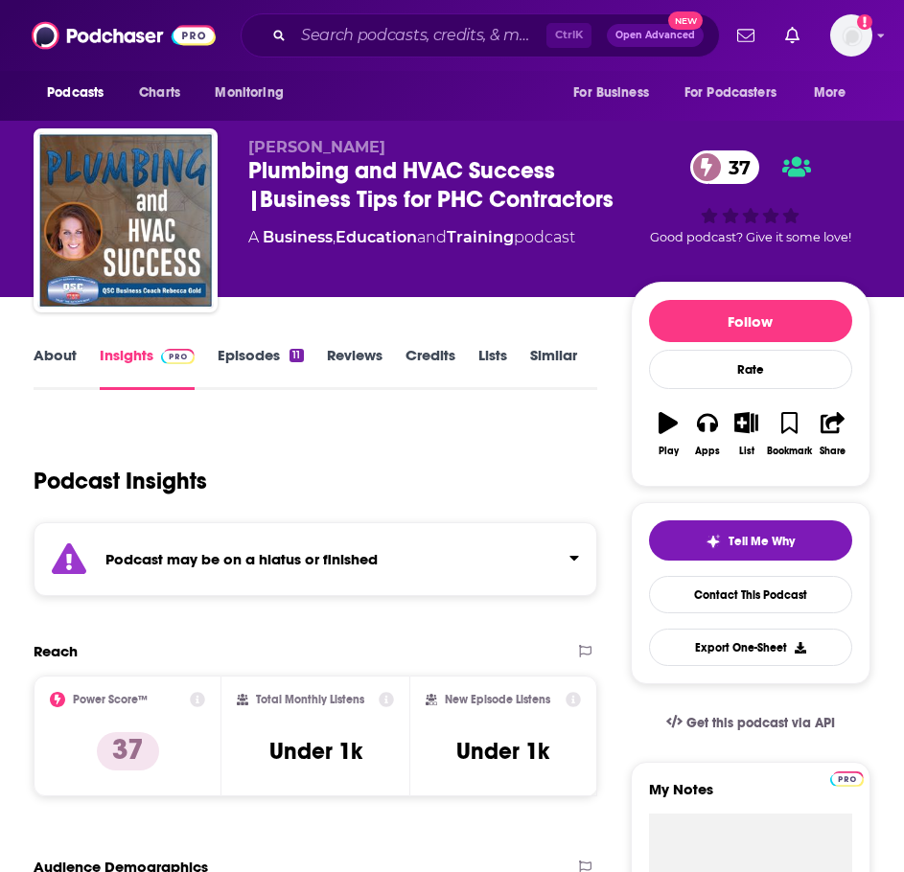
click at [223, 553] on strong "Podcast may be on a hiatus or finished" at bounding box center [241, 559] width 272 height 18
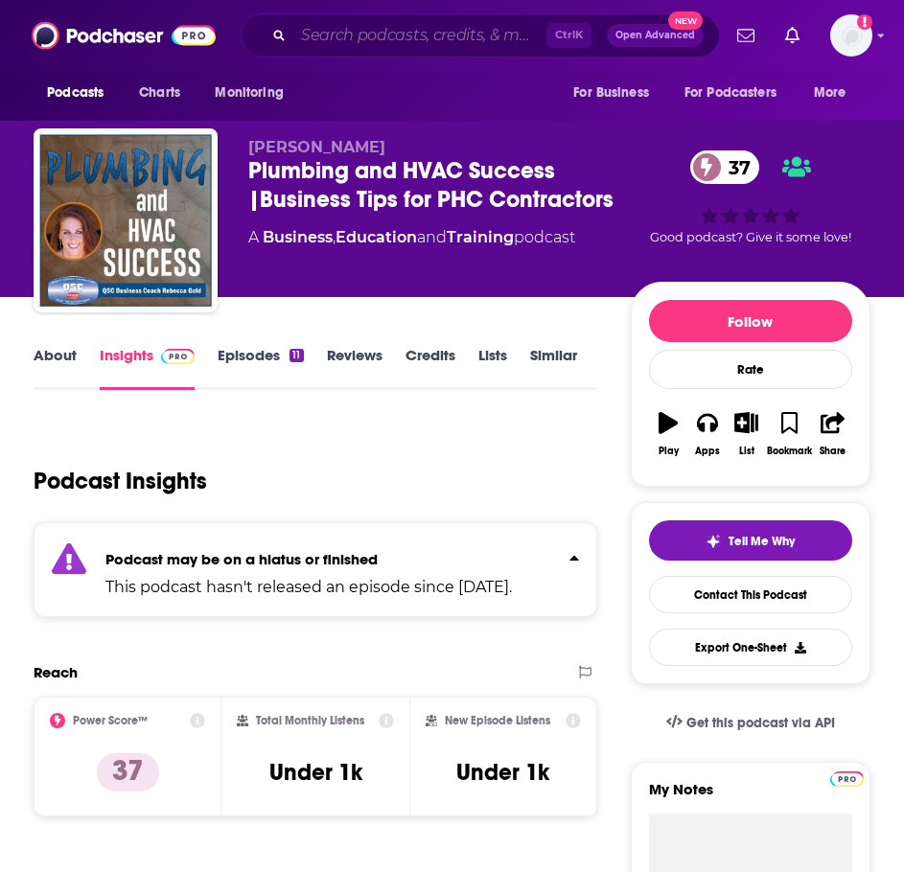
click at [325, 47] on input "Search podcasts, credits, & more..." at bounding box center [419, 35] width 253 height 31
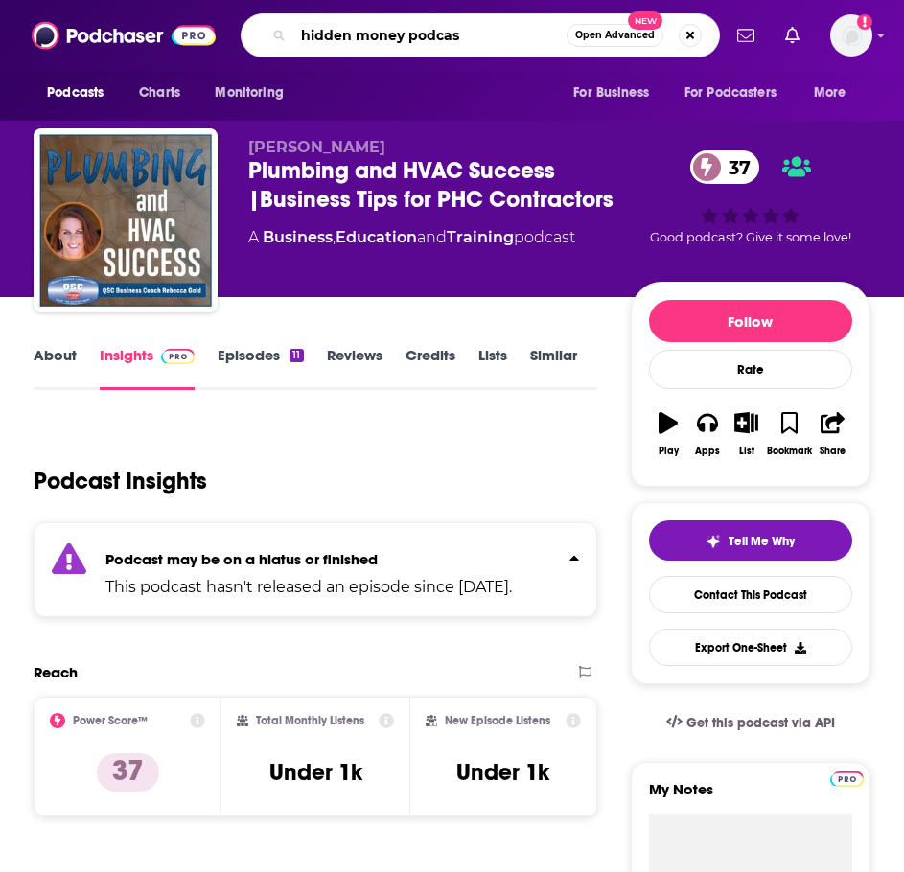
type input "hidden money podcast"
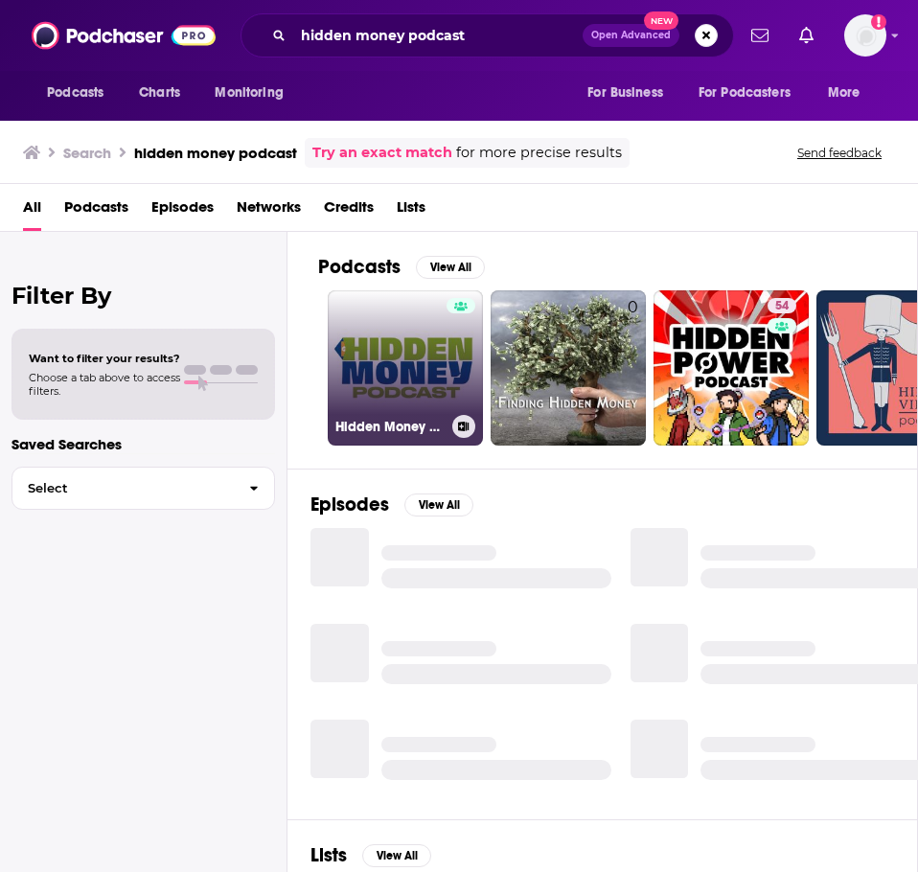
click at [382, 357] on link "Hidden Money Podcast" at bounding box center [405, 367] width 155 height 155
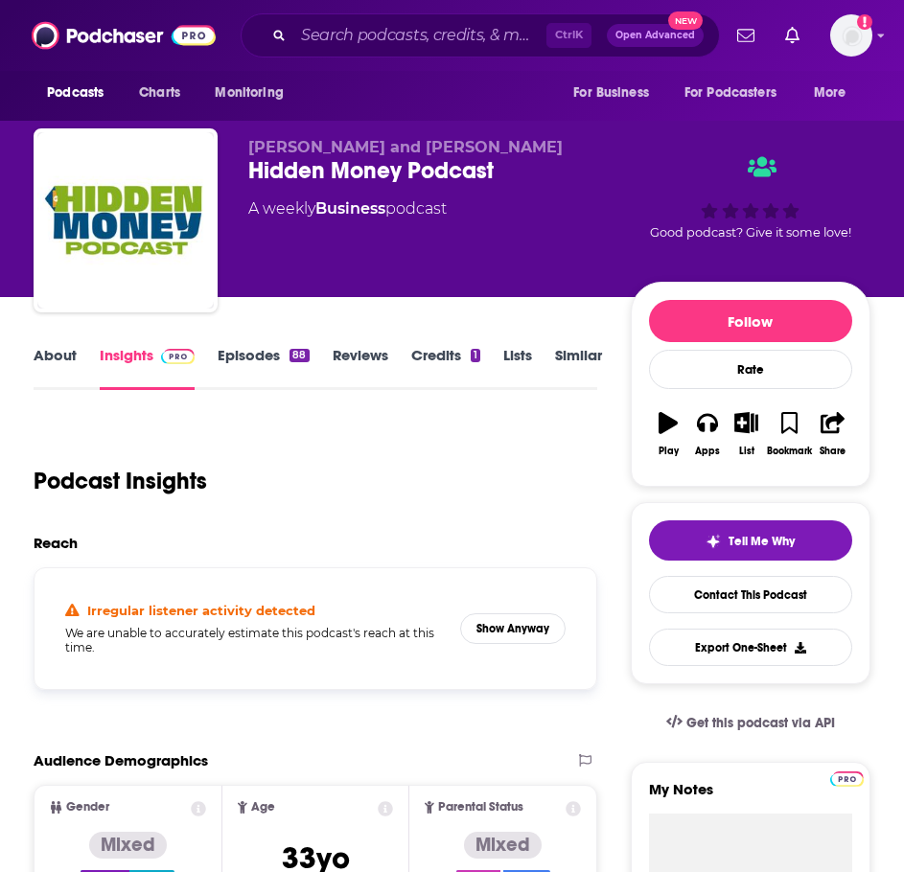
click at [522, 608] on div "Irregular listener activity detected We are unable to accurately estimate this …" at bounding box center [315, 629] width 531 height 90
click at [540, 619] on button "Show Anyway" at bounding box center [512, 628] width 105 height 31
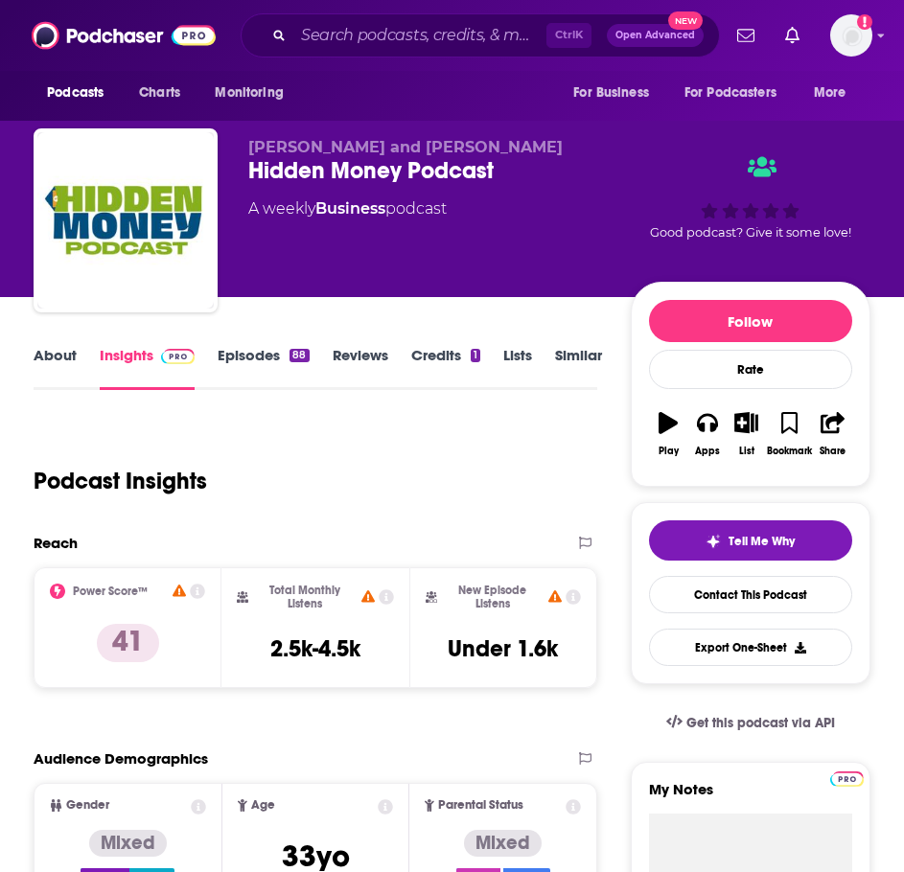
click at [49, 350] on link "About" at bounding box center [55, 368] width 43 height 44
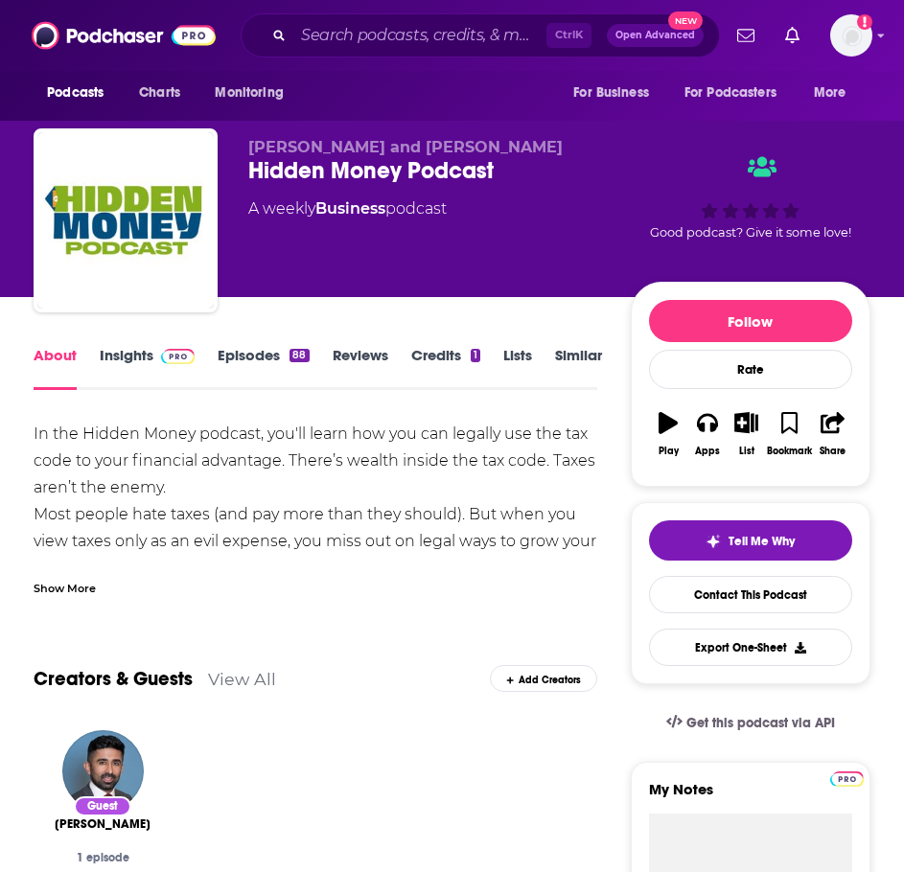
click at [83, 588] on div "Show More" at bounding box center [65, 587] width 62 height 18
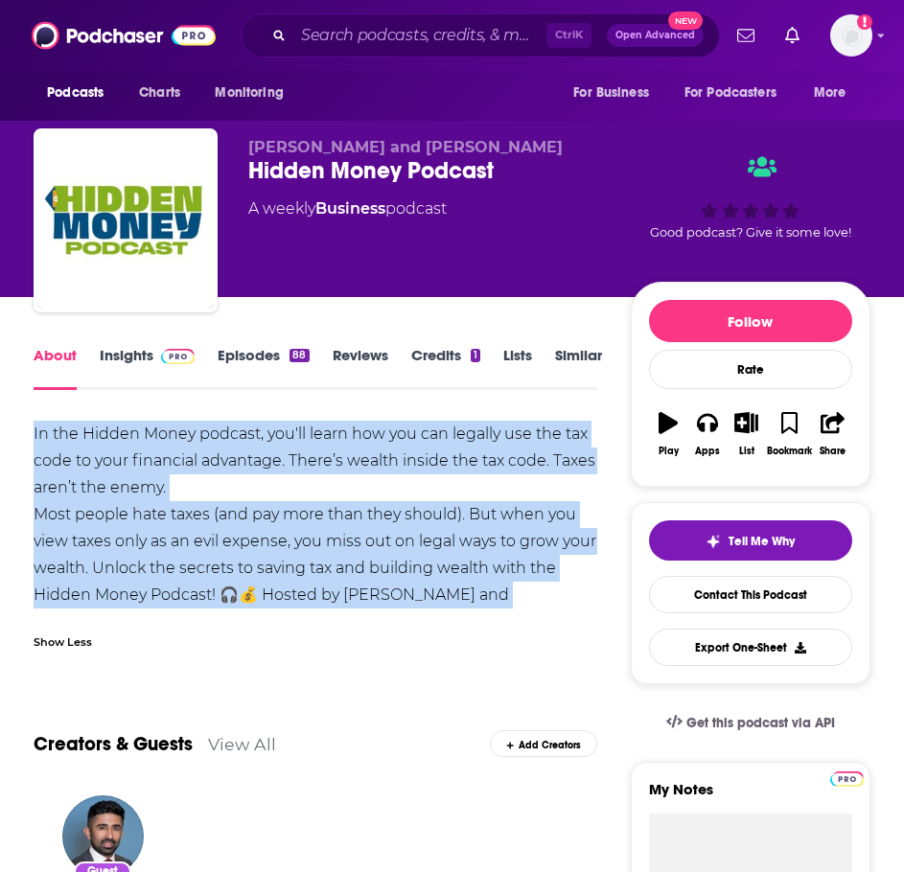
drag, startPoint x: 603, startPoint y: 592, endPoint x: 32, endPoint y: 446, distance: 589.8
copy div "In the Hidden Money podcast, you'll learn how you can legally use the tax code …"
click at [154, 362] on span at bounding box center [173, 355] width 41 height 18
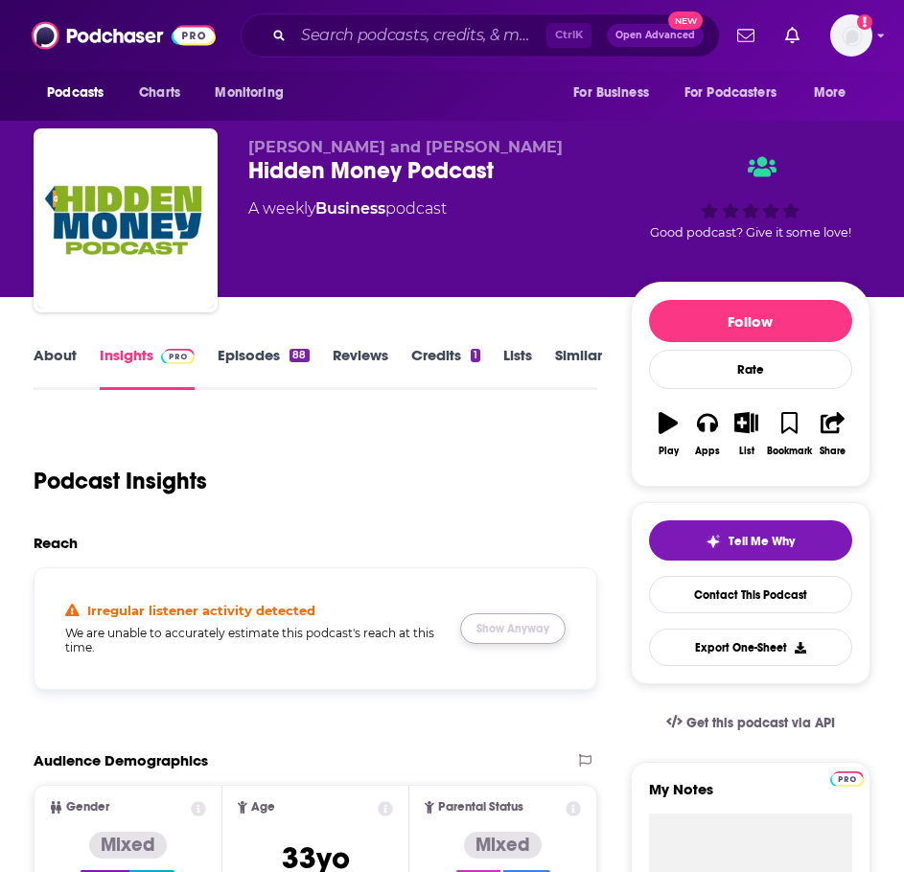
click at [507, 630] on button "Show Anyway" at bounding box center [512, 628] width 105 height 31
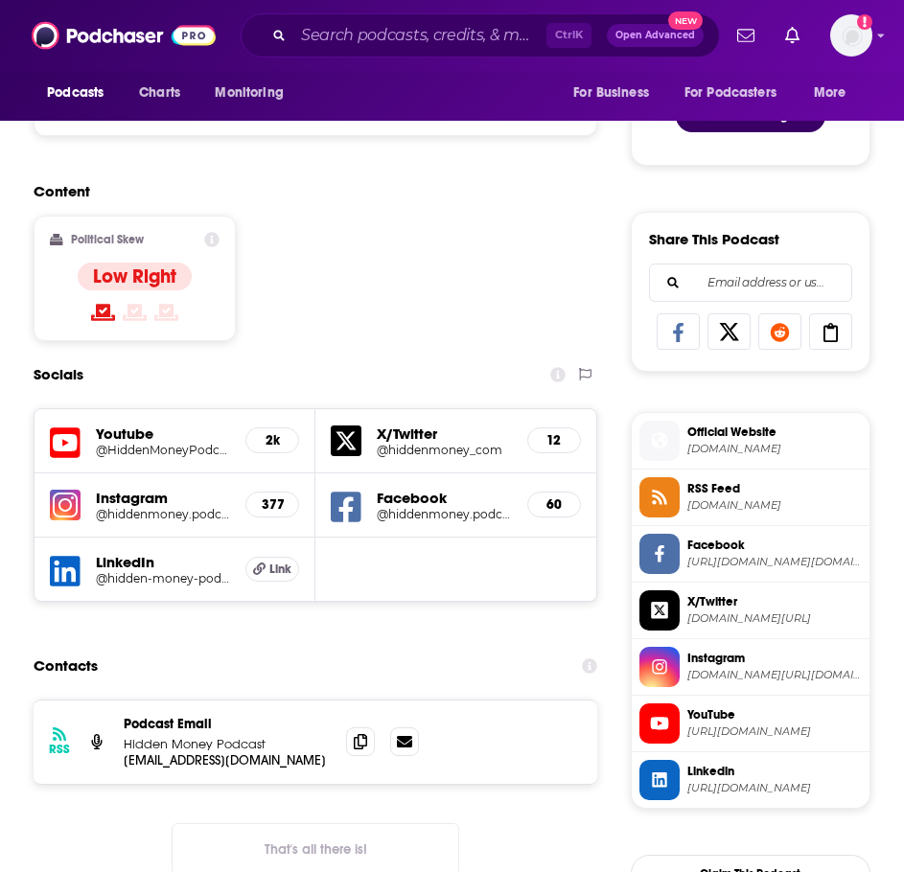
scroll to position [1054, 0]
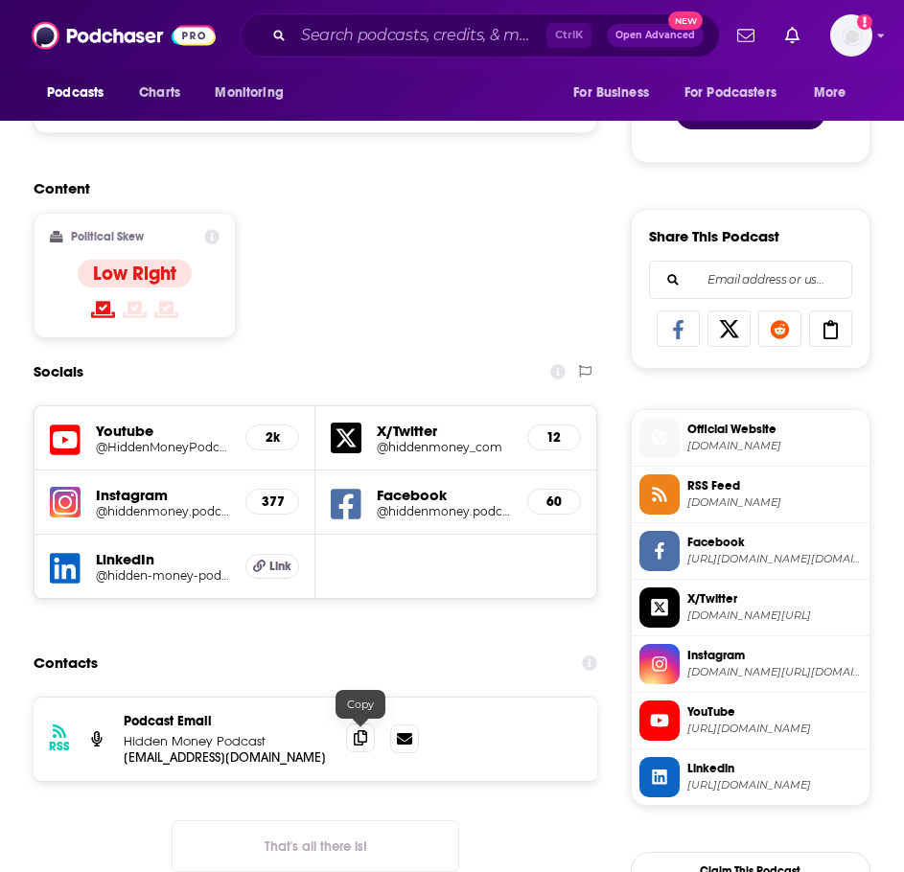
drag, startPoint x: 364, startPoint y: 740, endPoint x: 332, endPoint y: 723, distance: 36.9
click at [364, 739] on icon at bounding box center [360, 738] width 13 height 15
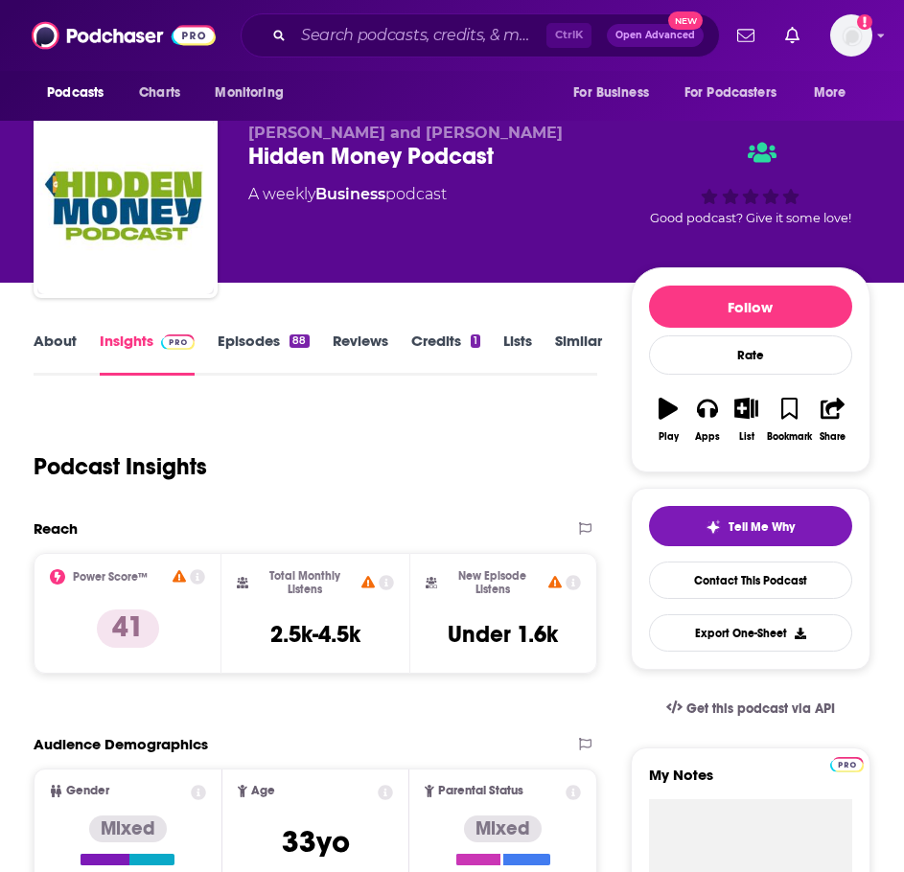
scroll to position [0, 0]
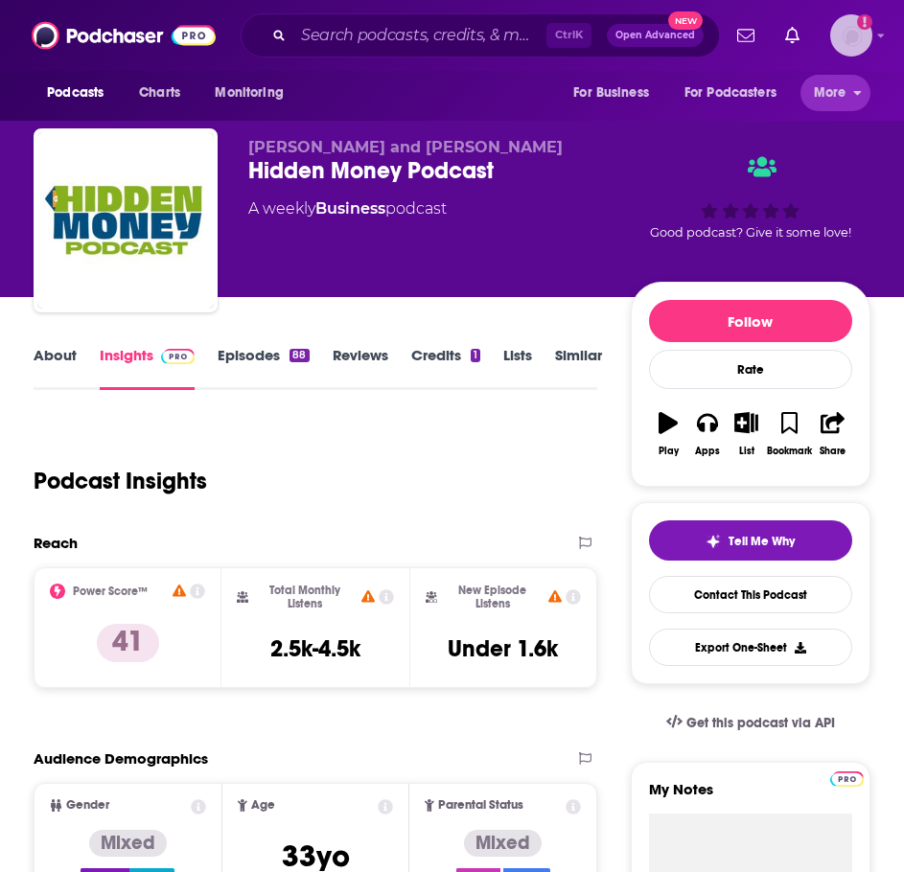
click at [854, 32] on img "Logged in as ILATeam" at bounding box center [851, 35] width 42 height 42
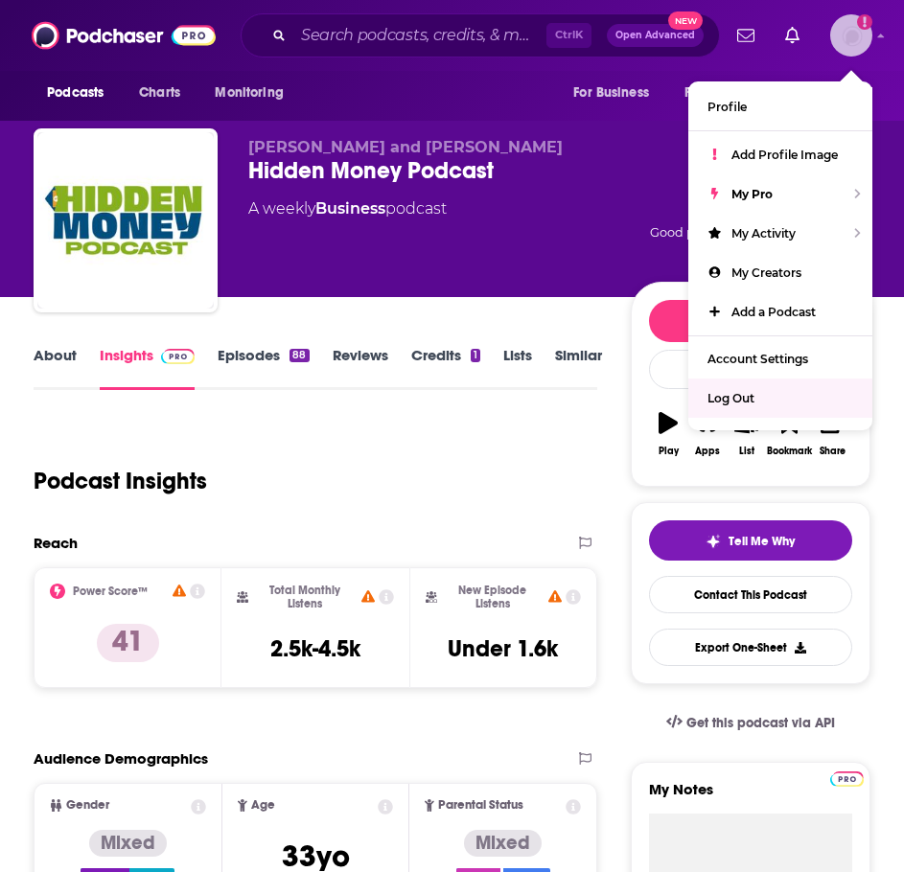
click at [746, 406] on div "Log Out" at bounding box center [780, 398] width 184 height 39
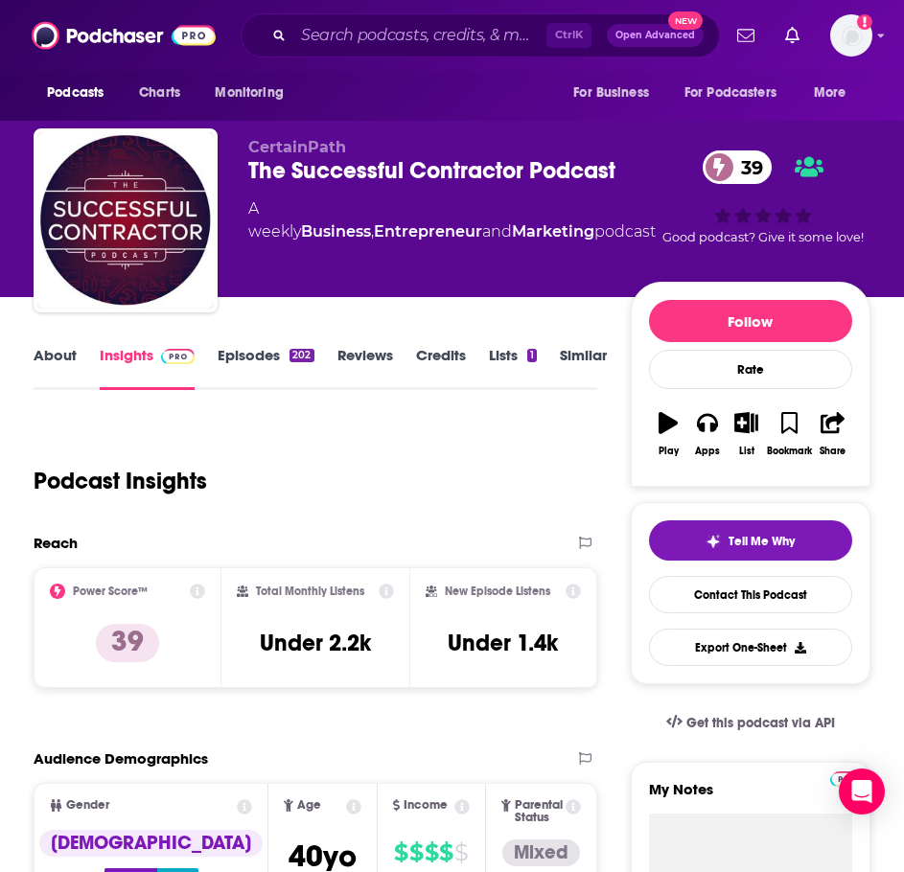
click at [60, 360] on link "About" at bounding box center [55, 368] width 43 height 44
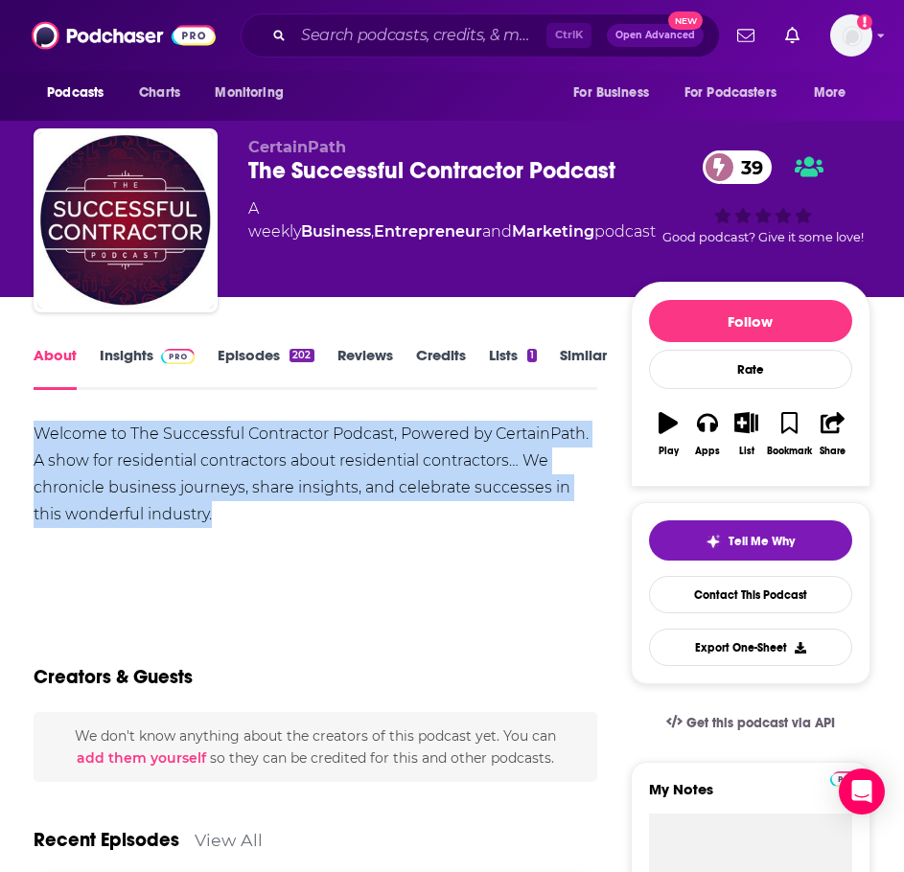
drag, startPoint x: 205, startPoint y: 517, endPoint x: 43, endPoint y: 440, distance: 179.2
click at [0, 433] on html "Podcasts Charts Monitoring Ctrl K Open Advanced New For Business For Podcasters…" at bounding box center [452, 436] width 904 height 872
copy div "Welcome to The Successful Contractor Podcast, Powered by CertainPath. A show fo…"
click at [143, 354] on link "Insights" at bounding box center [147, 368] width 95 height 44
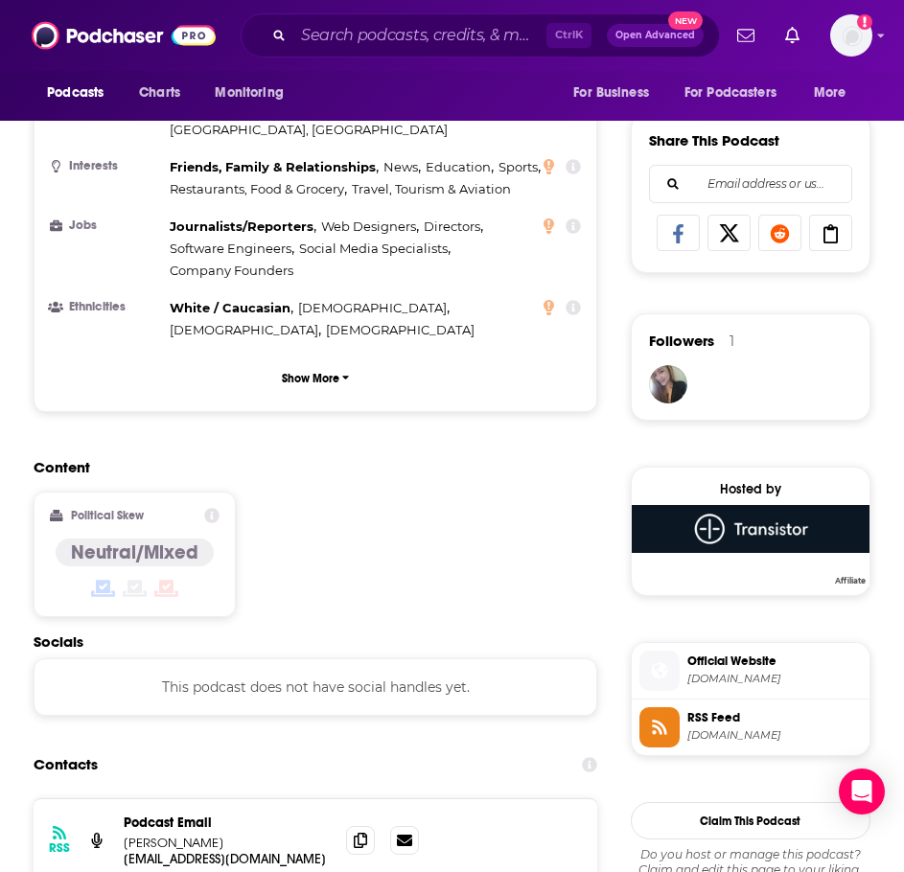
scroll to position [1342, 0]
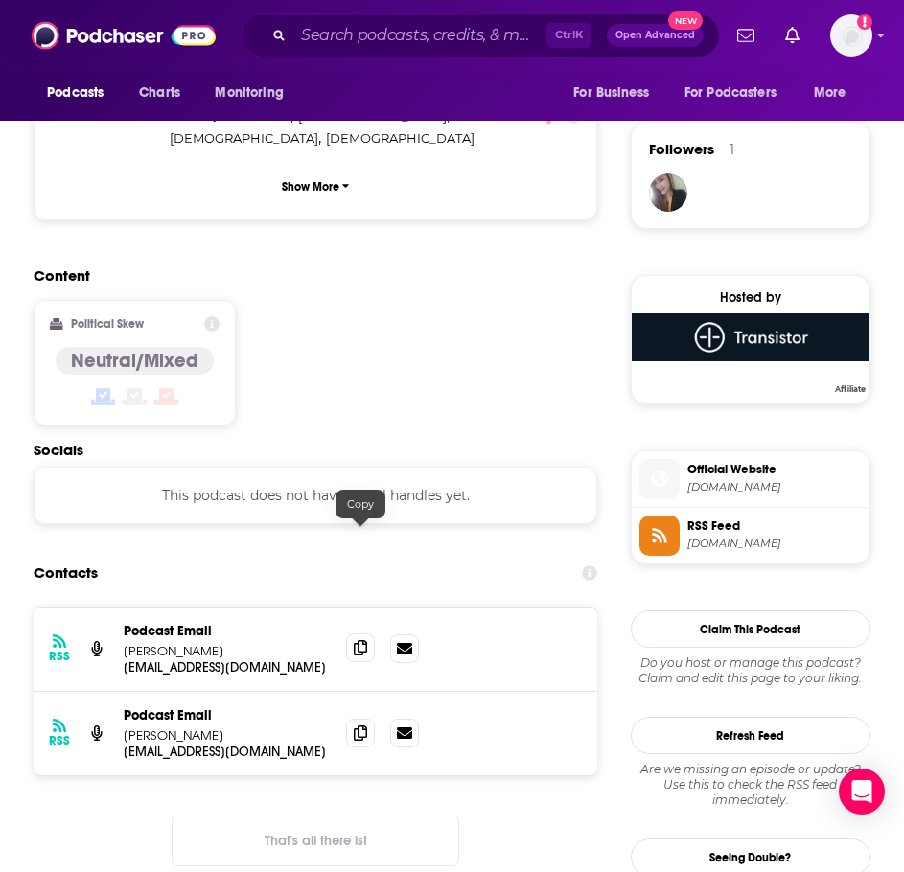
click at [359, 640] on icon at bounding box center [360, 647] width 13 height 15
click at [360, 725] on icon at bounding box center [360, 732] width 13 height 15
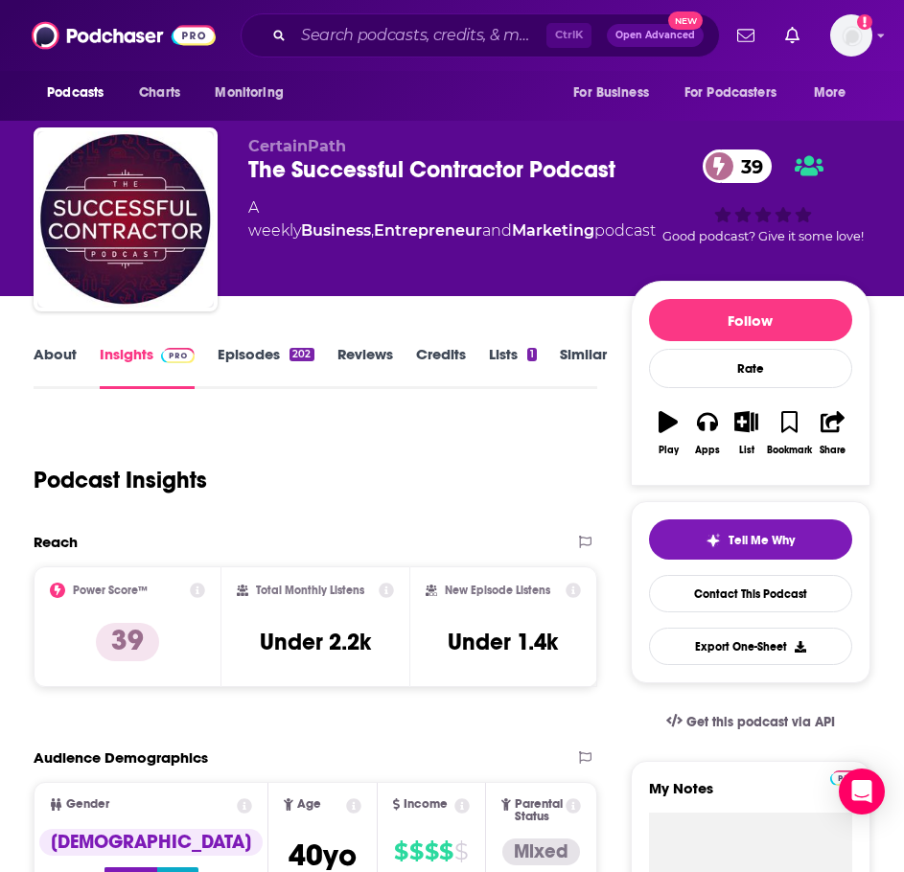
scroll to position [0, 0]
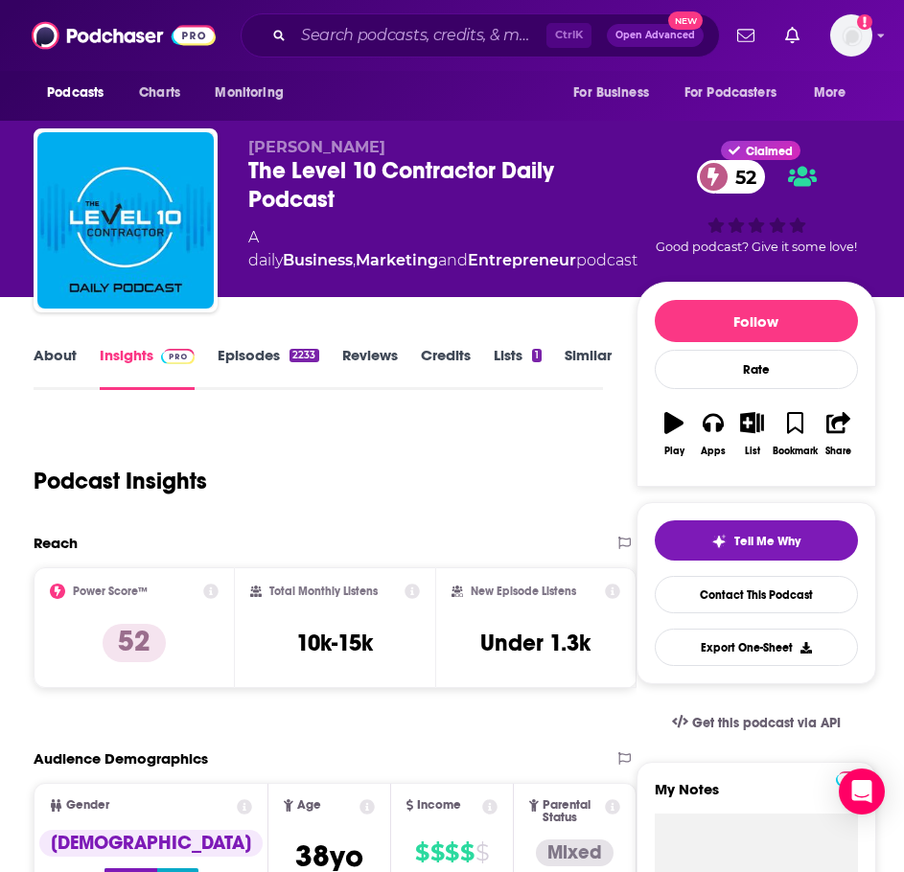
click at [85, 358] on div "About" at bounding box center [67, 368] width 66 height 44
click at [75, 364] on link "About" at bounding box center [55, 368] width 43 height 44
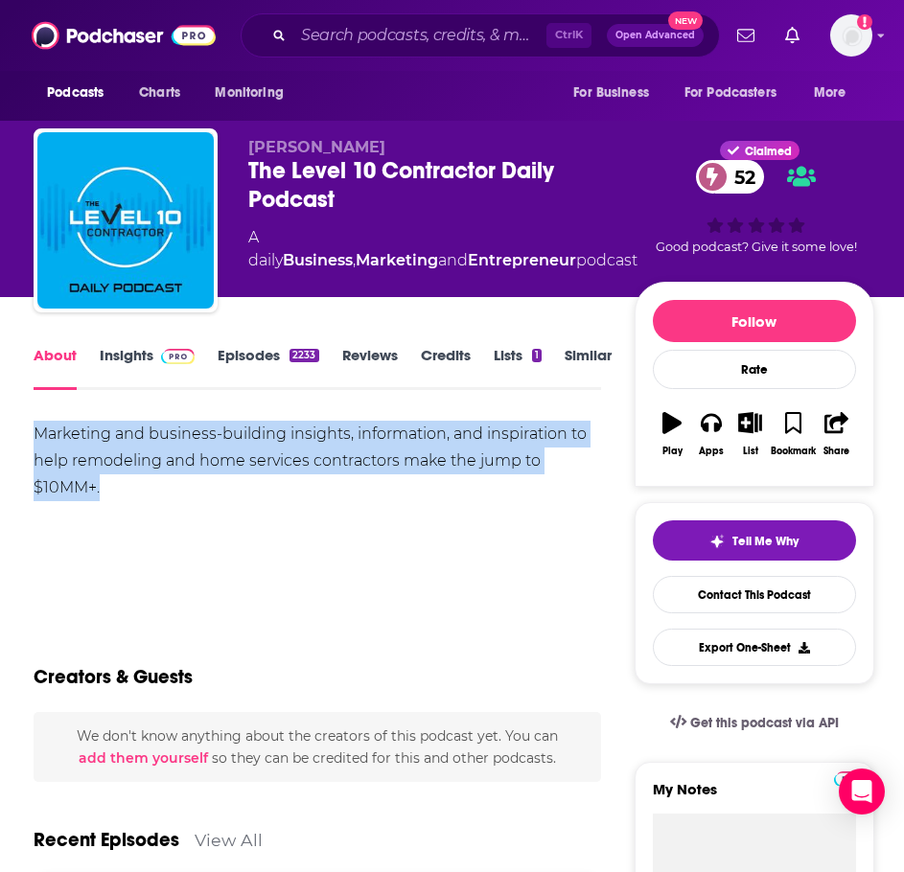
drag, startPoint x: 130, startPoint y: 494, endPoint x: 26, endPoint y: 430, distance: 122.1
copy div "Marketing and business-building insights, information, and inspiration to help …"
click at [159, 361] on span at bounding box center [173, 355] width 41 height 18
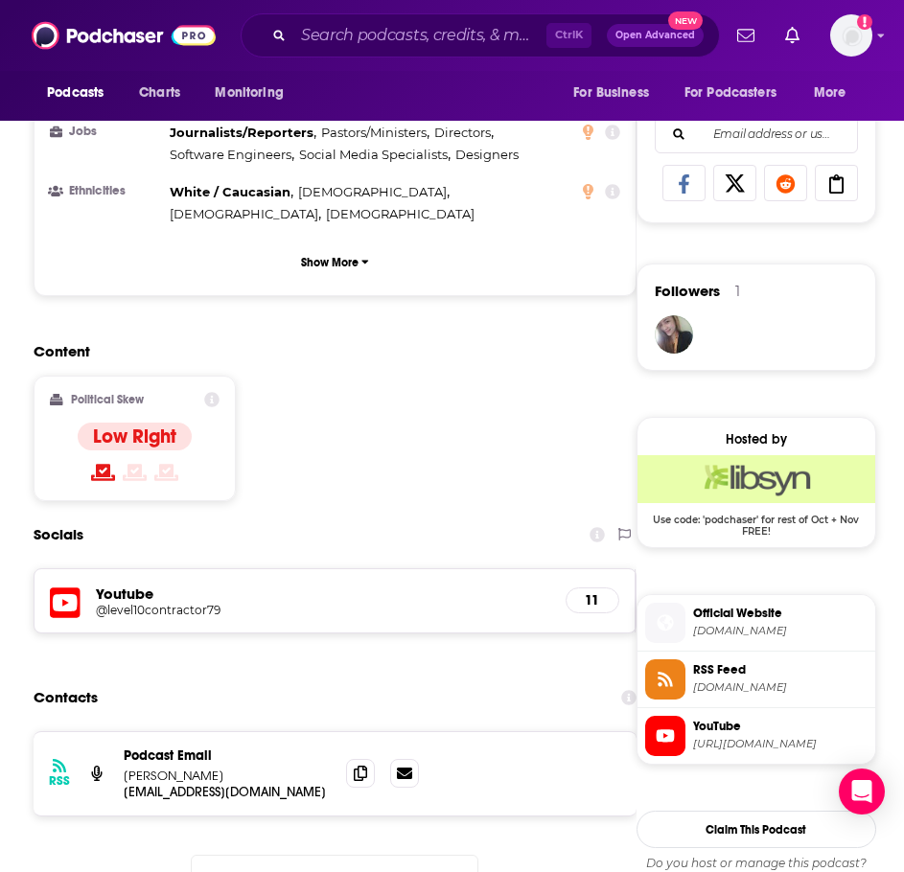
scroll to position [1246, 0]
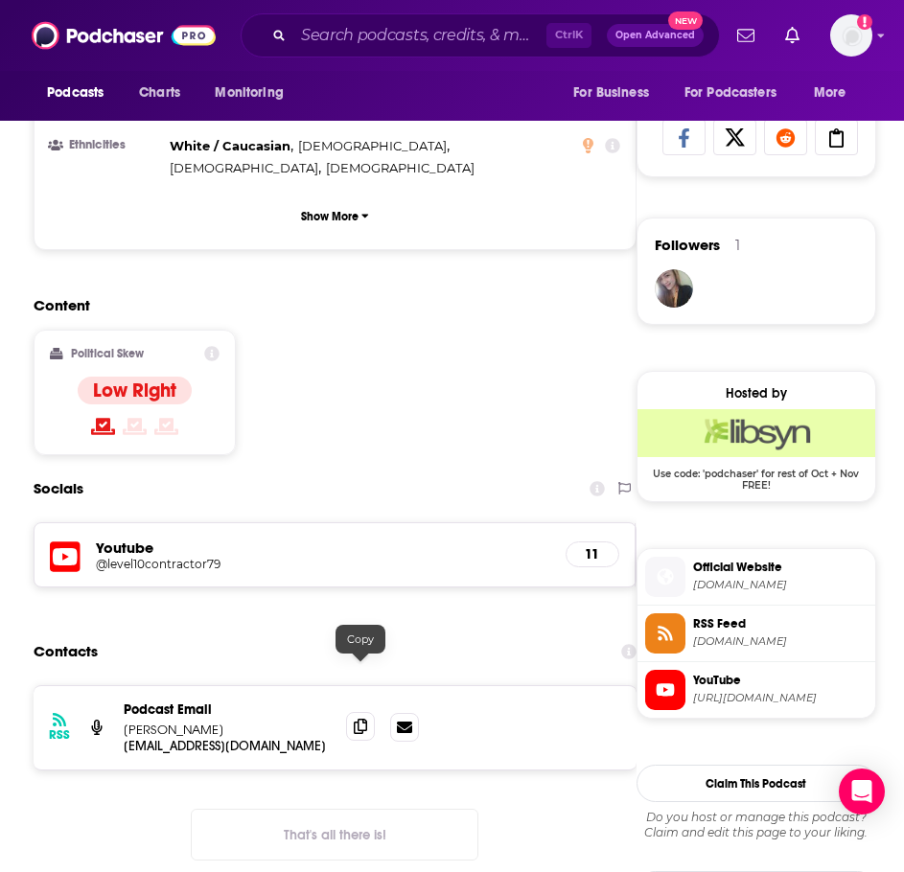
click at [363, 719] on icon at bounding box center [360, 726] width 13 height 15
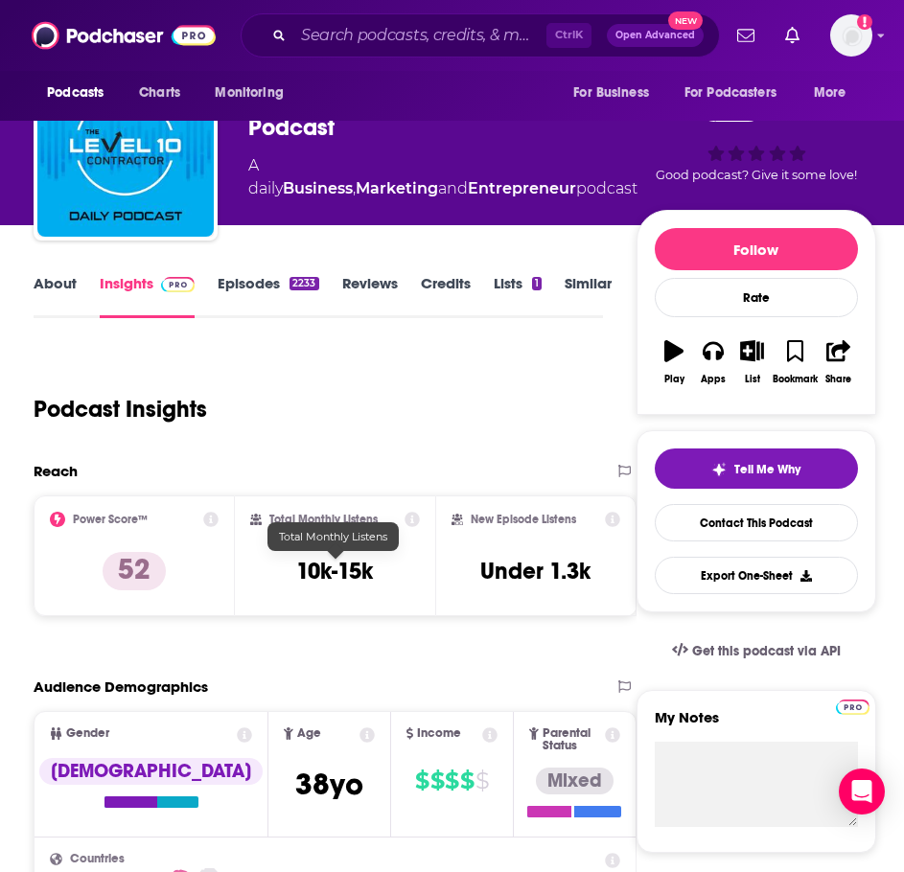
scroll to position [0, 0]
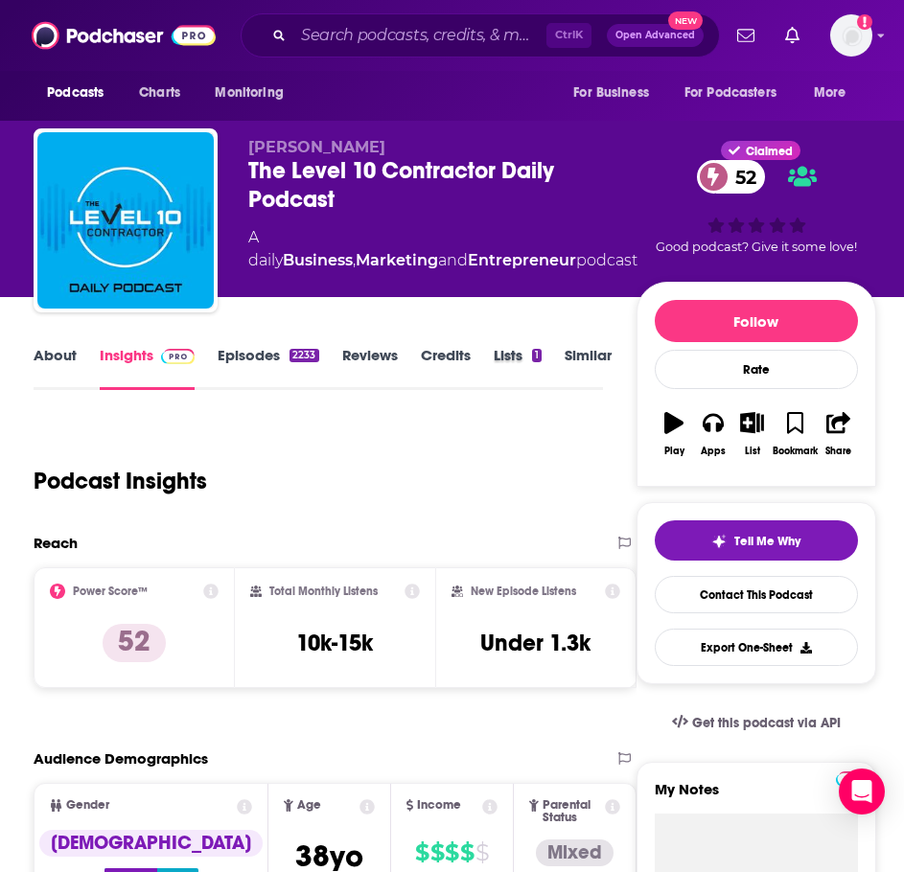
click at [564, 359] on div "About Insights Episodes 2233 Reviews Credits Lists 1 Similar" at bounding box center [318, 366] width 568 height 47
click at [567, 360] on link "Similar" at bounding box center [588, 368] width 47 height 44
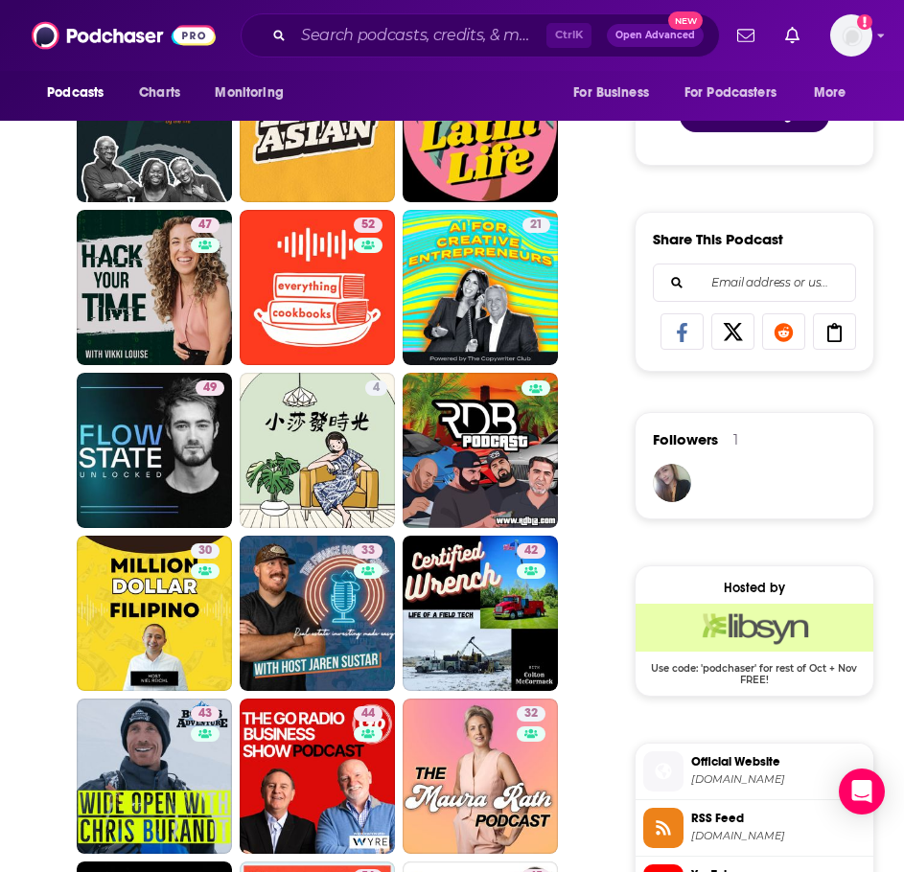
scroll to position [1054, 0]
